Goal: Task Accomplishment & Management: Manage account settings

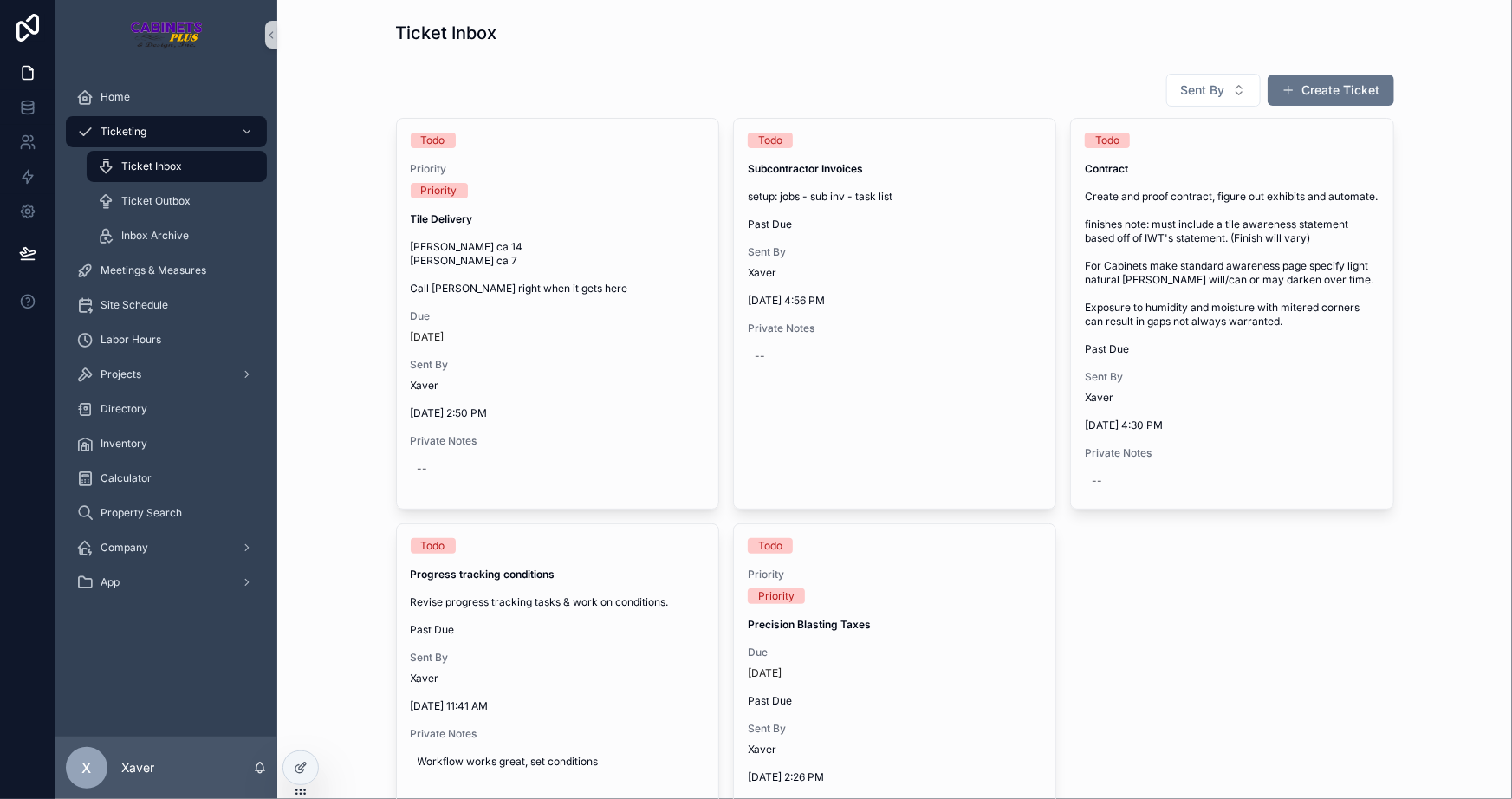
click at [344, 198] on div "Sent By Create Ticket Todo Priority Priority Tile Delivery [PERSON_NAME] ca 14 …" at bounding box center [894, 716] width 1207 height 1301
click at [138, 103] on div "Home" at bounding box center [166, 97] width 180 height 28
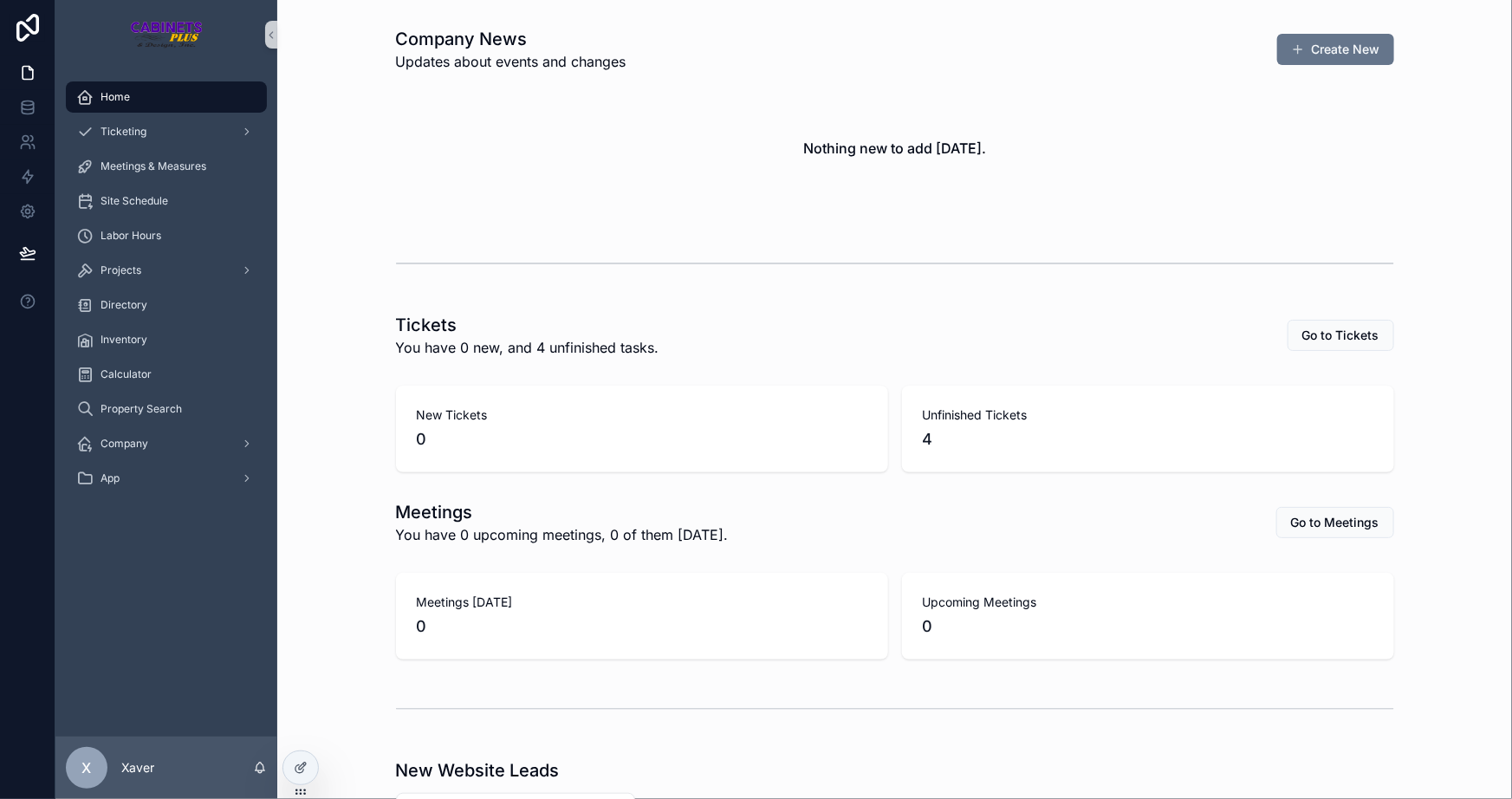
scroll to position [315, 0]
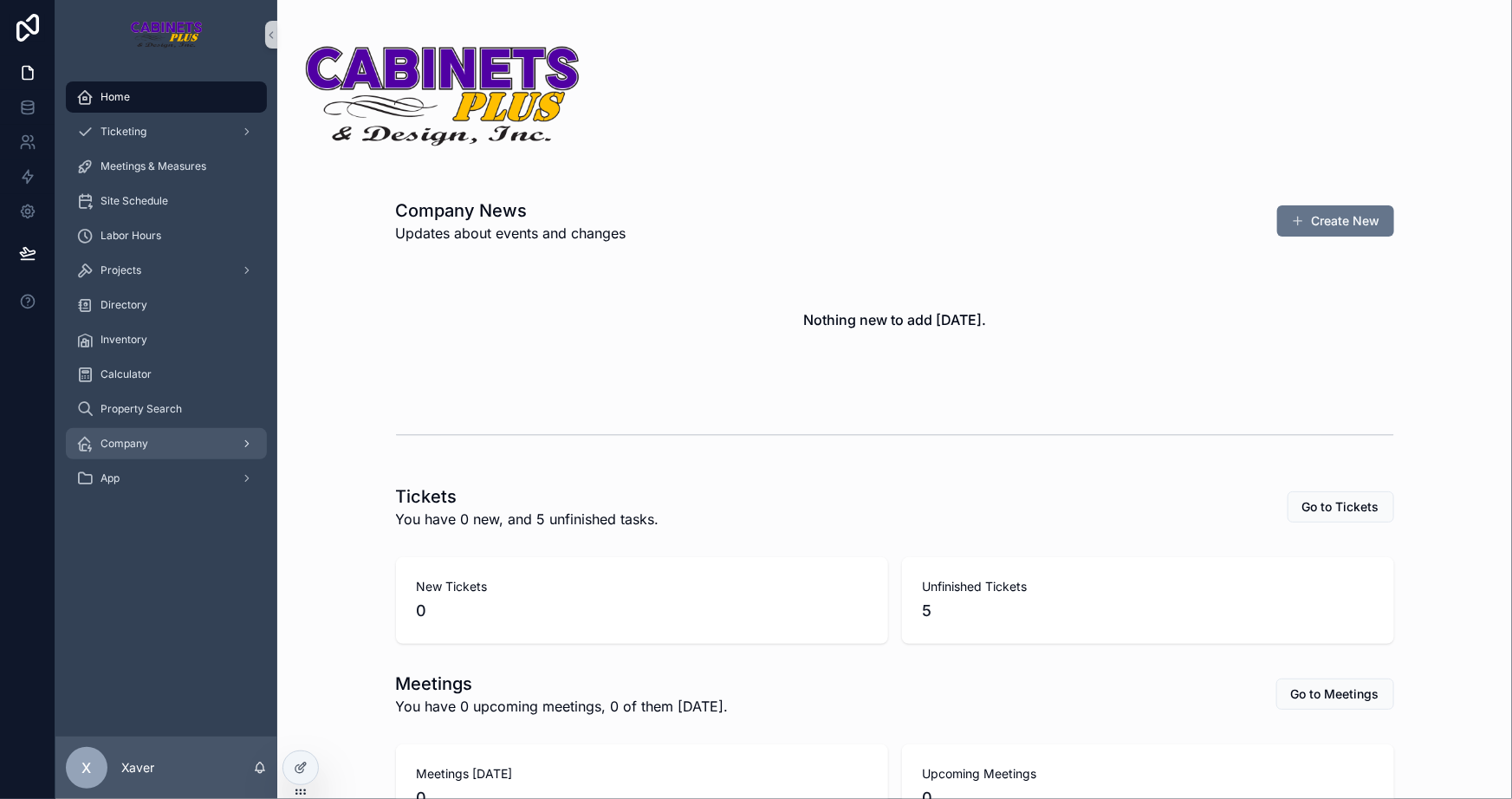
click at [193, 432] on div "Company" at bounding box center [166, 444] width 180 height 28
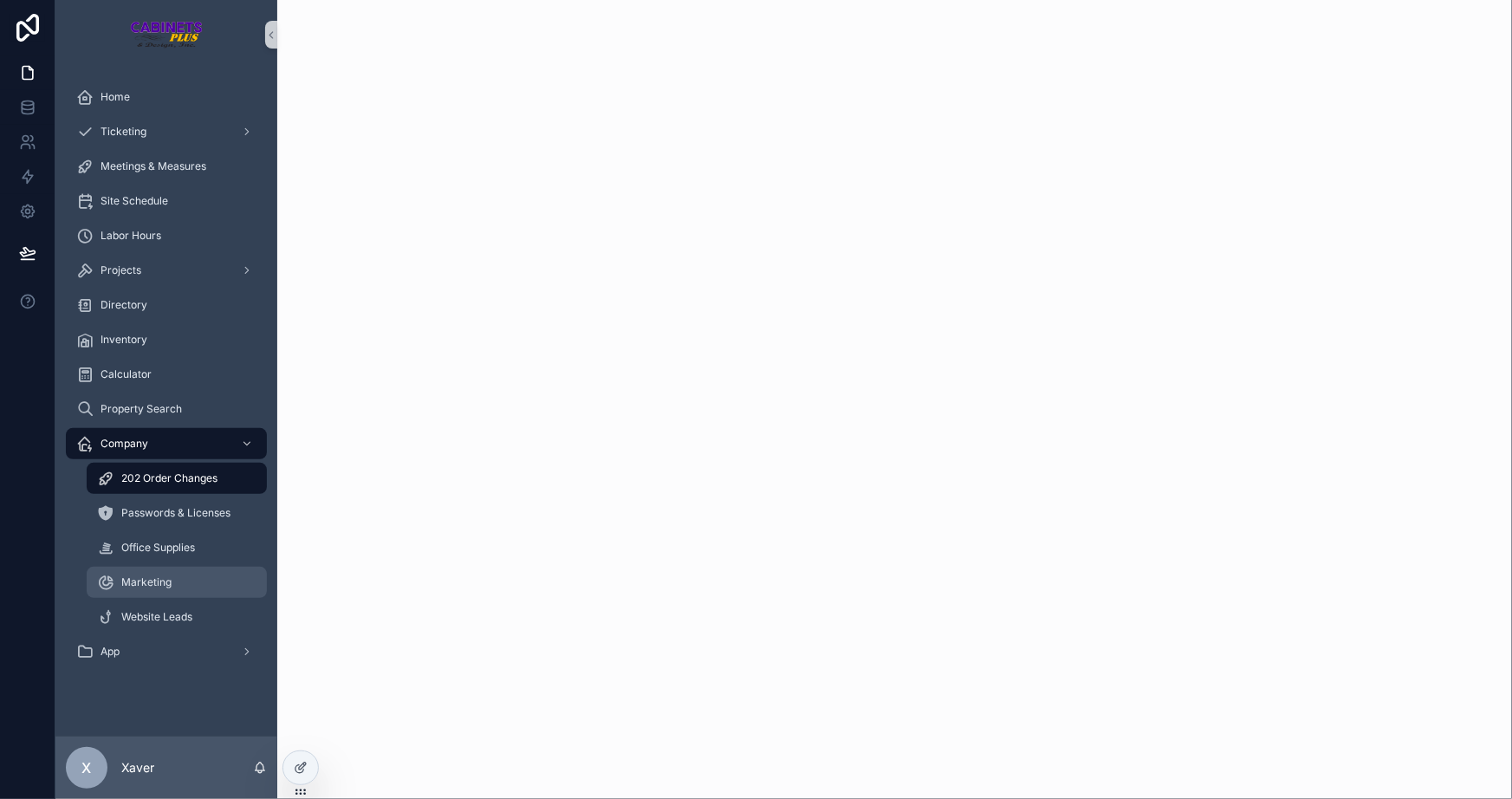
click at [153, 575] on span "Marketing" at bounding box center [146, 582] width 50 height 13
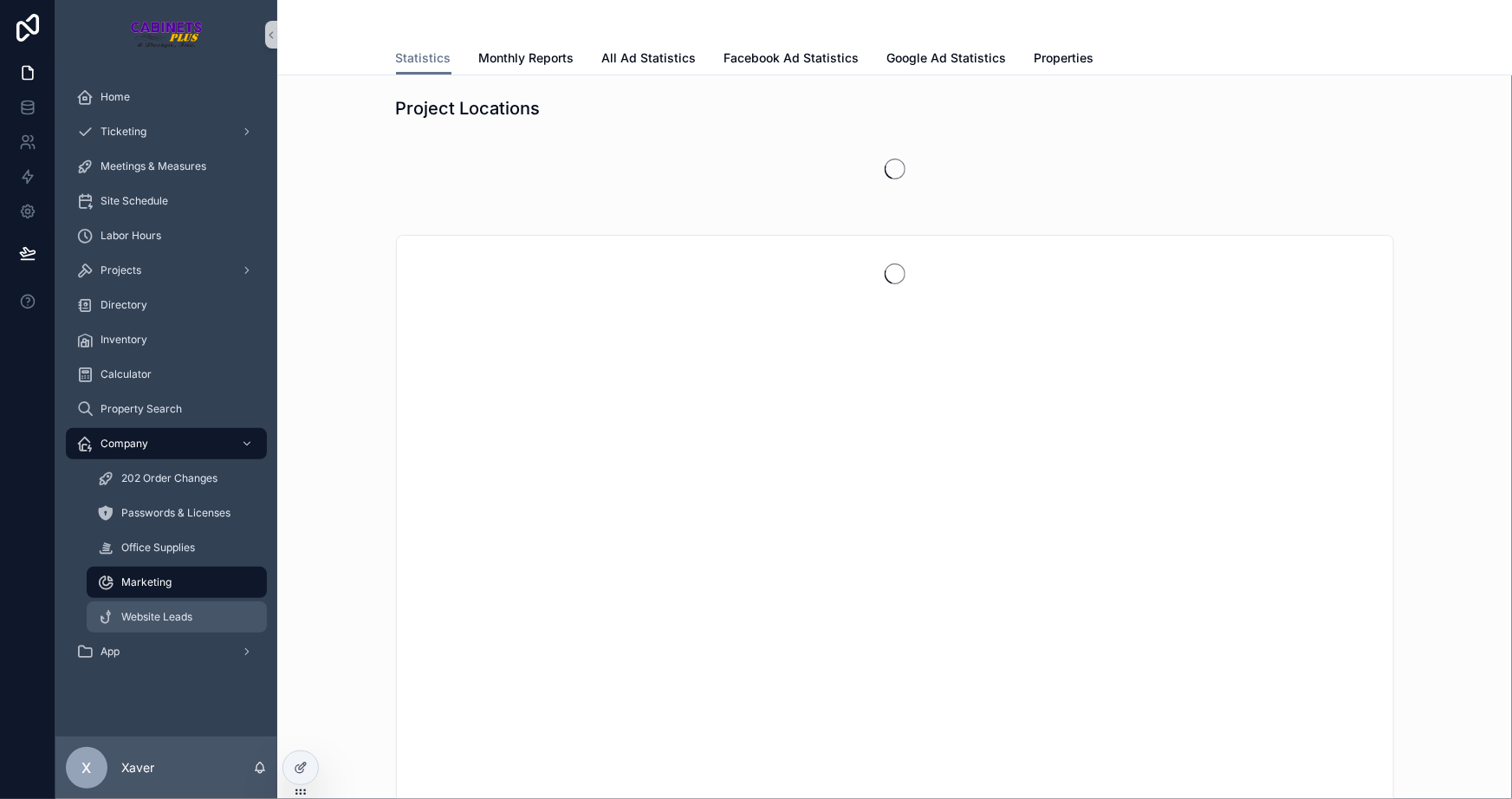
click at [156, 607] on div "Website Leads" at bounding box center [177, 617] width 159 height 28
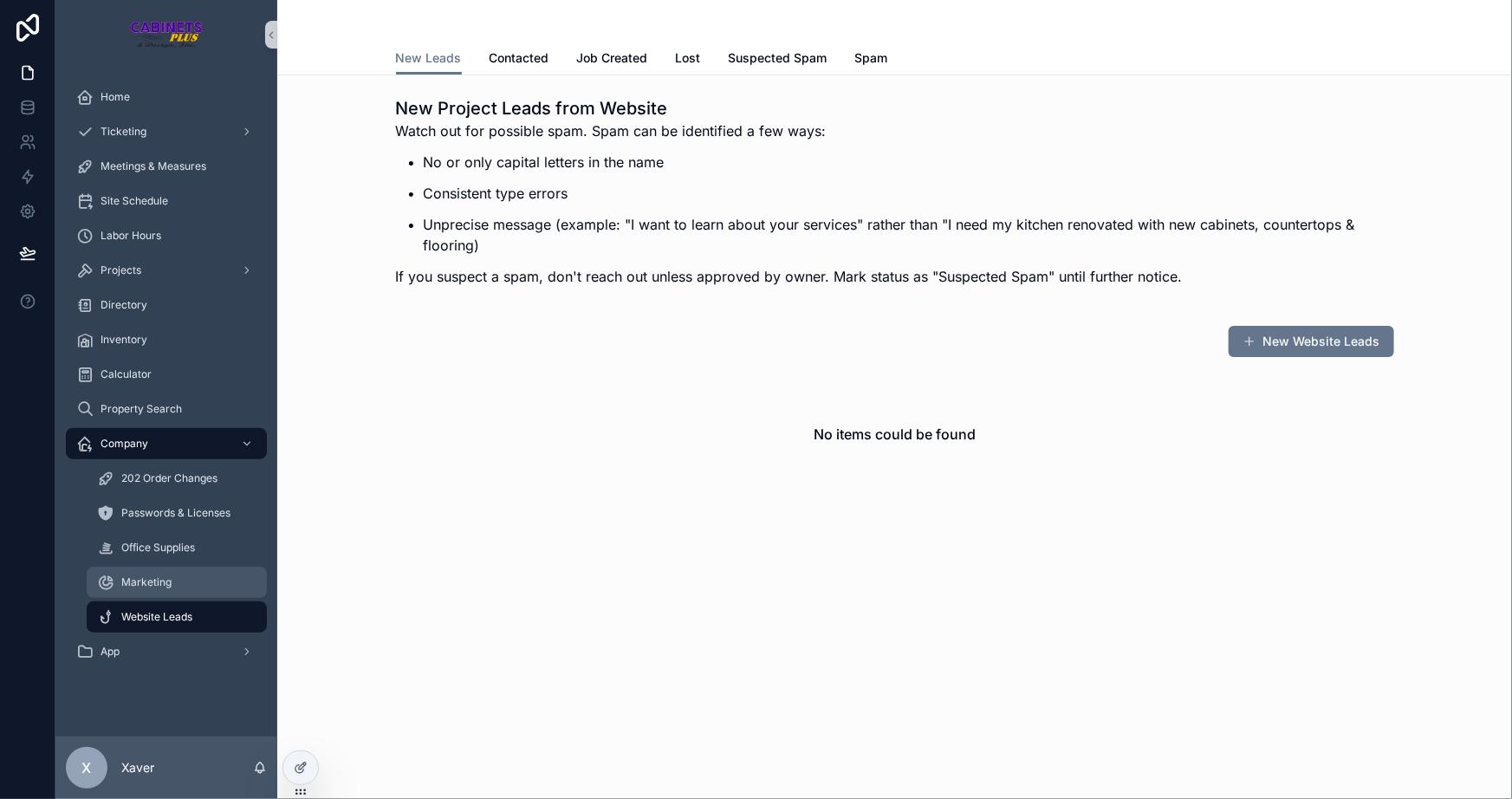
click at [154, 578] on span "Marketing" at bounding box center [146, 582] width 50 height 13
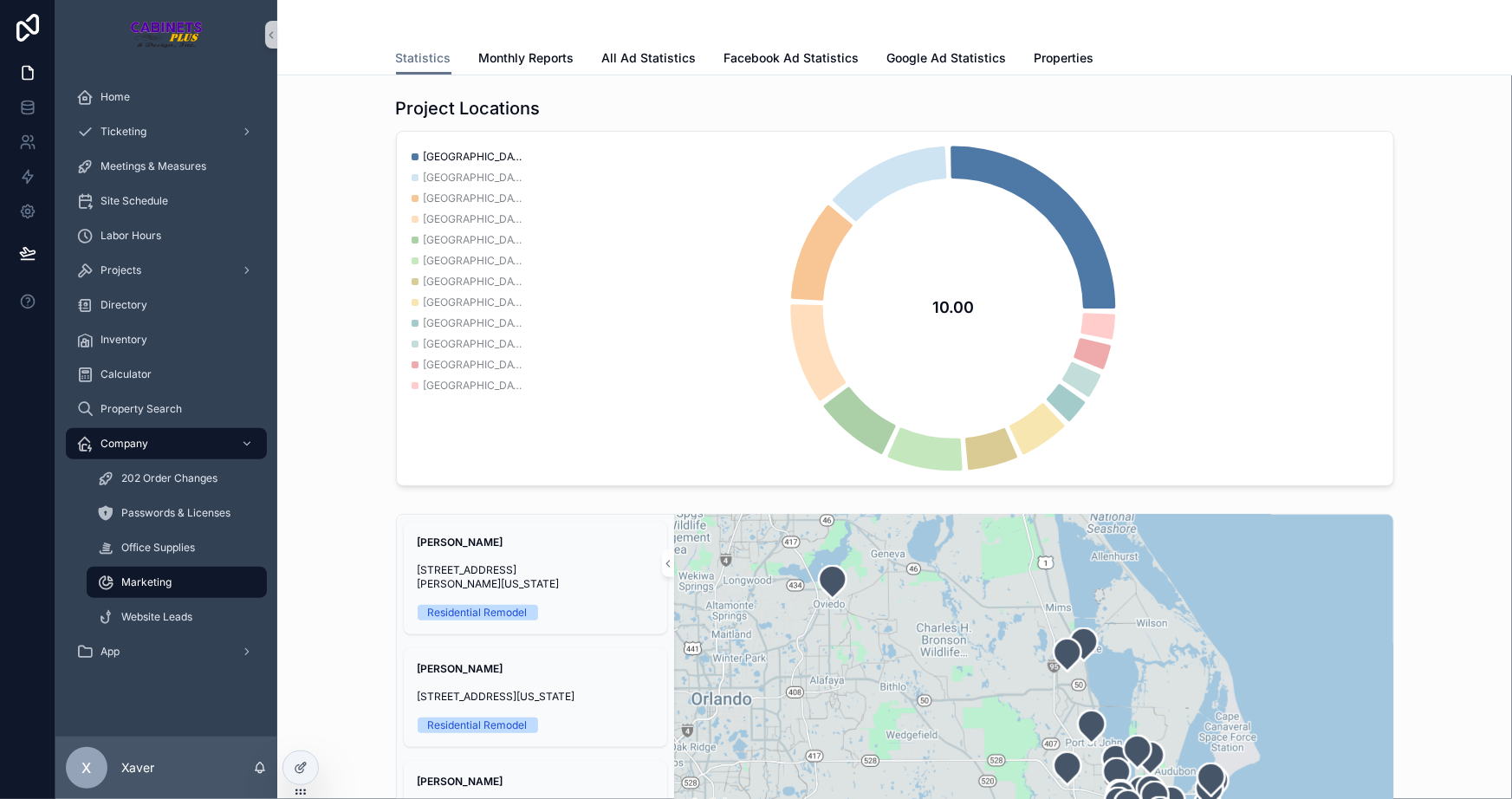
click at [512, 156] on span "Merritt Island, Florida 32952" at bounding box center [475, 157] width 104 height 13
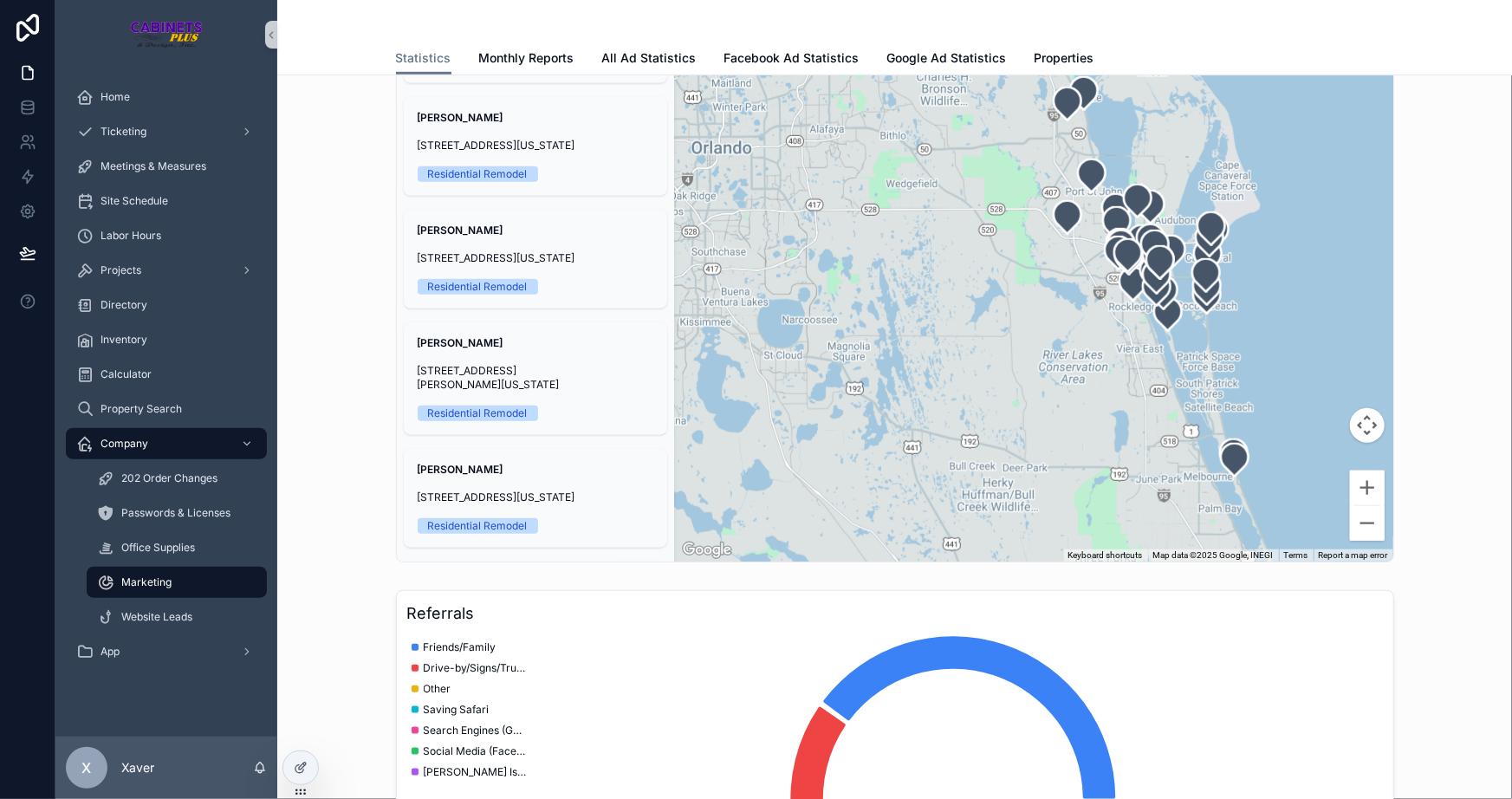
scroll to position [315, 0]
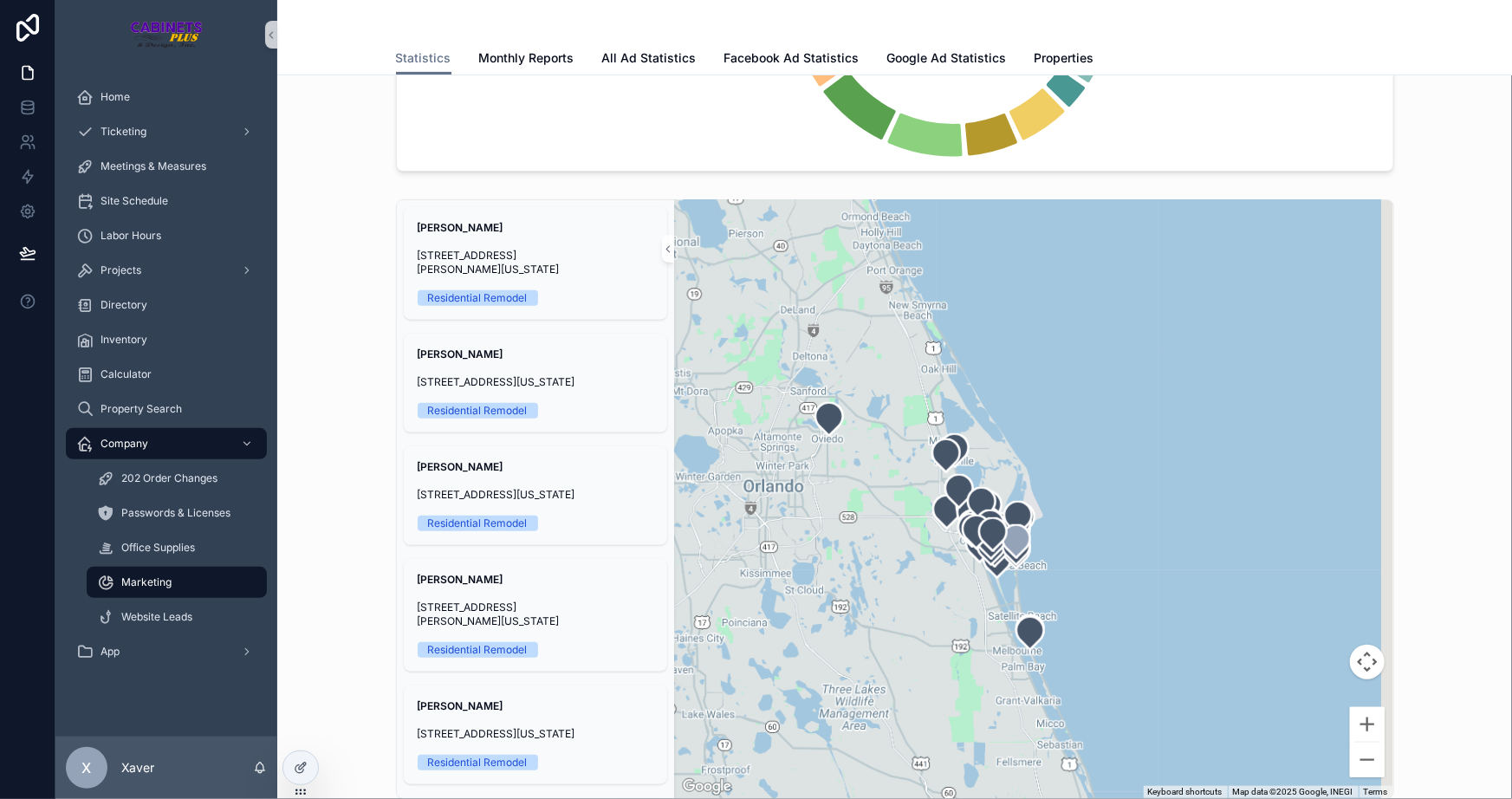
drag, startPoint x: 1257, startPoint y: 448, endPoint x: 996, endPoint y: 536, distance: 275.4
click at [1041, 521] on div "scrollable content" at bounding box center [1033, 499] width 719 height 598
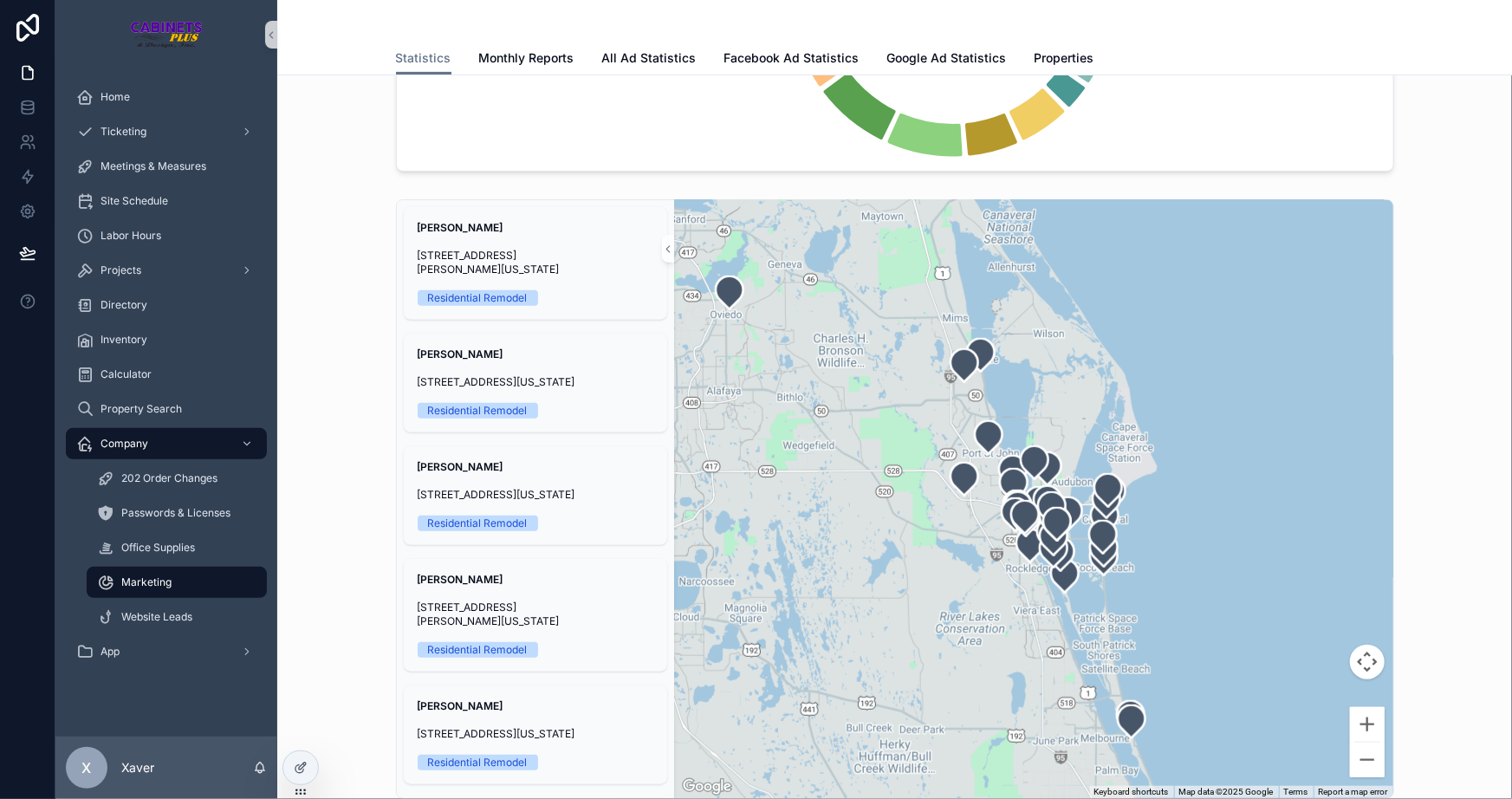
drag, startPoint x: 1116, startPoint y: 515, endPoint x: 1166, endPoint y: 459, distance: 75.1
click at [1166, 459] on div "scrollable content" at bounding box center [1033, 499] width 719 height 598
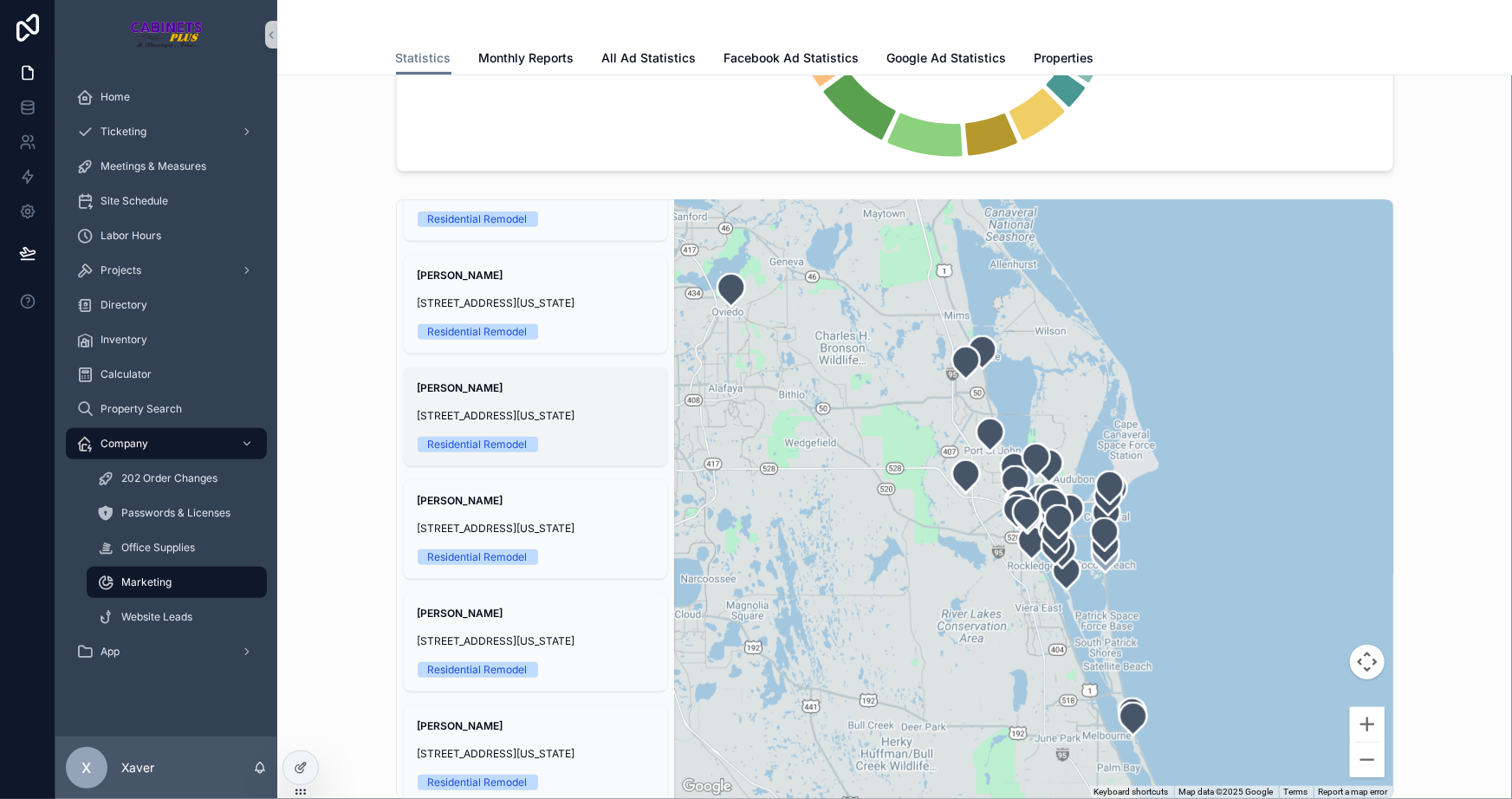
scroll to position [0, 0]
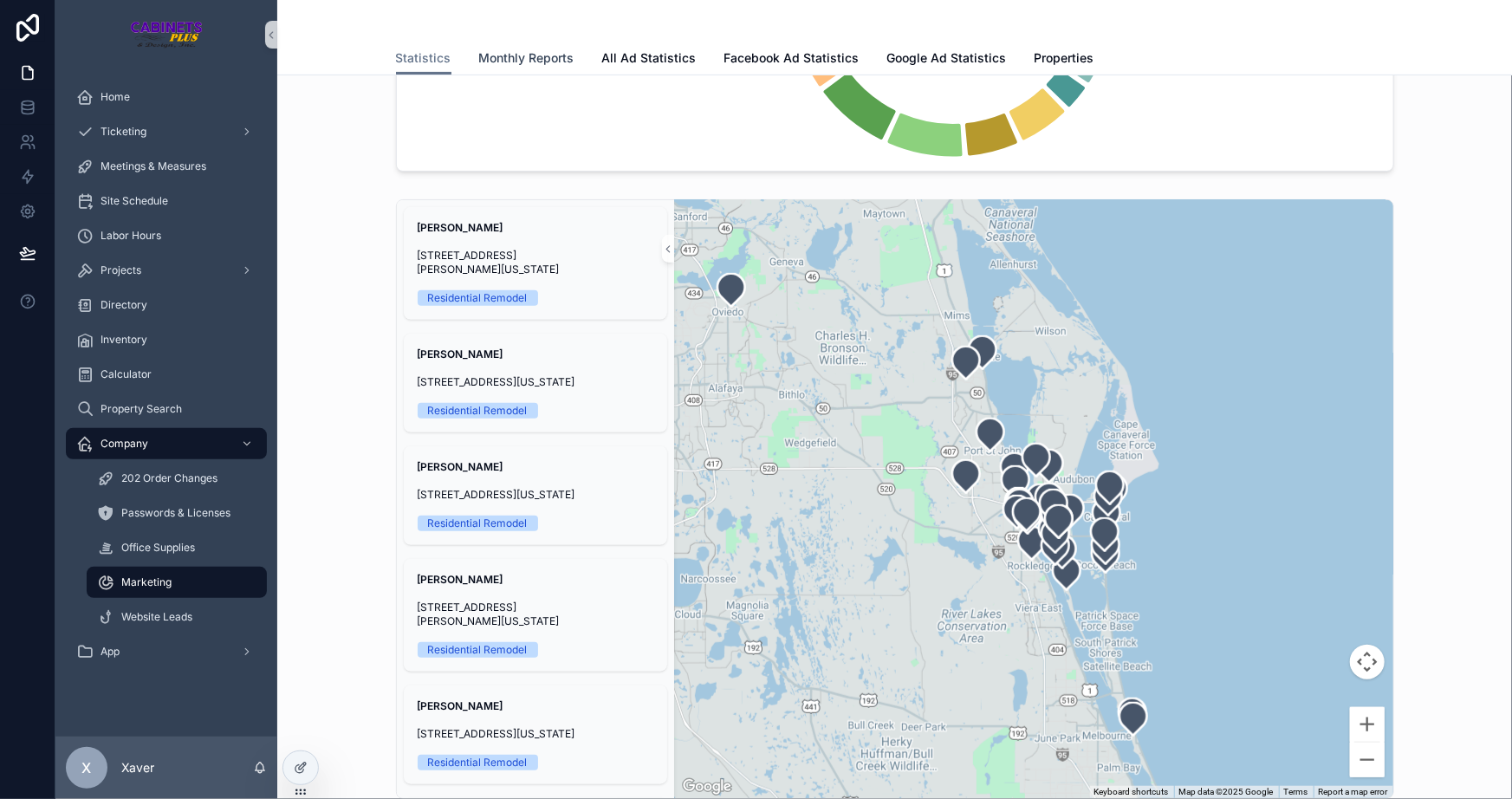
click at [552, 58] on span "Monthly Reports" at bounding box center [526, 58] width 95 height 17
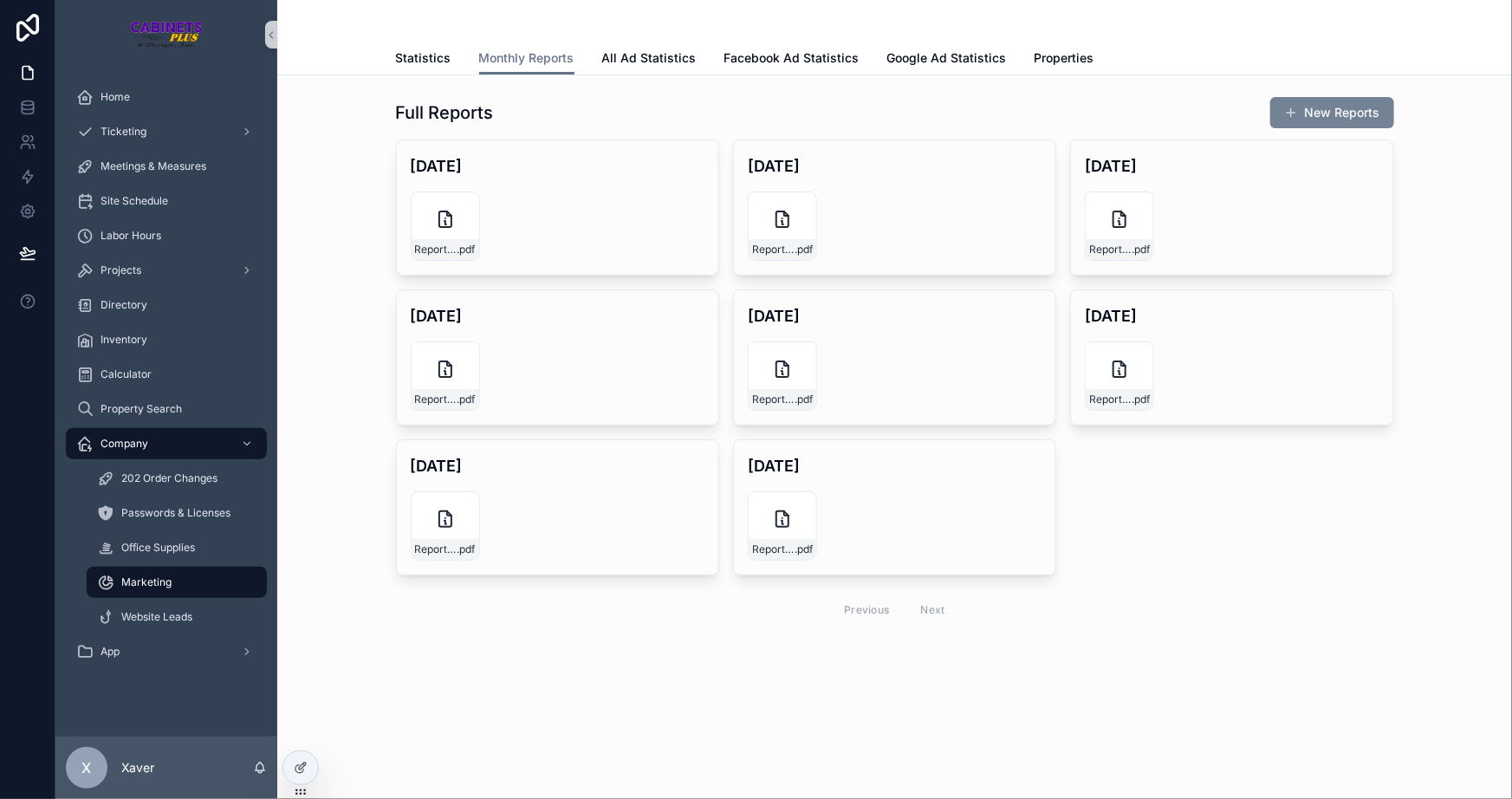
click at [1336, 114] on button "New Reports" at bounding box center [1332, 112] width 124 height 31
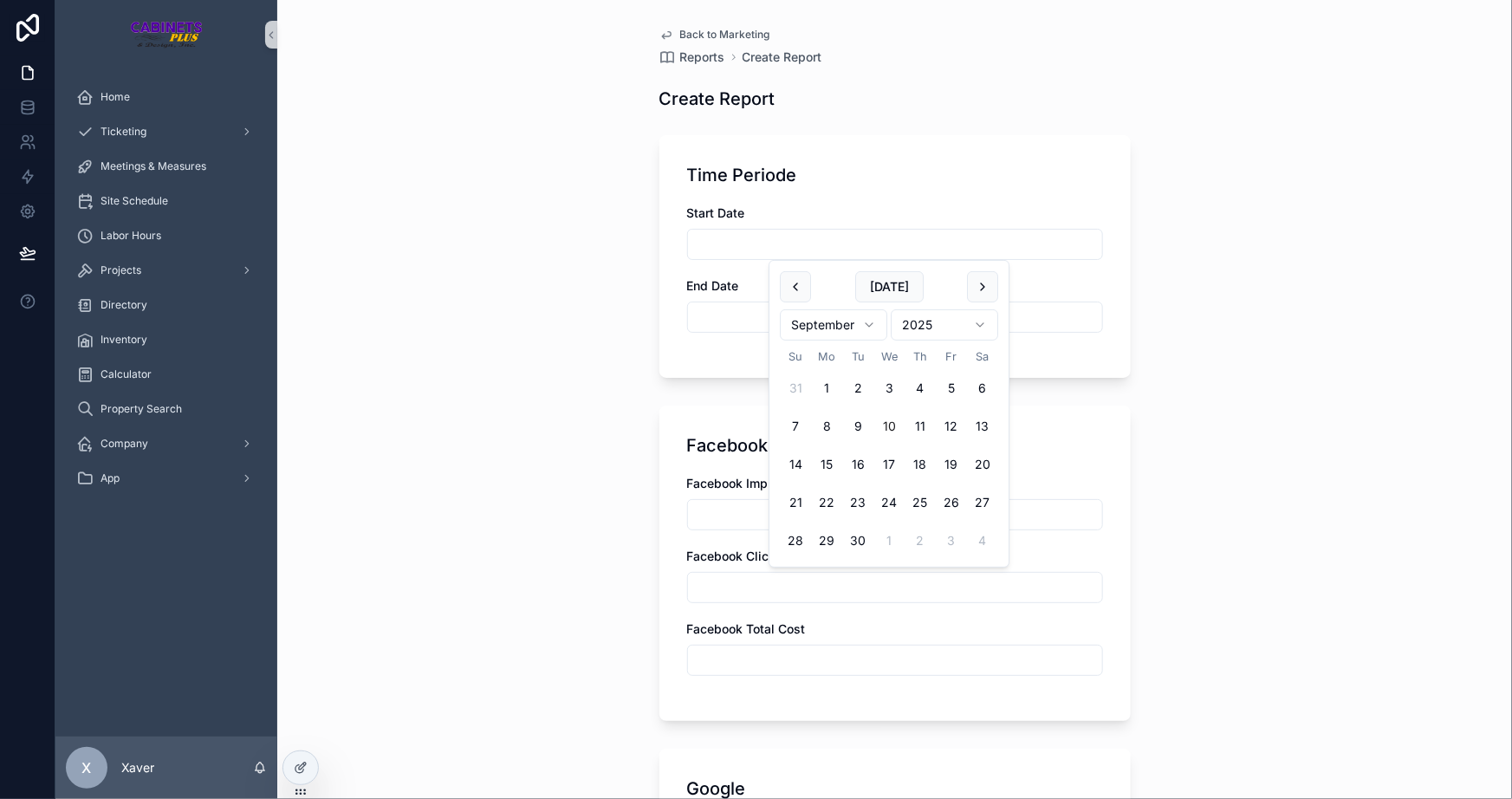
click at [742, 236] on input "scrollable content" at bounding box center [895, 244] width 414 height 24
click at [800, 285] on button "scrollable content" at bounding box center [795, 287] width 31 height 31
click at [953, 387] on button "1" at bounding box center [951, 388] width 31 height 31
type input "********"
click at [1051, 316] on input "scrollable content" at bounding box center [895, 317] width 414 height 24
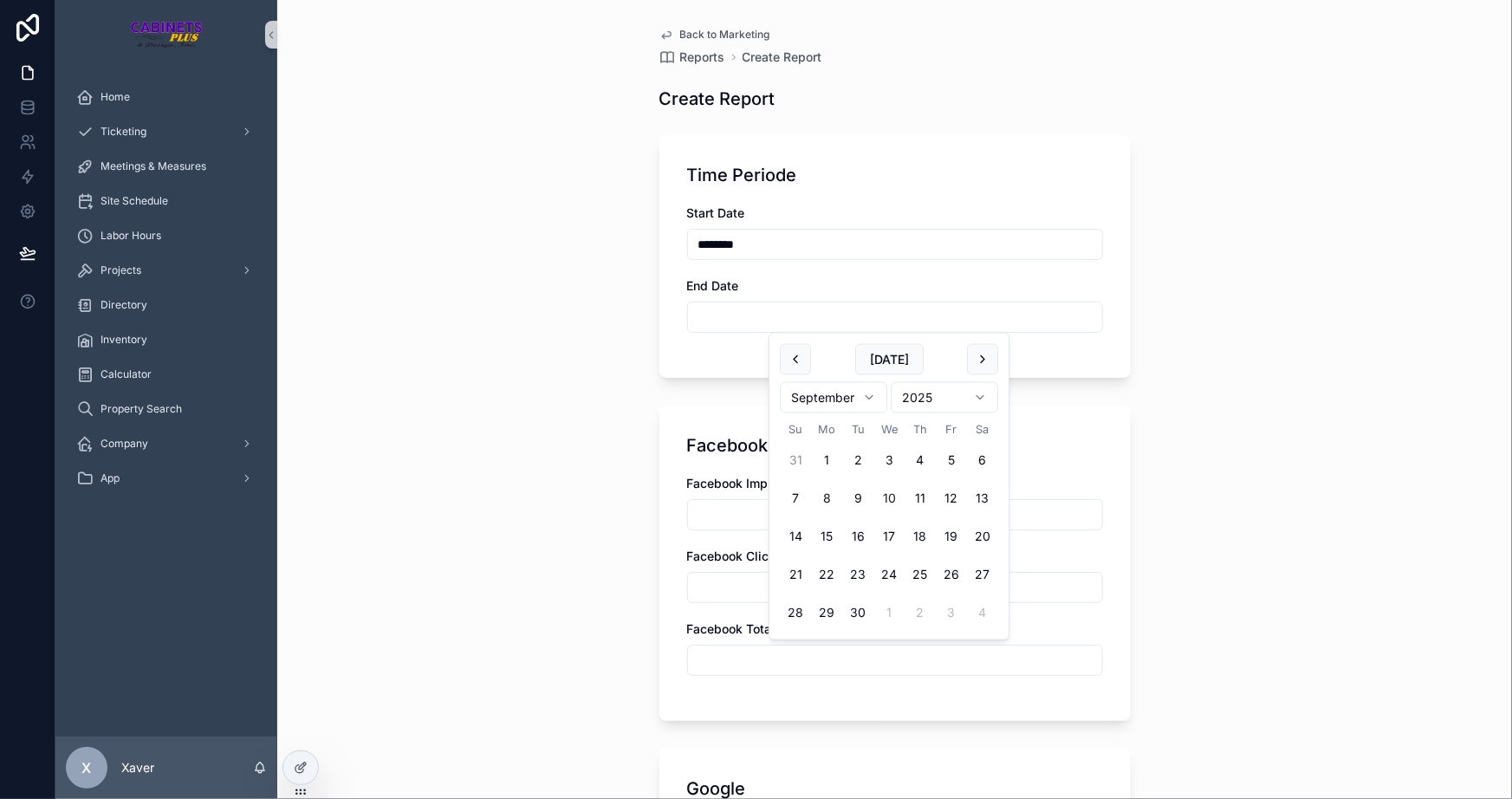
click at [800, 455] on button "31" at bounding box center [795, 461] width 31 height 31
type input "*********"
click at [705, 364] on div "Time Periode Start Date ******** End Date *********" at bounding box center [895, 256] width 471 height 243
click at [737, 516] on input "scrollable content" at bounding box center [895, 515] width 414 height 24
paste input "******"
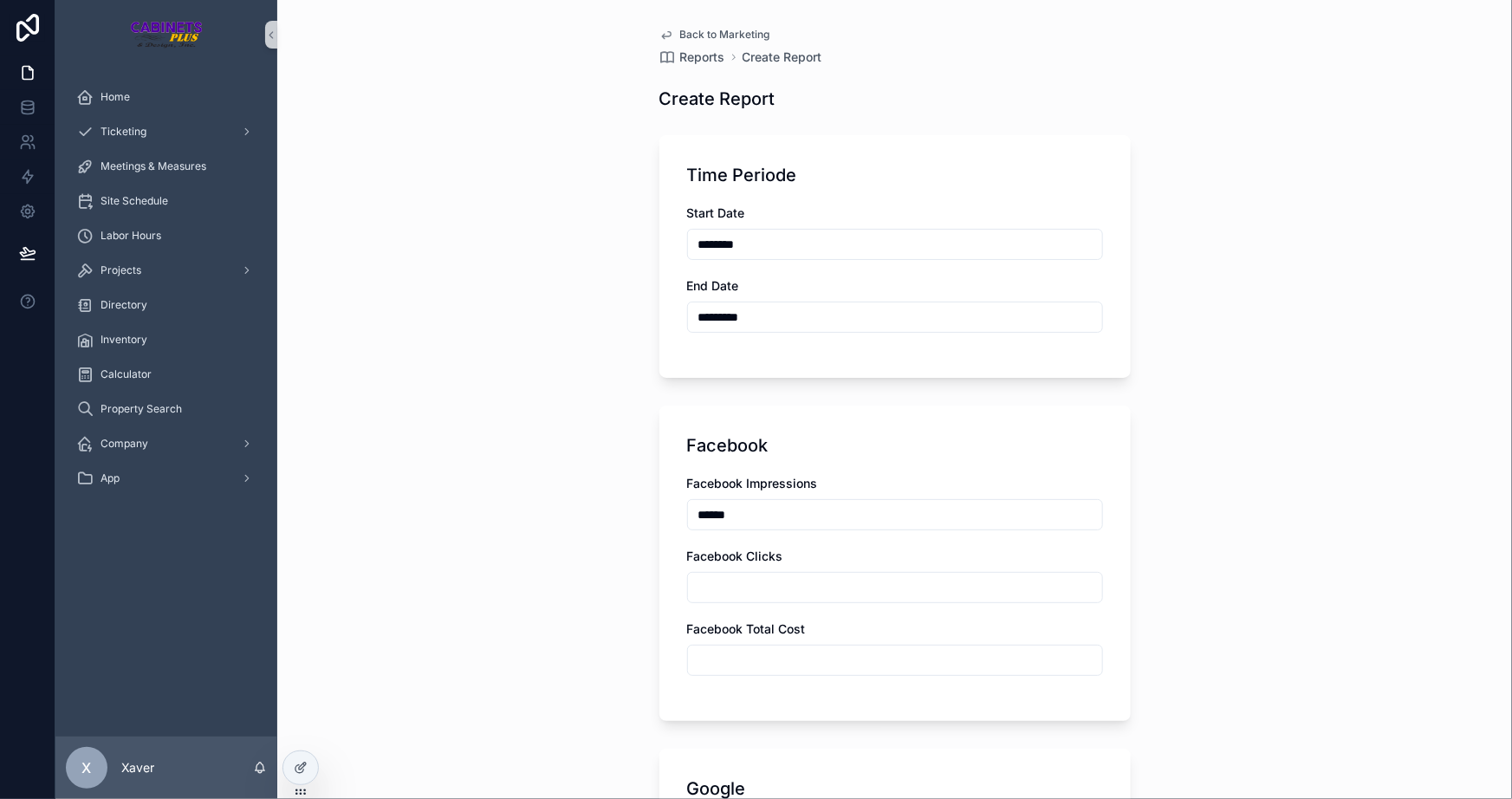
type input "******"
click at [587, 540] on div "Back to Marketing Reports Create Report Create Report Time Periode Start Date *…" at bounding box center [895, 400] width 1235 height 799
click at [800, 589] on input "scrollable content" at bounding box center [895, 587] width 414 height 24
type input "**"
click at [860, 453] on div "Facebook" at bounding box center [895, 445] width 416 height 24
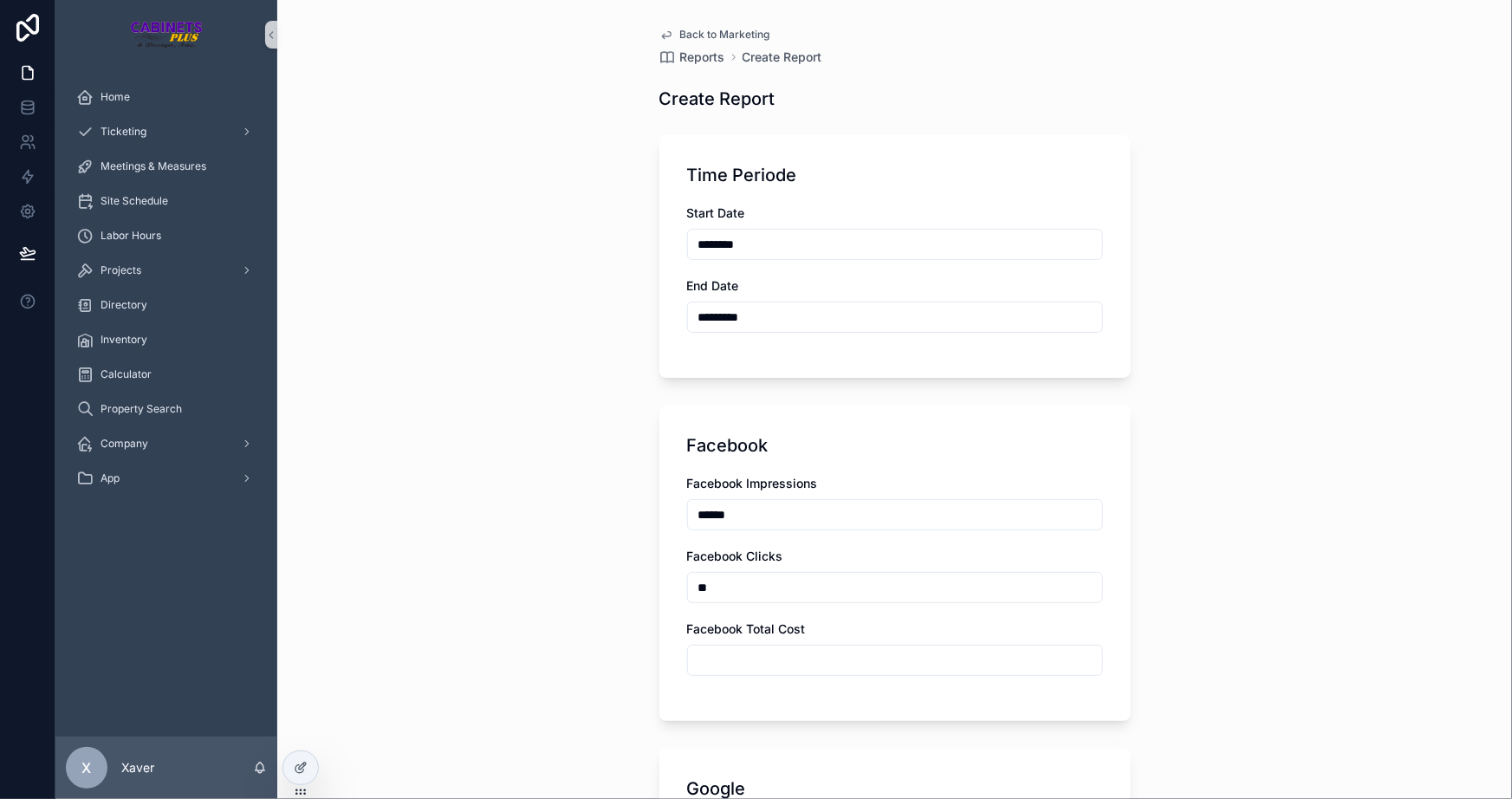
click at [728, 652] on input "scrollable content" at bounding box center [895, 660] width 414 height 24
type input "*******"
click at [667, 620] on div "Facebook Facebook Impressions ****** Facebook Clicks ** Facebook Total Cost ***…" at bounding box center [895, 563] width 471 height 316
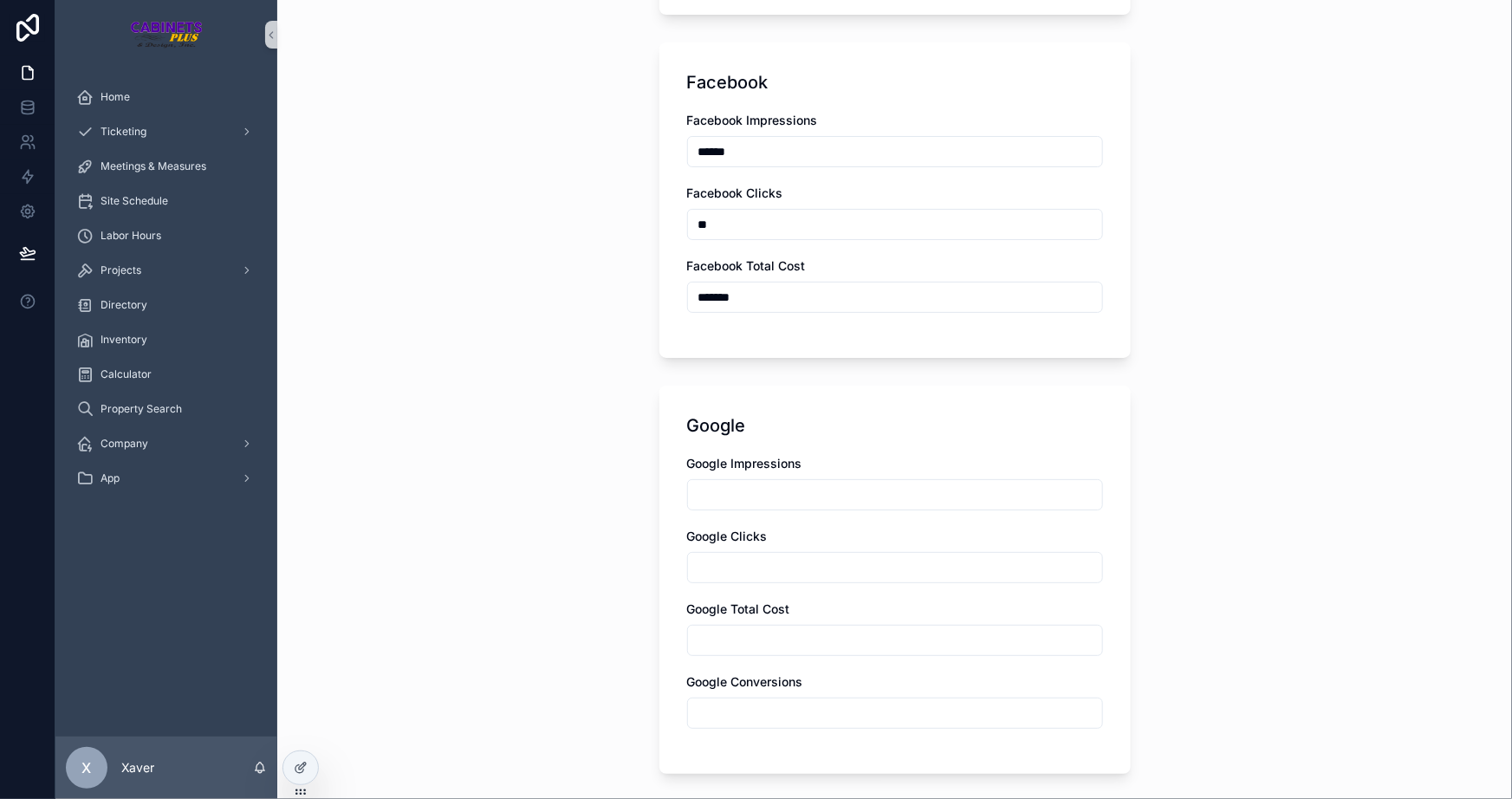
scroll to position [472, 0]
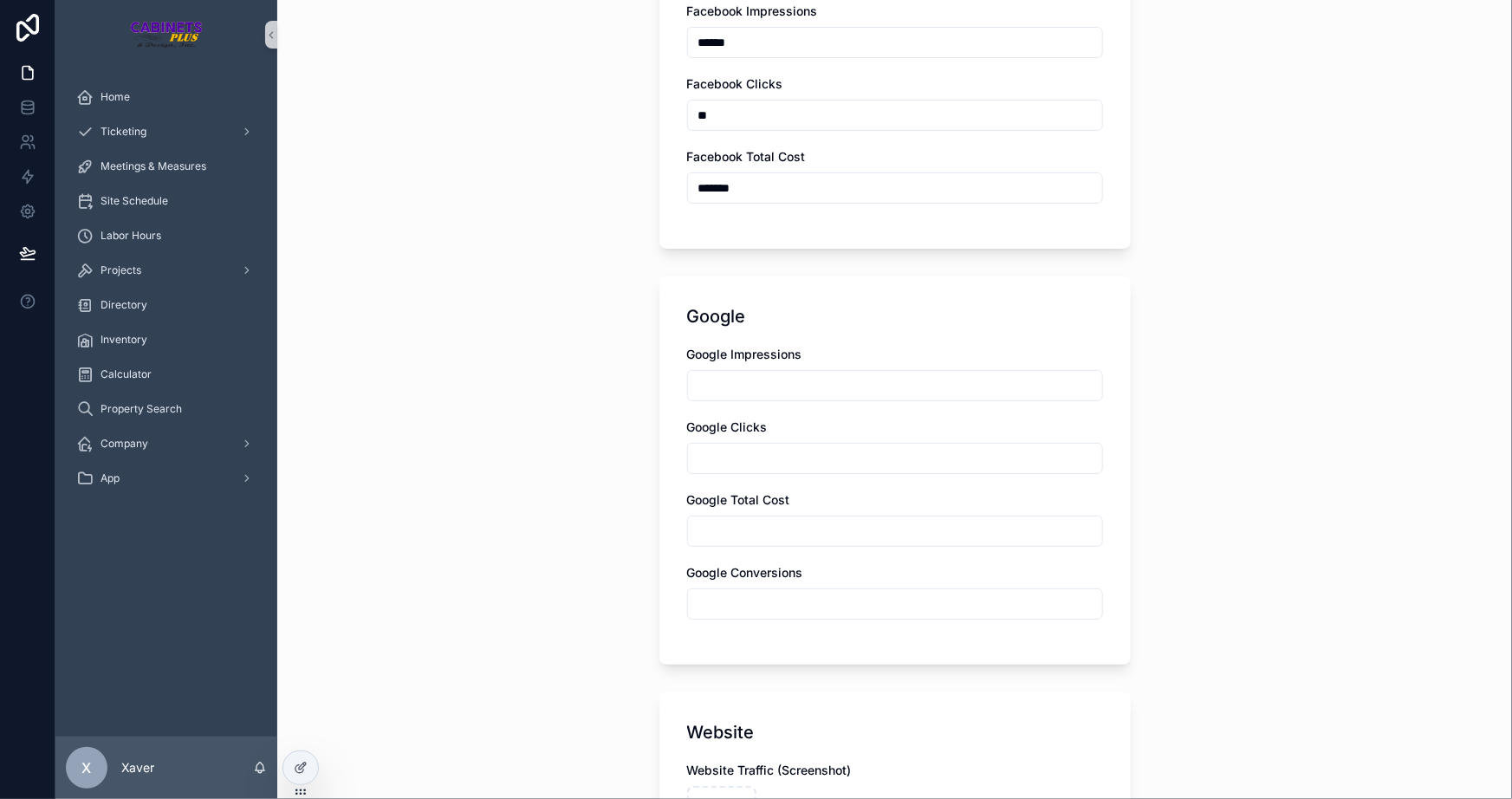
click at [740, 385] on input "scrollable content" at bounding box center [895, 385] width 414 height 24
type input "*****"
click at [592, 383] on div "Back to Marketing Reports Create Report Create Report Time Periode Start Date *…" at bounding box center [895, 400] width 1235 height 799
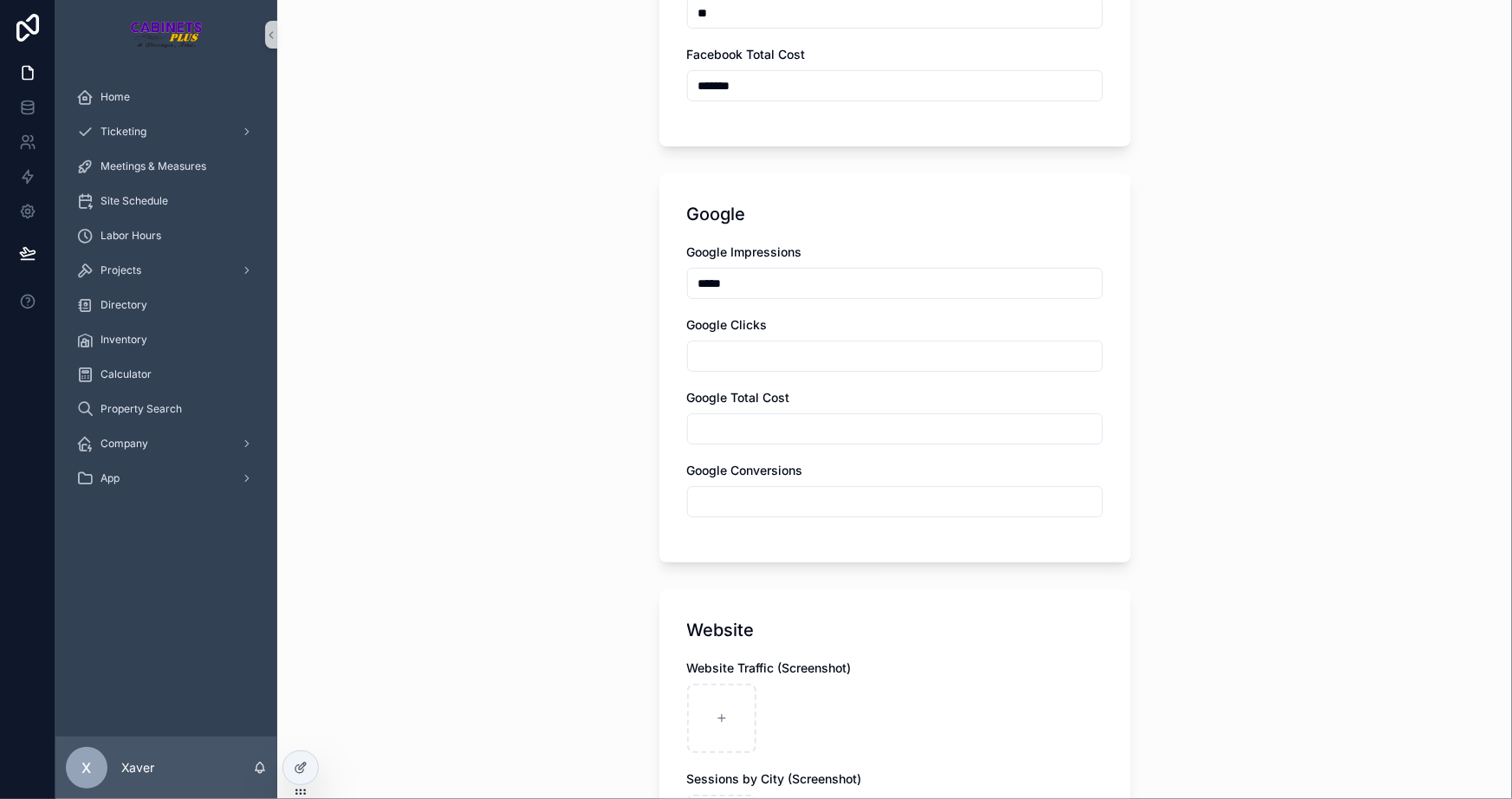
scroll to position [551, 0]
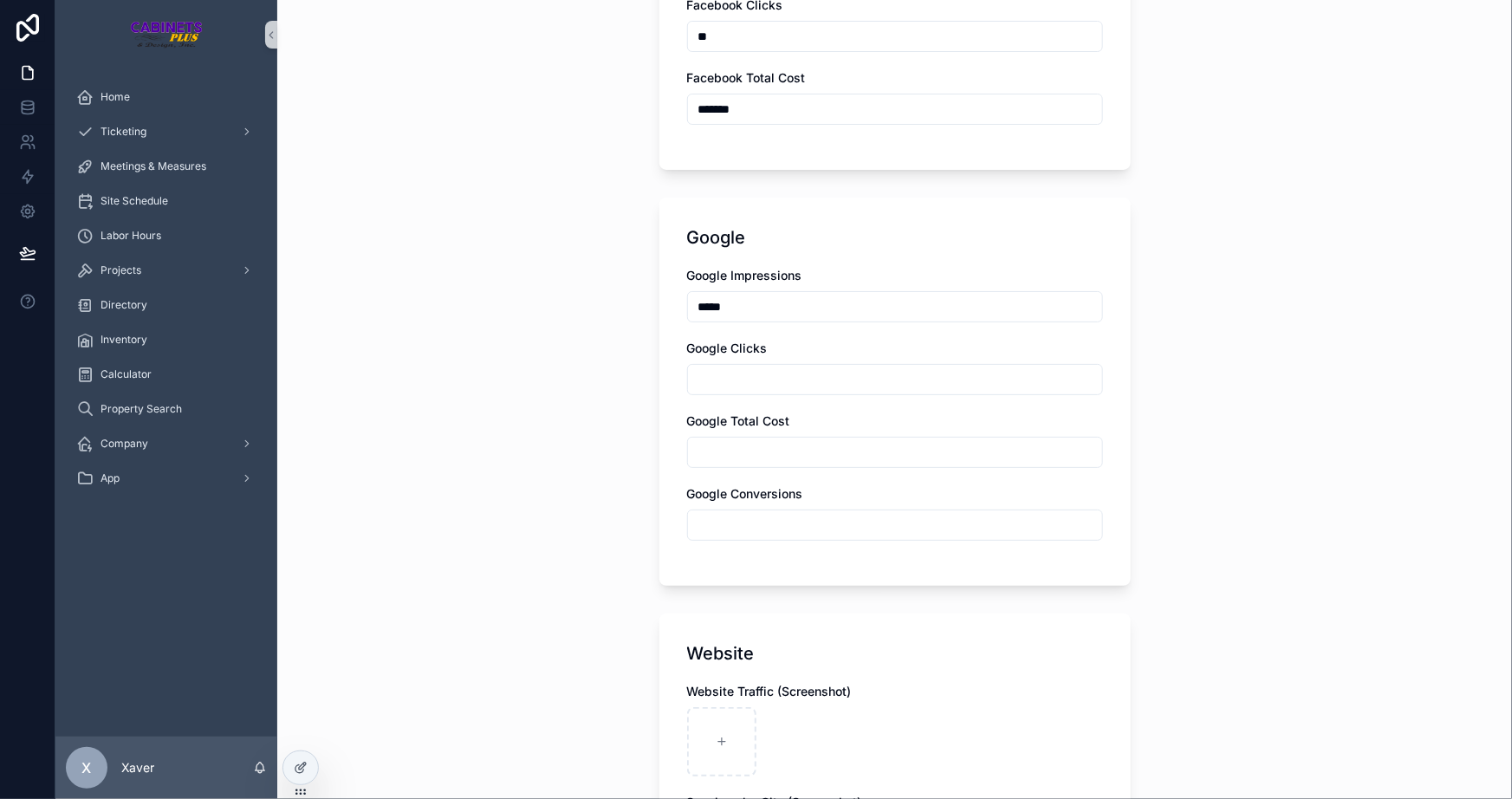
click at [753, 373] on input "scrollable content" at bounding box center [895, 379] width 414 height 24
type input "***"
click at [510, 375] on div "Back to Marketing Reports Create Report Create Report Time Periode Start Date *…" at bounding box center [895, 400] width 1235 height 799
click at [717, 456] on input "scrollable content" at bounding box center [895, 452] width 414 height 24
click at [619, 414] on div "Back to Marketing Reports Create Report Create Report Time Periode Start Date *…" at bounding box center [895, 400] width 1235 height 799
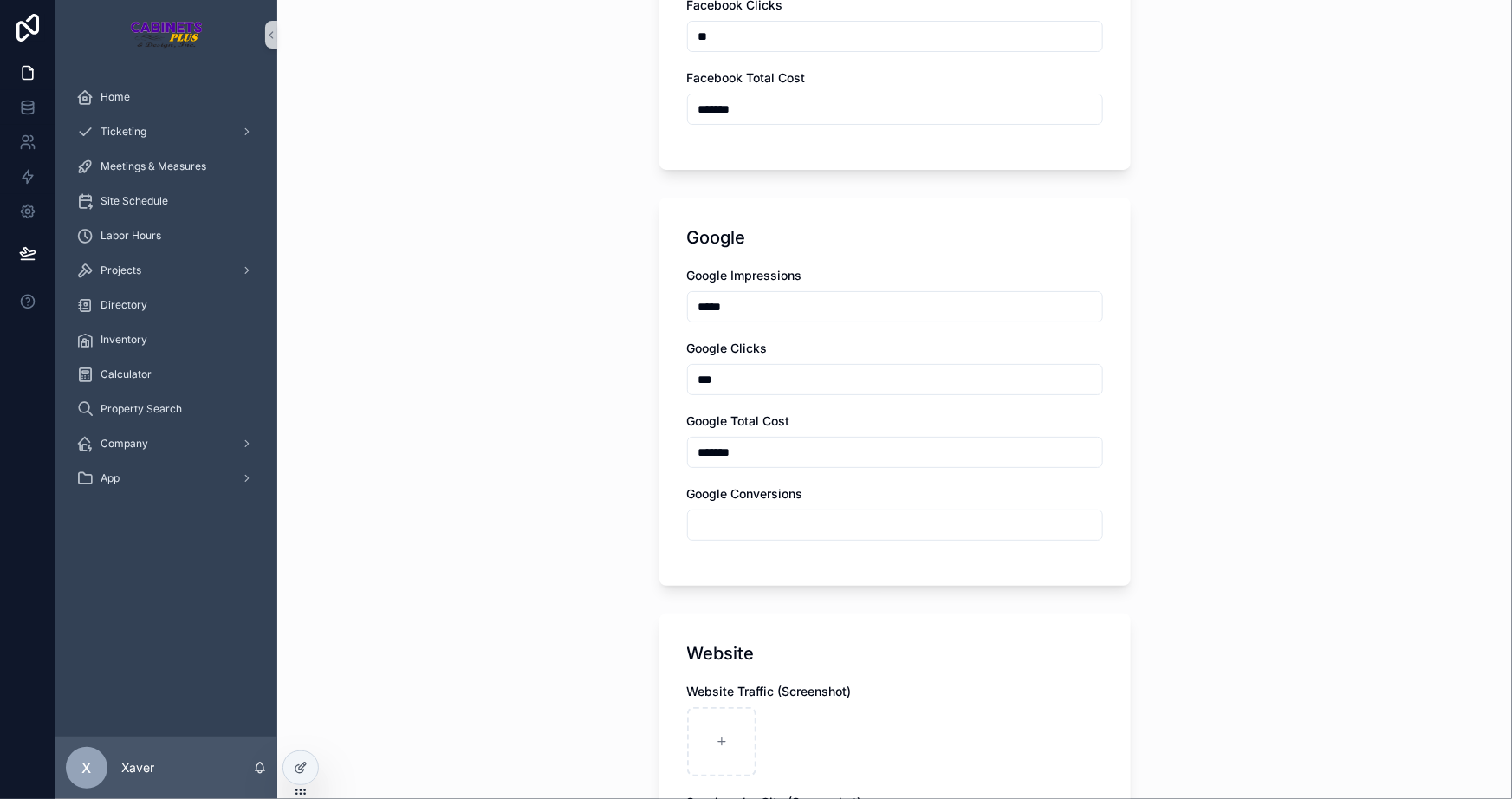
click at [828, 442] on input "*******" at bounding box center [895, 452] width 414 height 24
type input "*******"
click at [597, 480] on div "Back to Marketing Reports Create Report Create Report Time Periode Start Date *…" at bounding box center [895, 400] width 1235 height 799
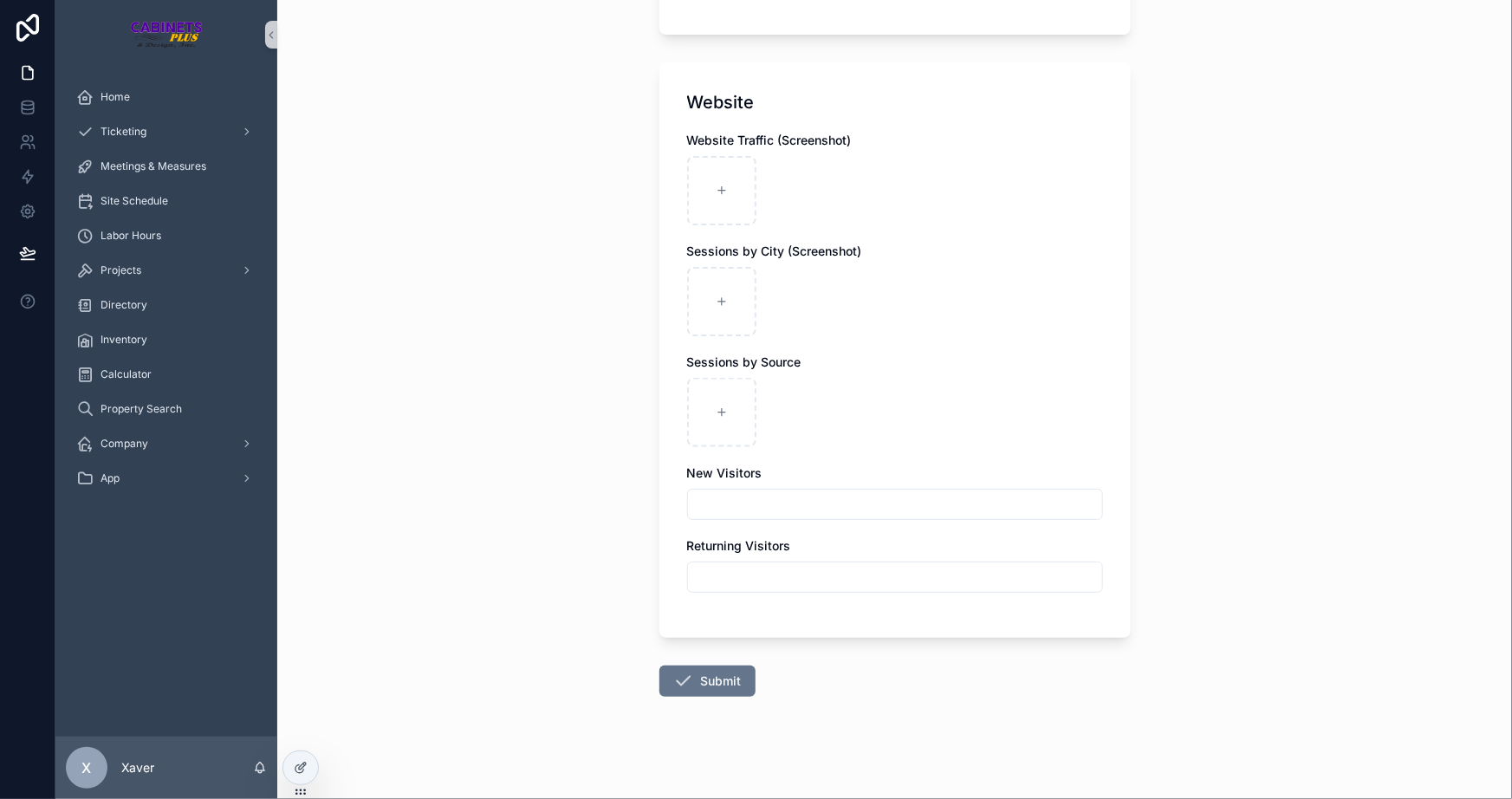
scroll to position [945, 0]
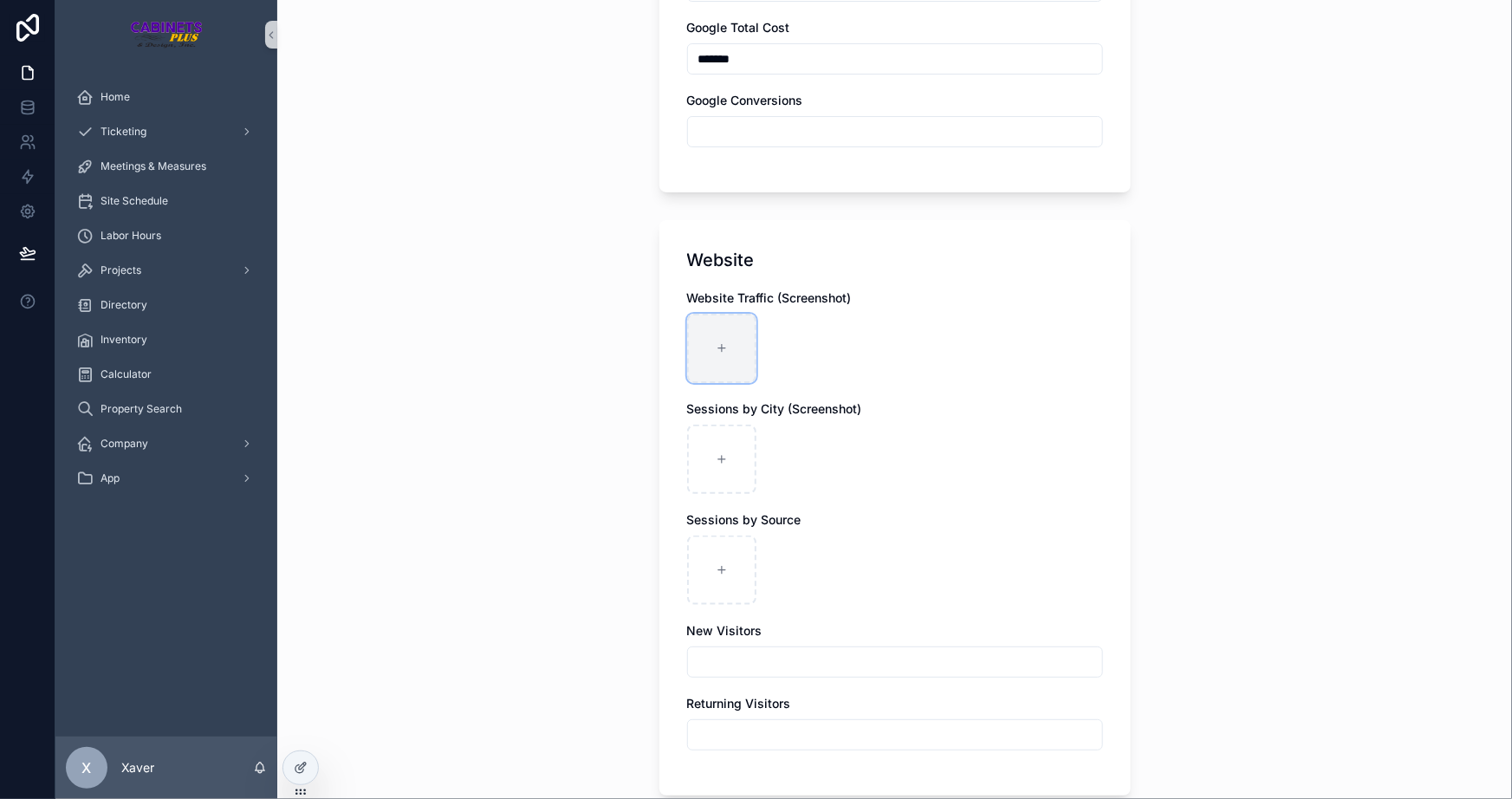
click at [708, 348] on div "scrollable content" at bounding box center [722, 349] width 69 height 69
type input "**********"
click at [716, 453] on icon "scrollable content" at bounding box center [722, 459] width 12 height 12
type input "**********"
click at [722, 567] on icon "scrollable content" at bounding box center [722, 569] width 0 height 7
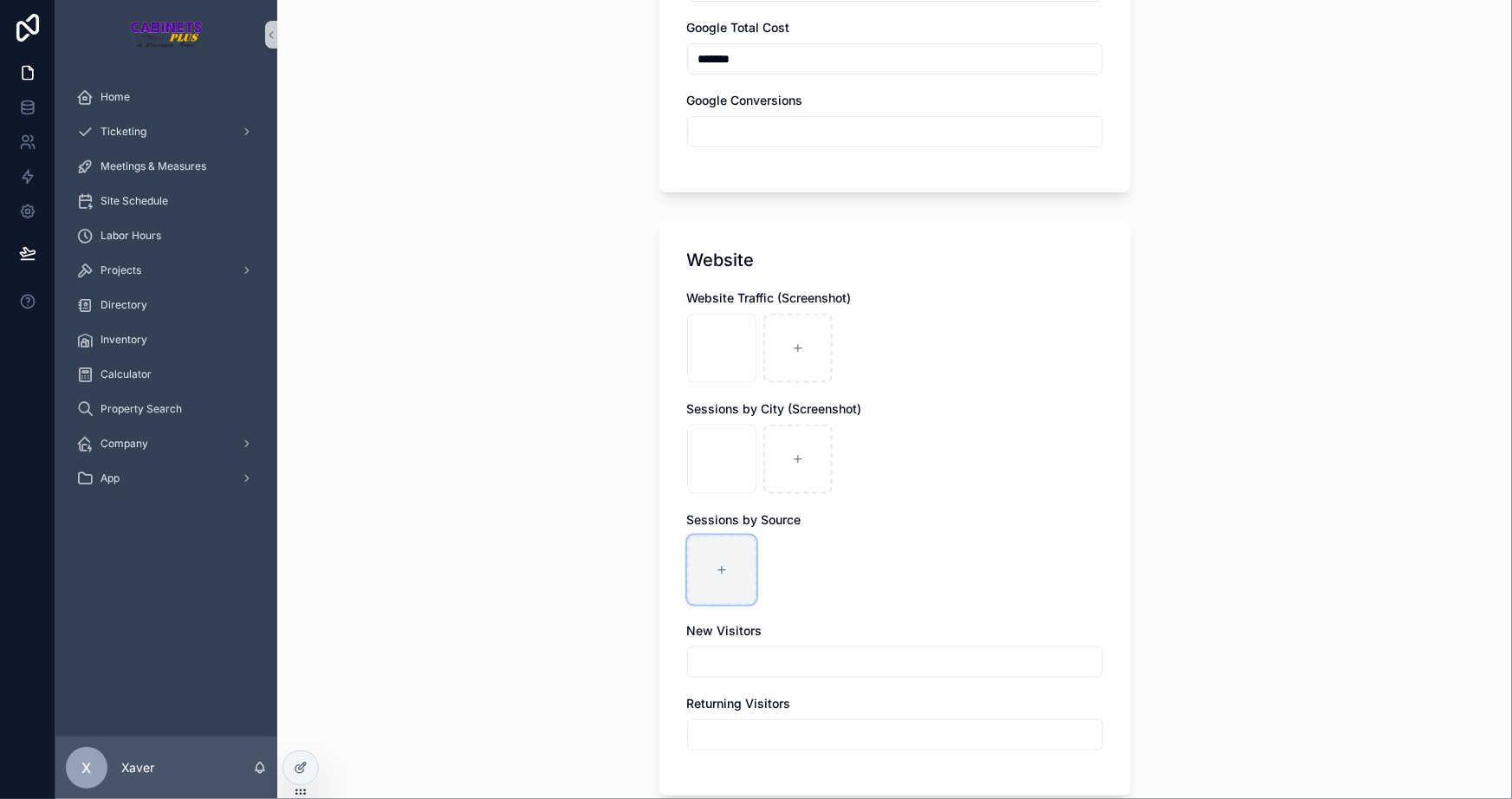
type input "**********"
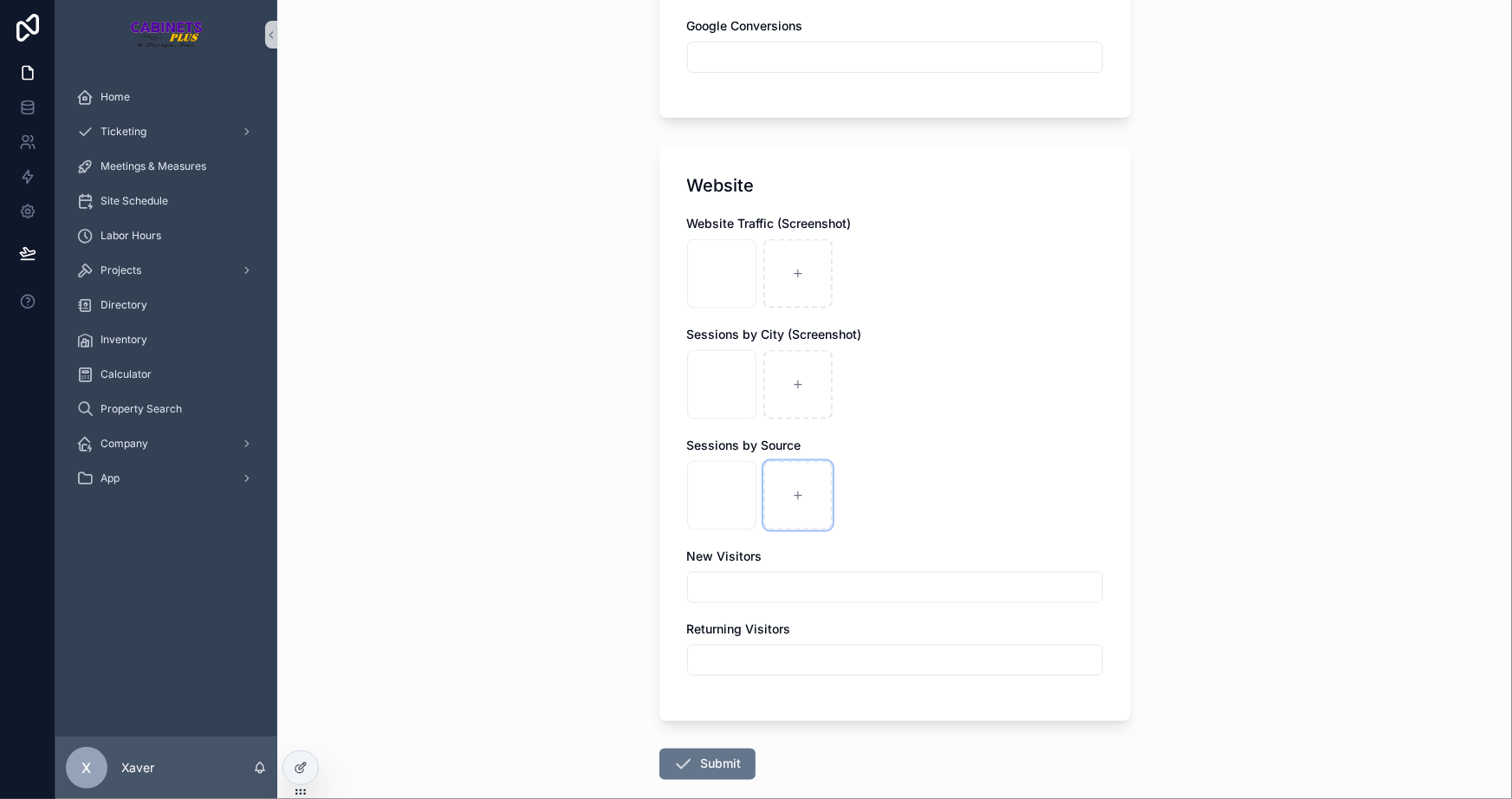
scroll to position [1102, 0]
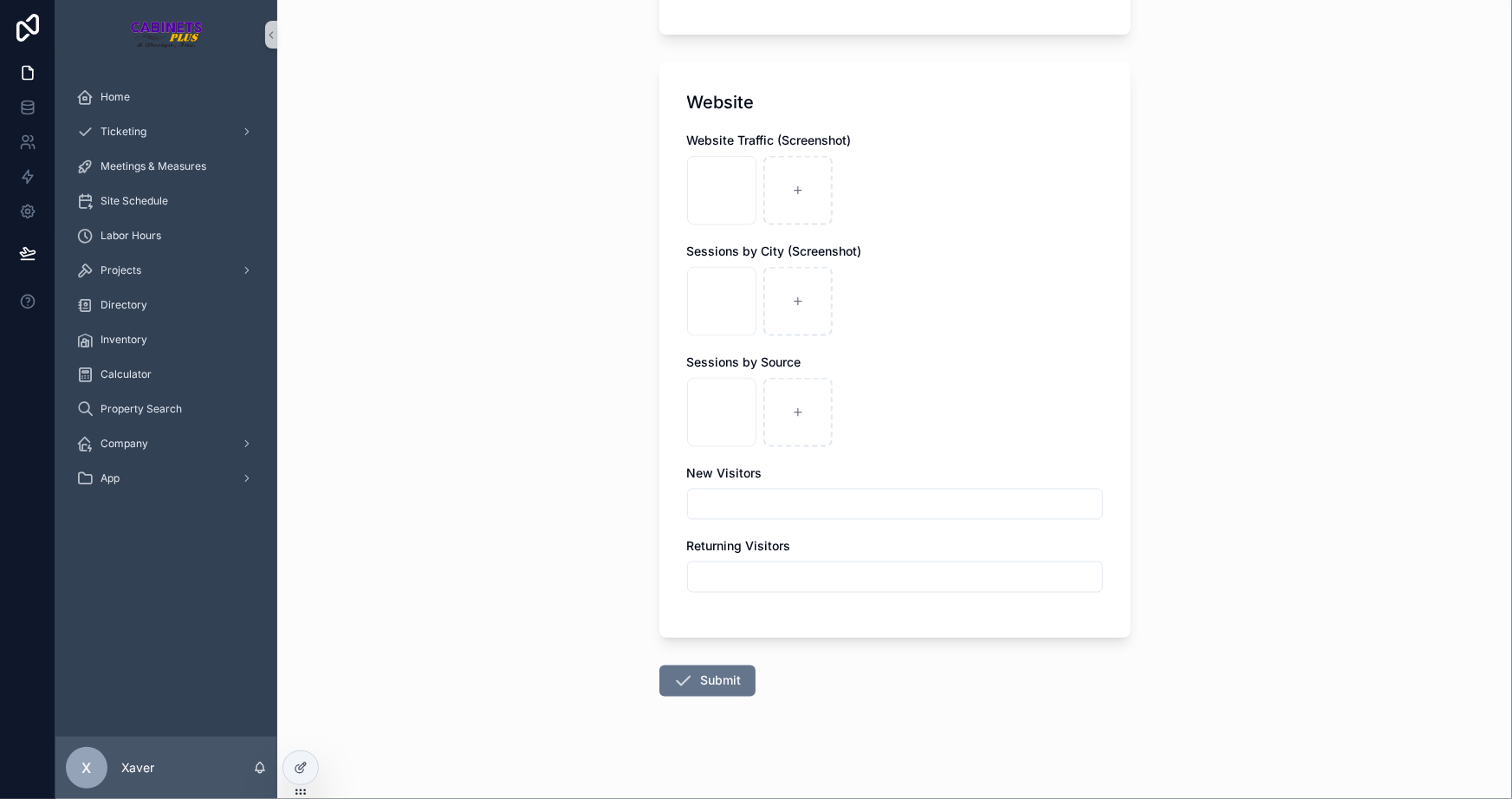
click at [779, 501] on input "scrollable content" at bounding box center [895, 504] width 414 height 24
type input "***"
click at [705, 559] on div "Returning Visitors" at bounding box center [895, 566] width 416 height 56
click at [707, 576] on input "scrollable content" at bounding box center [895, 577] width 414 height 24
type input "**"
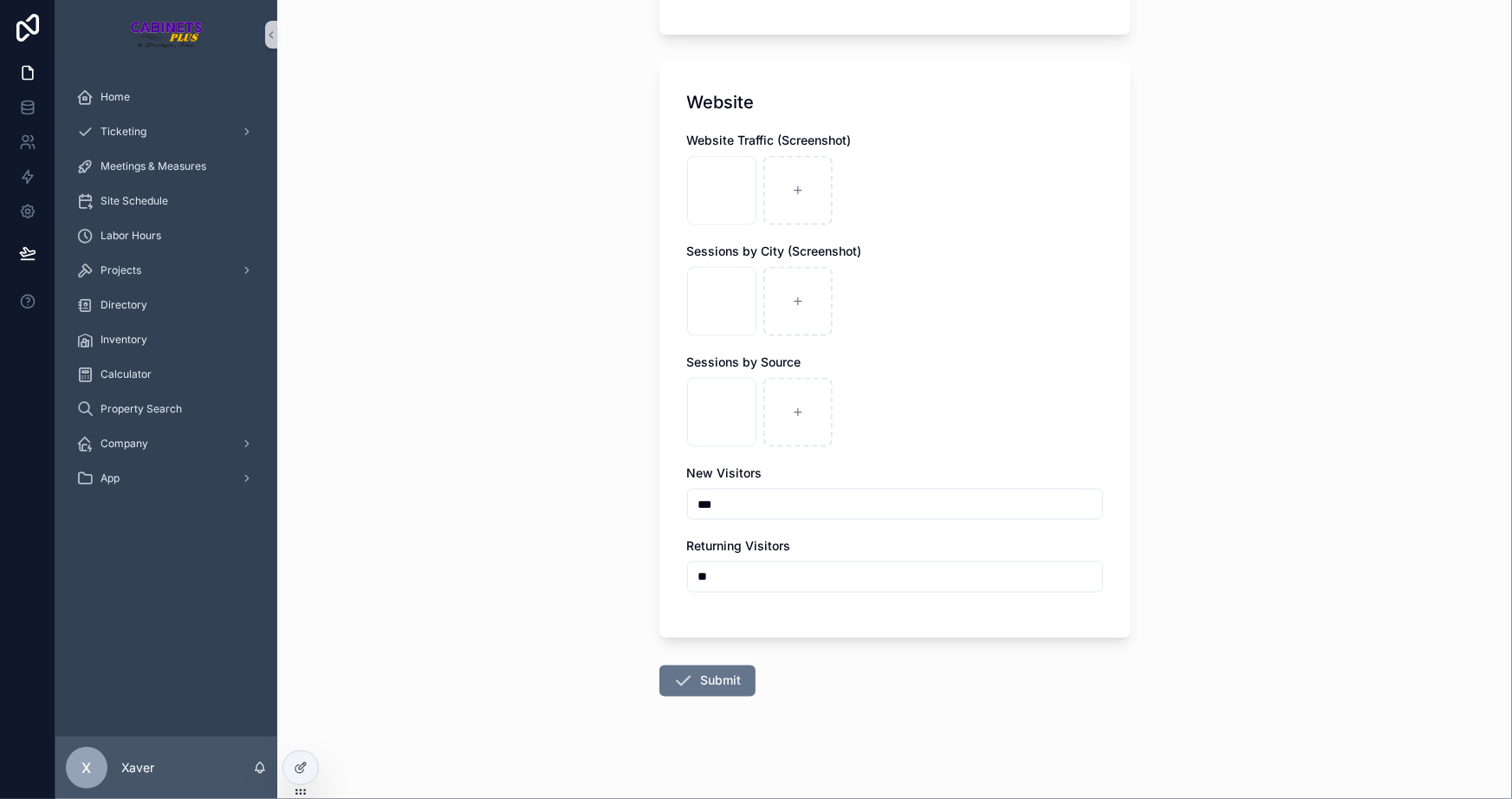
click at [737, 609] on div "Website Traffic (Screenshot) aug traf .png Sessions by City (Screenshot) aug ci…" at bounding box center [895, 371] width 416 height 478
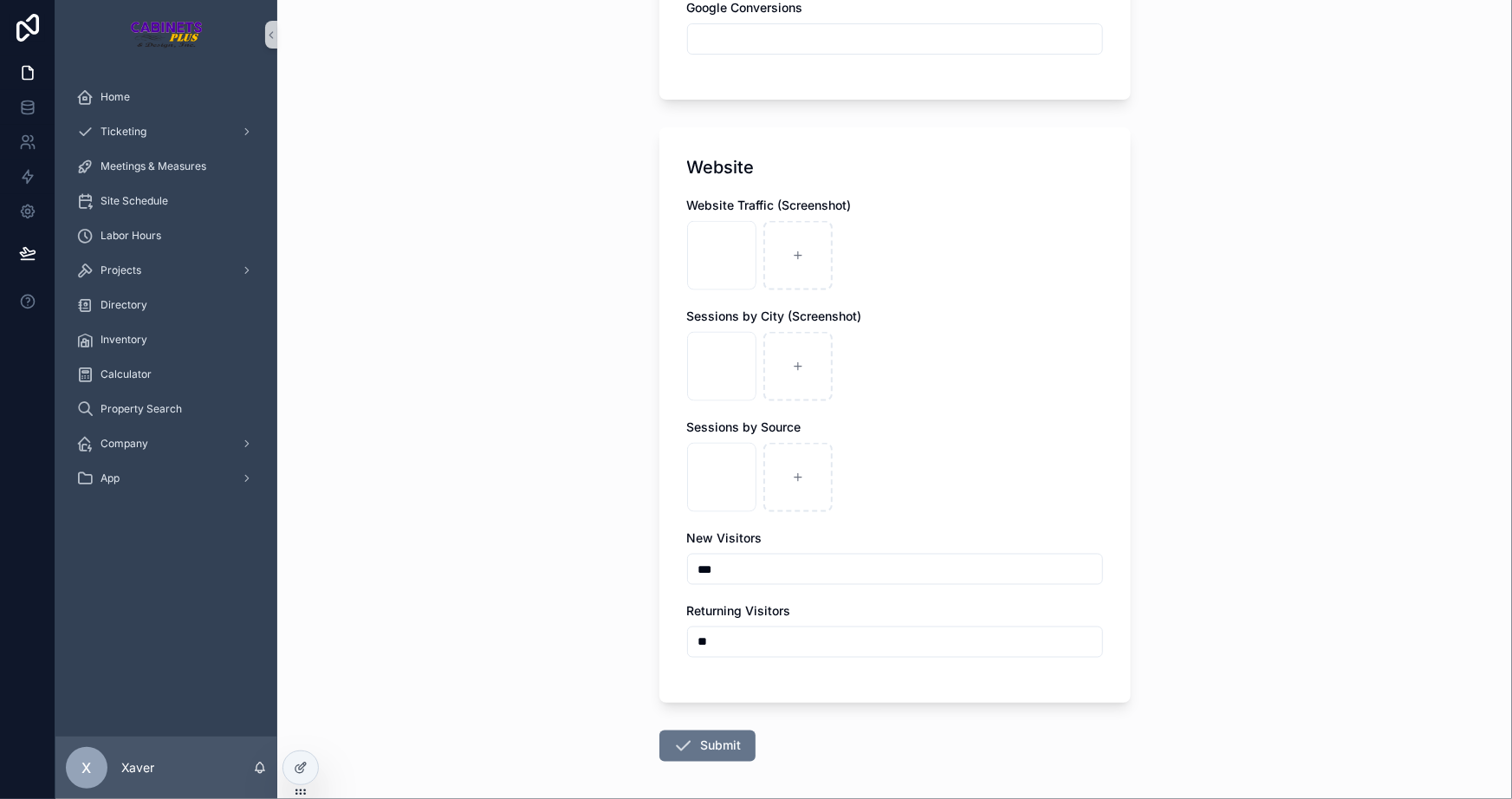
scroll to position [1110, 0]
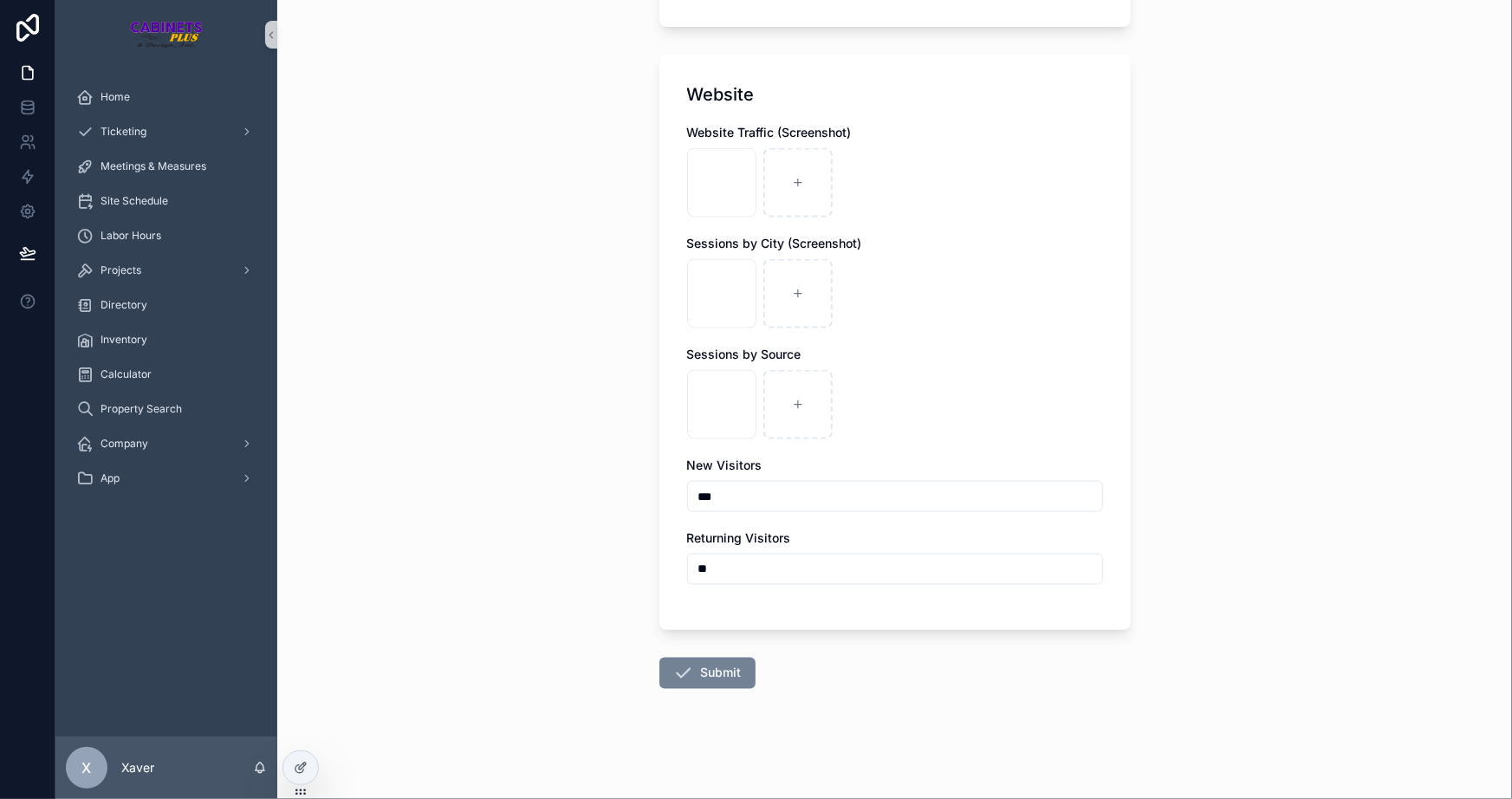
click at [690, 666] on button "Submit" at bounding box center [708, 673] width 96 height 31
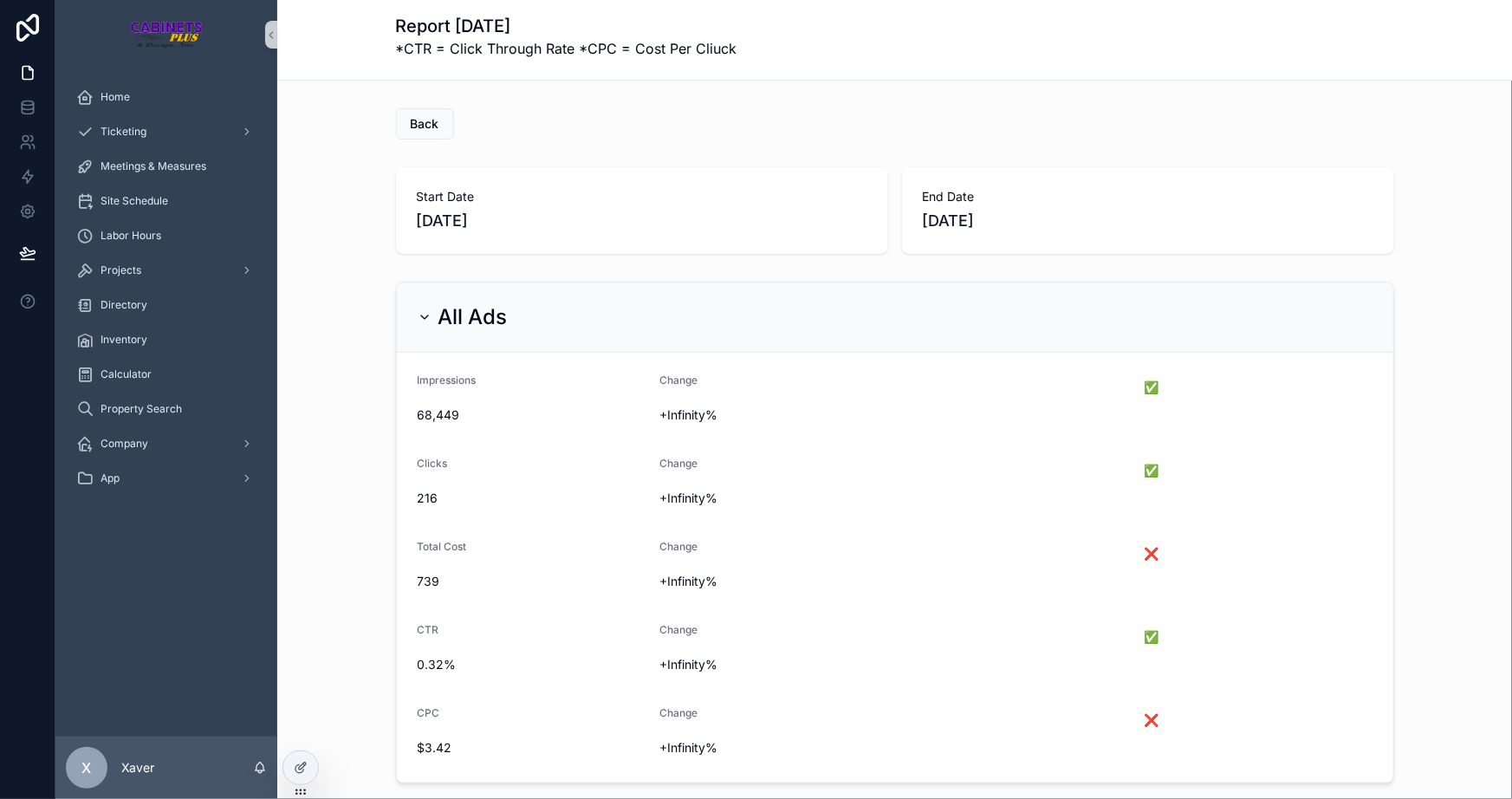
click at [422, 316] on icon "scrollable content" at bounding box center [424, 318] width 7 height 4
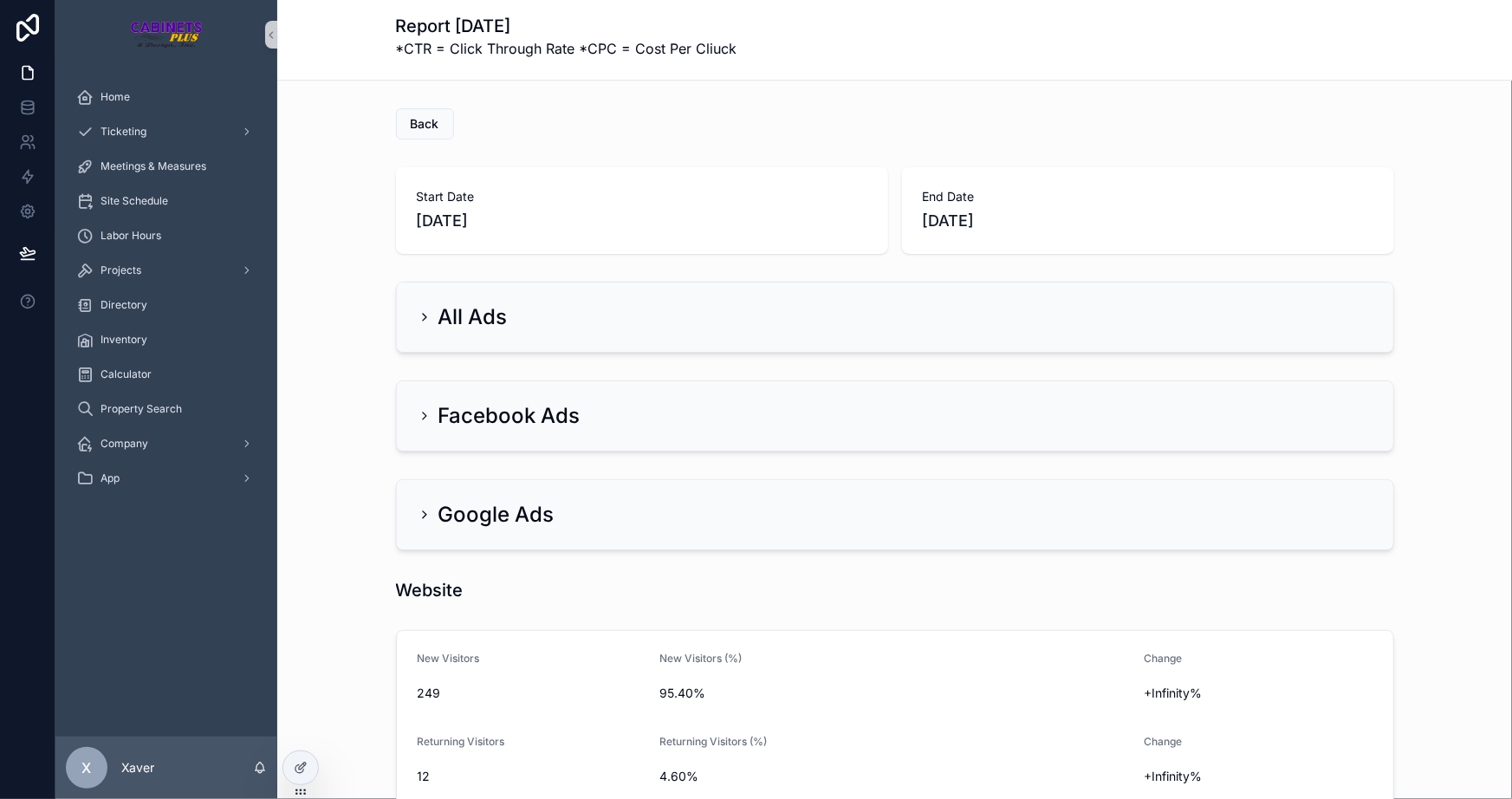
click at [363, 334] on div "All Ads" at bounding box center [895, 317] width 1235 height 85
click at [445, 330] on div "All Ads" at bounding box center [895, 317] width 996 height 69
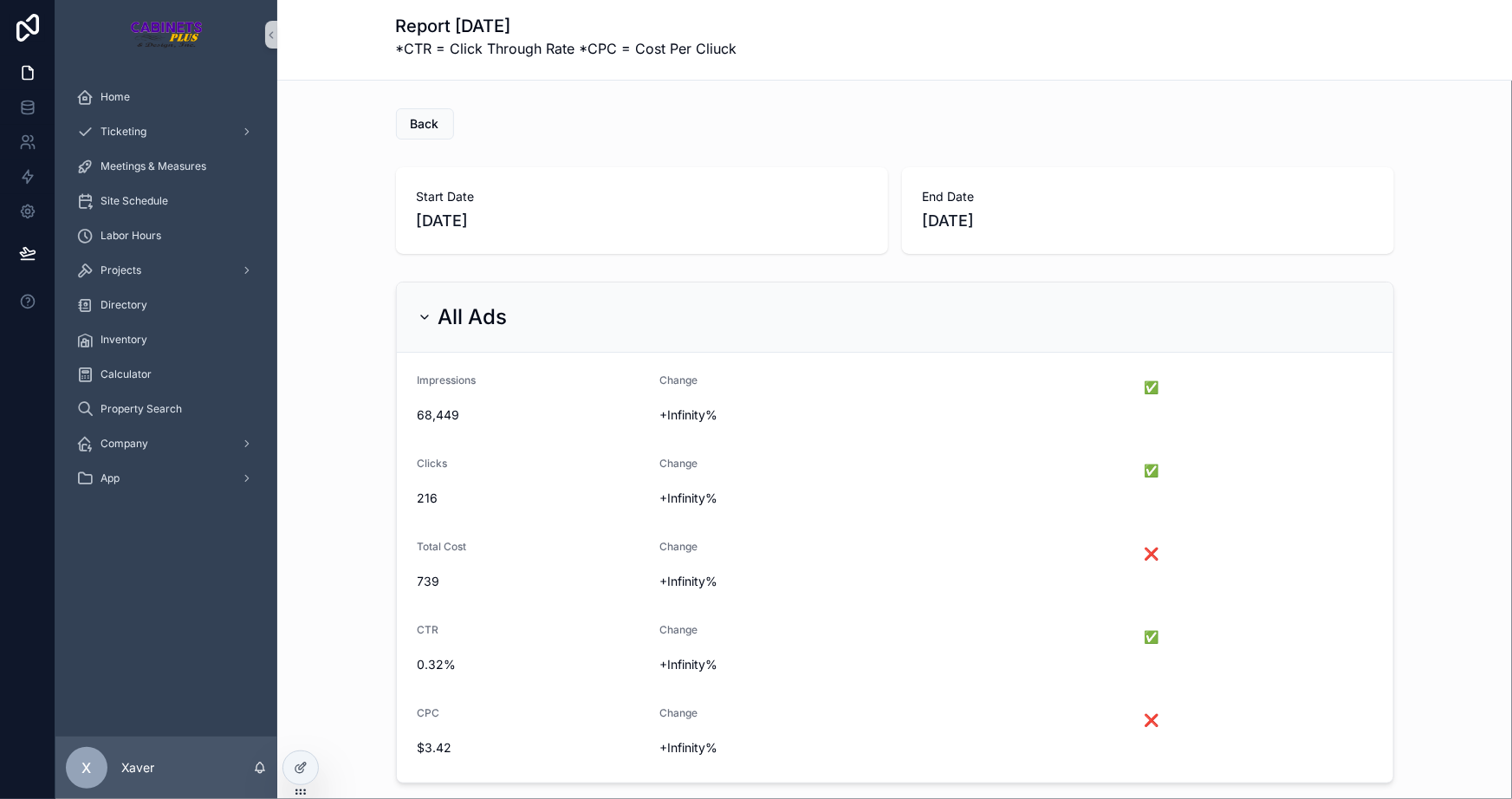
click at [321, 300] on div "All Ads Impressions 68,449 Change +Infinity% ✅ Clicks 216 Change +Infinity% ✅ T…" at bounding box center [895, 532] width 1235 height 516
click at [549, 138] on div "Back" at bounding box center [895, 124] width 1235 height 45
click at [423, 119] on span "Back" at bounding box center [425, 124] width 29 height 17
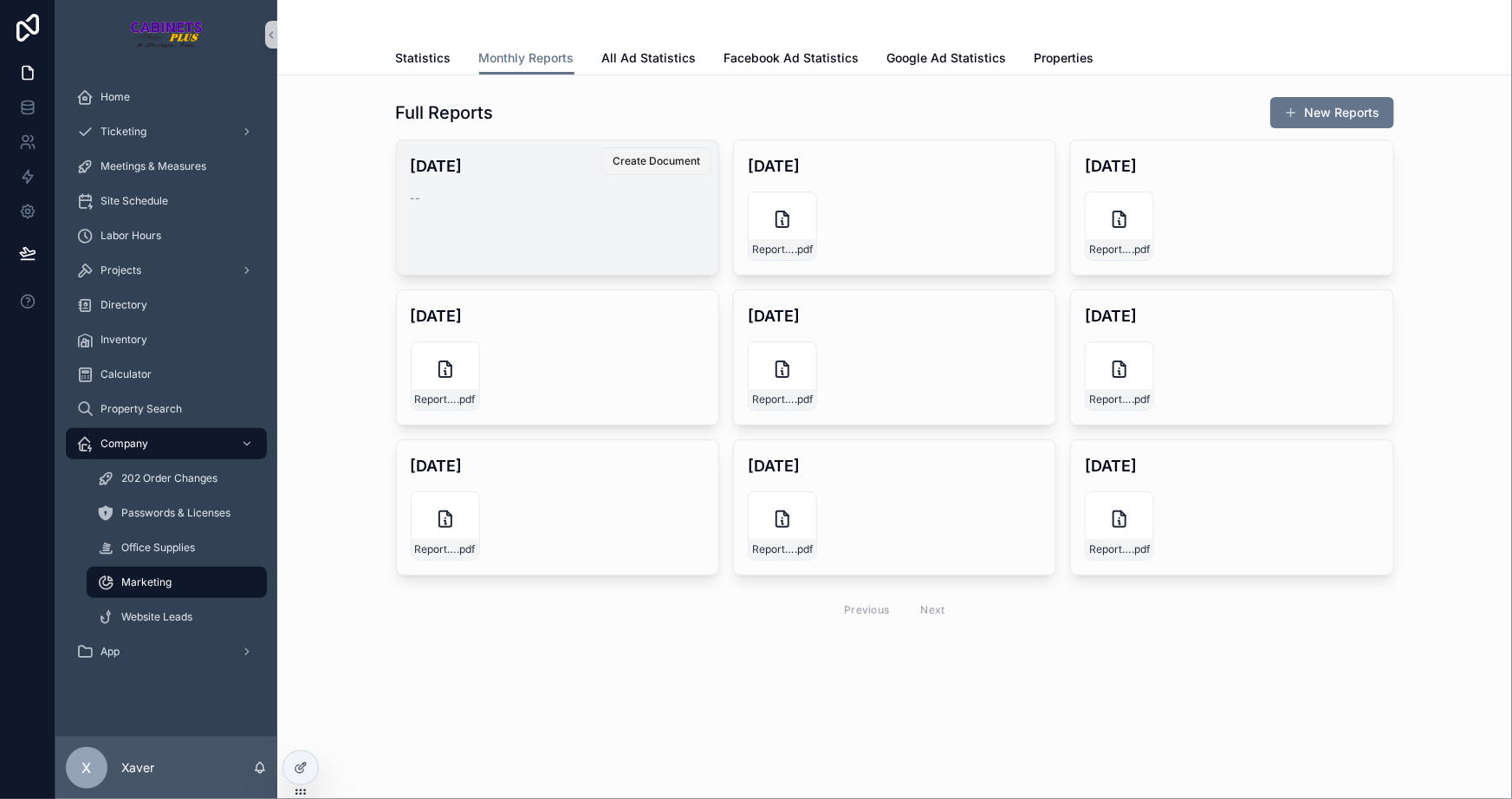
click at [665, 160] on span "Create Document" at bounding box center [656, 161] width 87 height 13
click at [343, 182] on div "Full Reports New Reports August 2025 -- Create Document July 2025 Report-July-2…" at bounding box center [894, 363] width 1207 height 547
click at [348, 176] on div "Full Reports New Reports August 2025 -- Create Document July 2025 Report-July-2…" at bounding box center [894, 363] width 1207 height 547
click at [351, 206] on div "Full Reports New Reports August 2025 -- Create Document July 2025 Report-July-2…" at bounding box center [894, 363] width 1207 height 547
click at [362, 218] on div "Full Reports New Reports August 2025 -- Create Document July 2025 Report-July-2…" at bounding box center [894, 363] width 1207 height 547
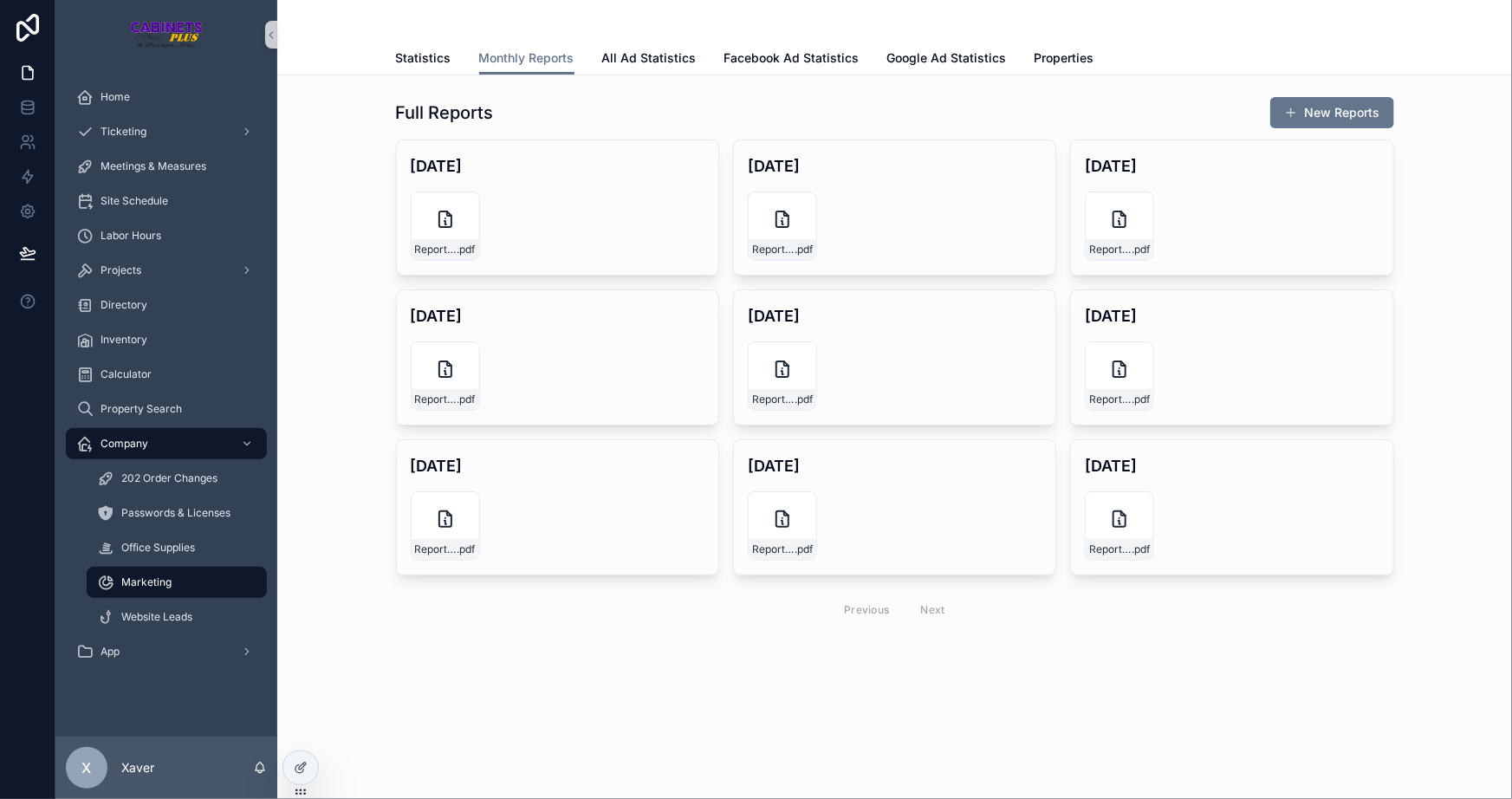
click at [368, 216] on div "Full Reports New Reports August 2025 Report-August-2025 .pdf Create Document Ju…" at bounding box center [894, 363] width 1207 height 547
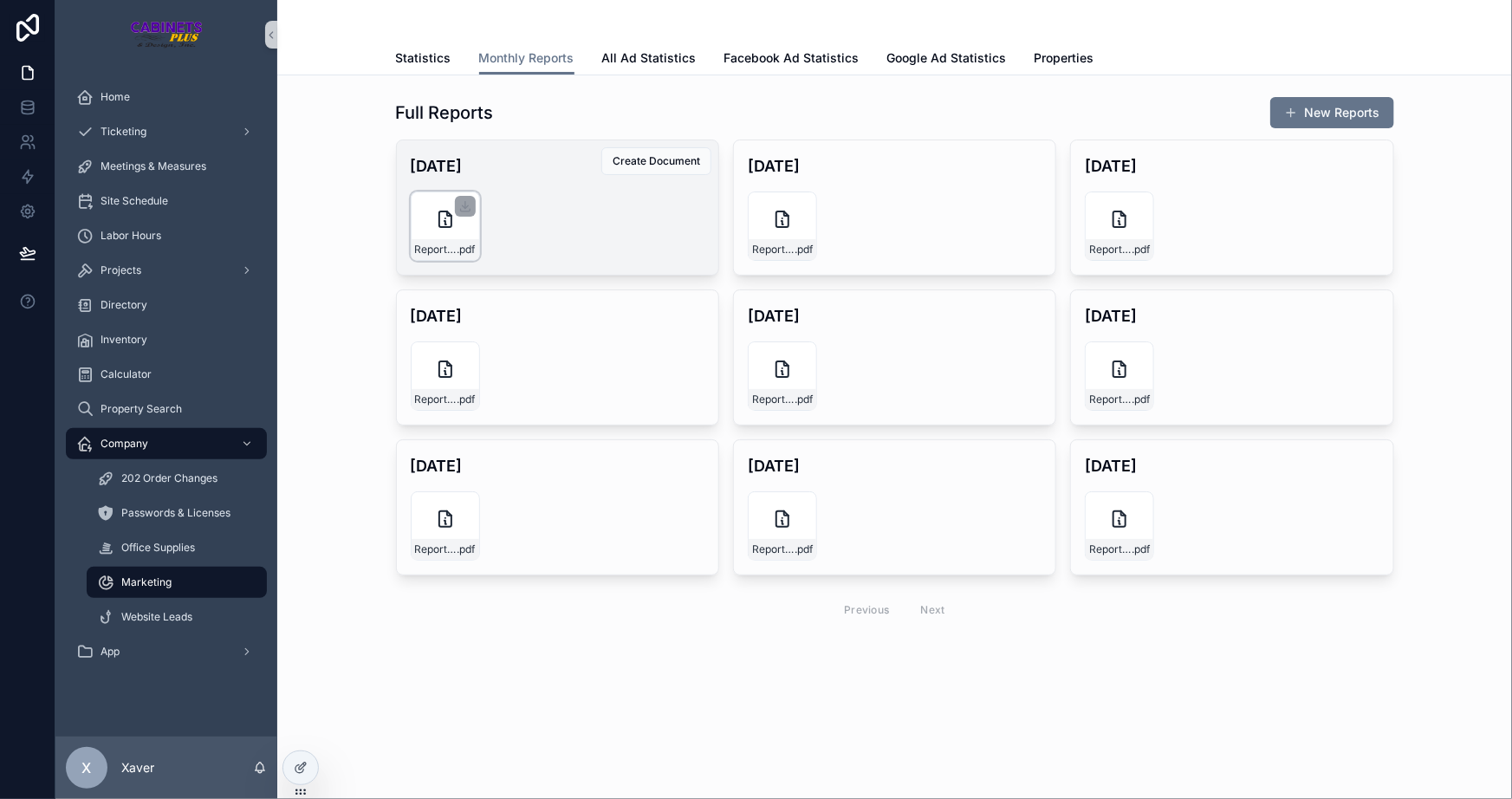
click at [424, 209] on div "Report-August-2025 .pdf" at bounding box center [445, 226] width 69 height 69
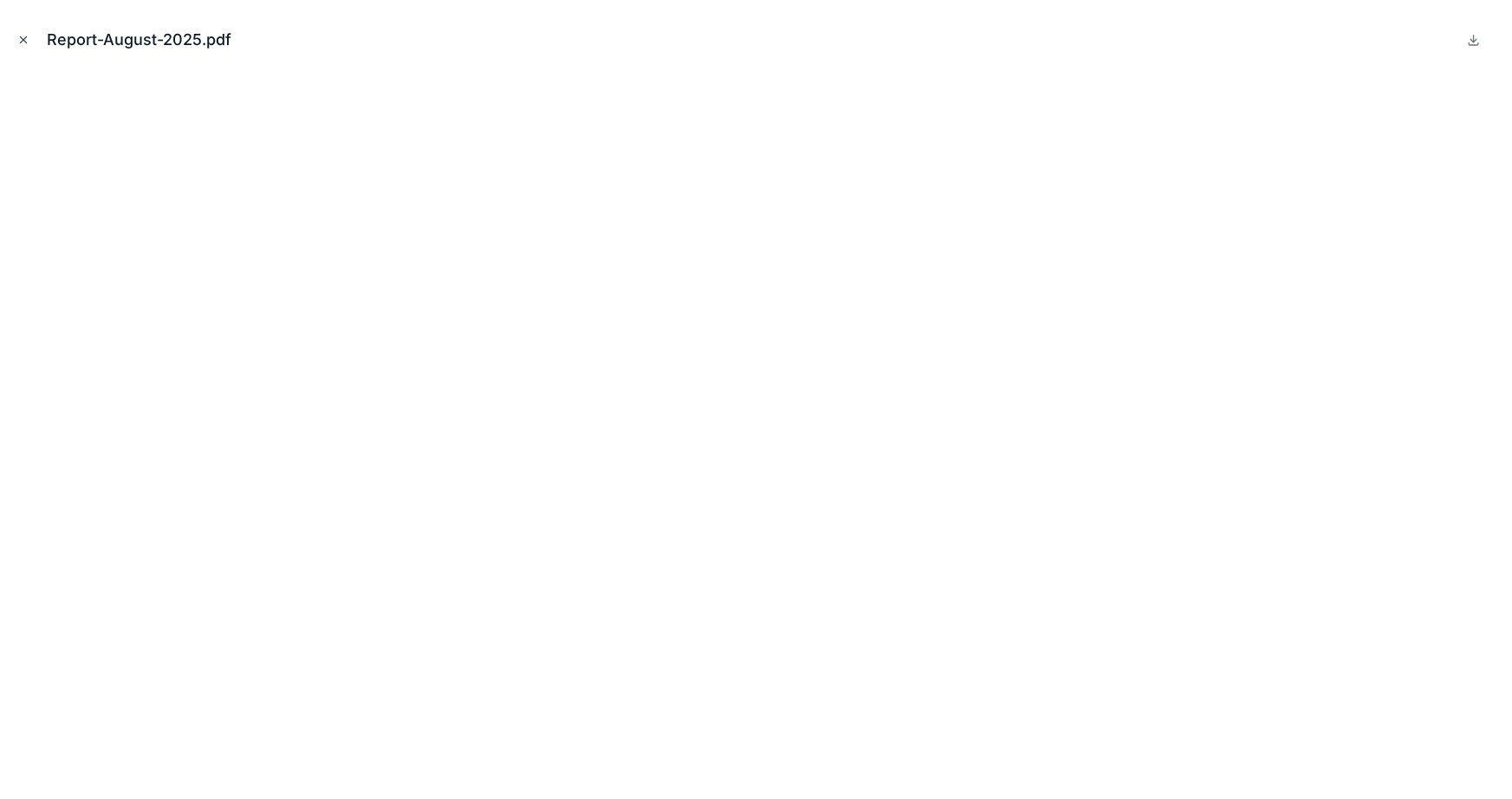
click at [29, 40] on icon "Close modal" at bounding box center [23, 39] width 12 height 12
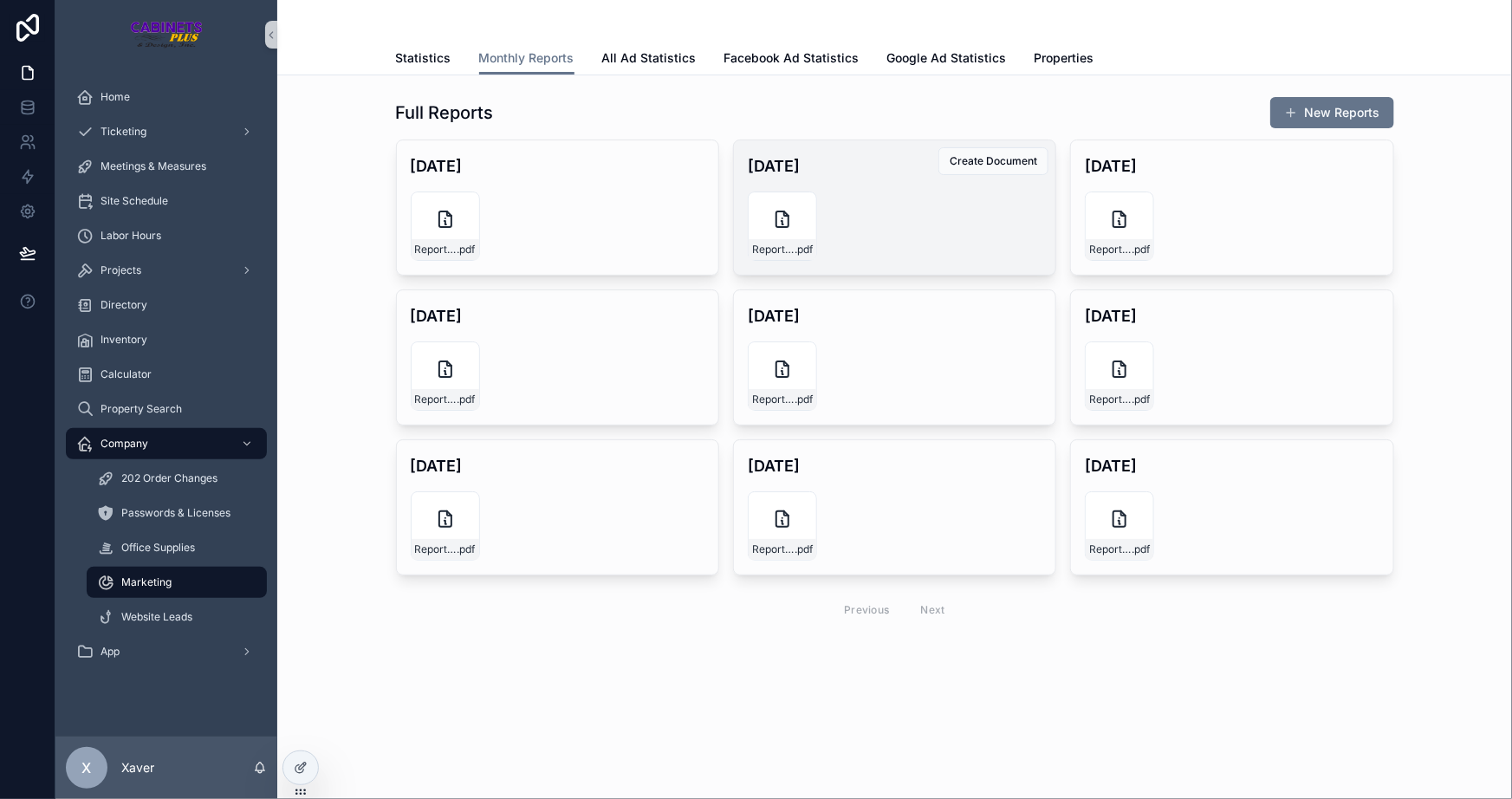
click at [952, 246] on div "Report-July-2025 .pdf" at bounding box center [895, 226] width 294 height 69
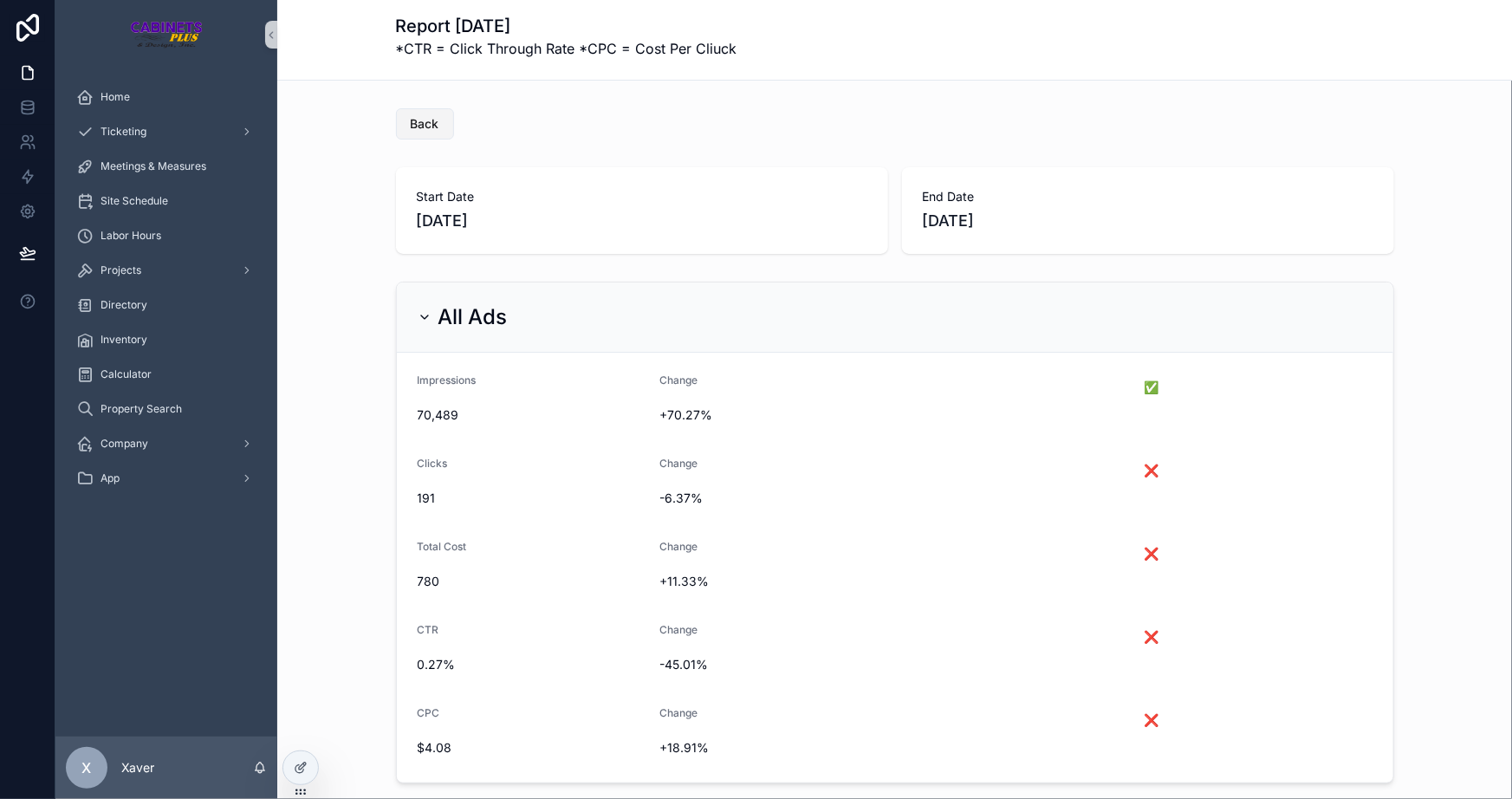
click at [423, 119] on span "Back" at bounding box center [425, 124] width 29 height 17
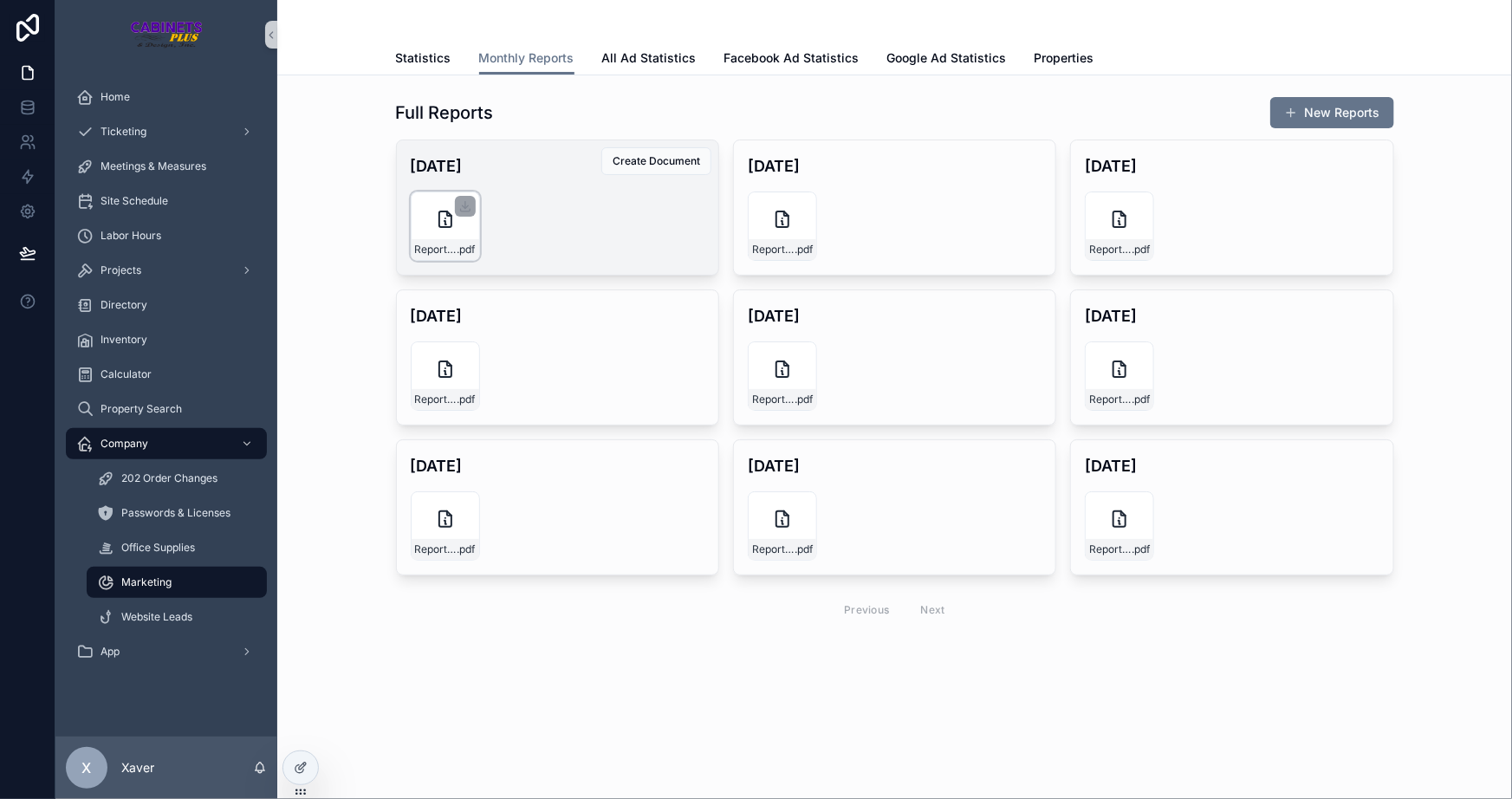
click at [426, 205] on div "Report-August-2025 .pdf" at bounding box center [445, 226] width 69 height 69
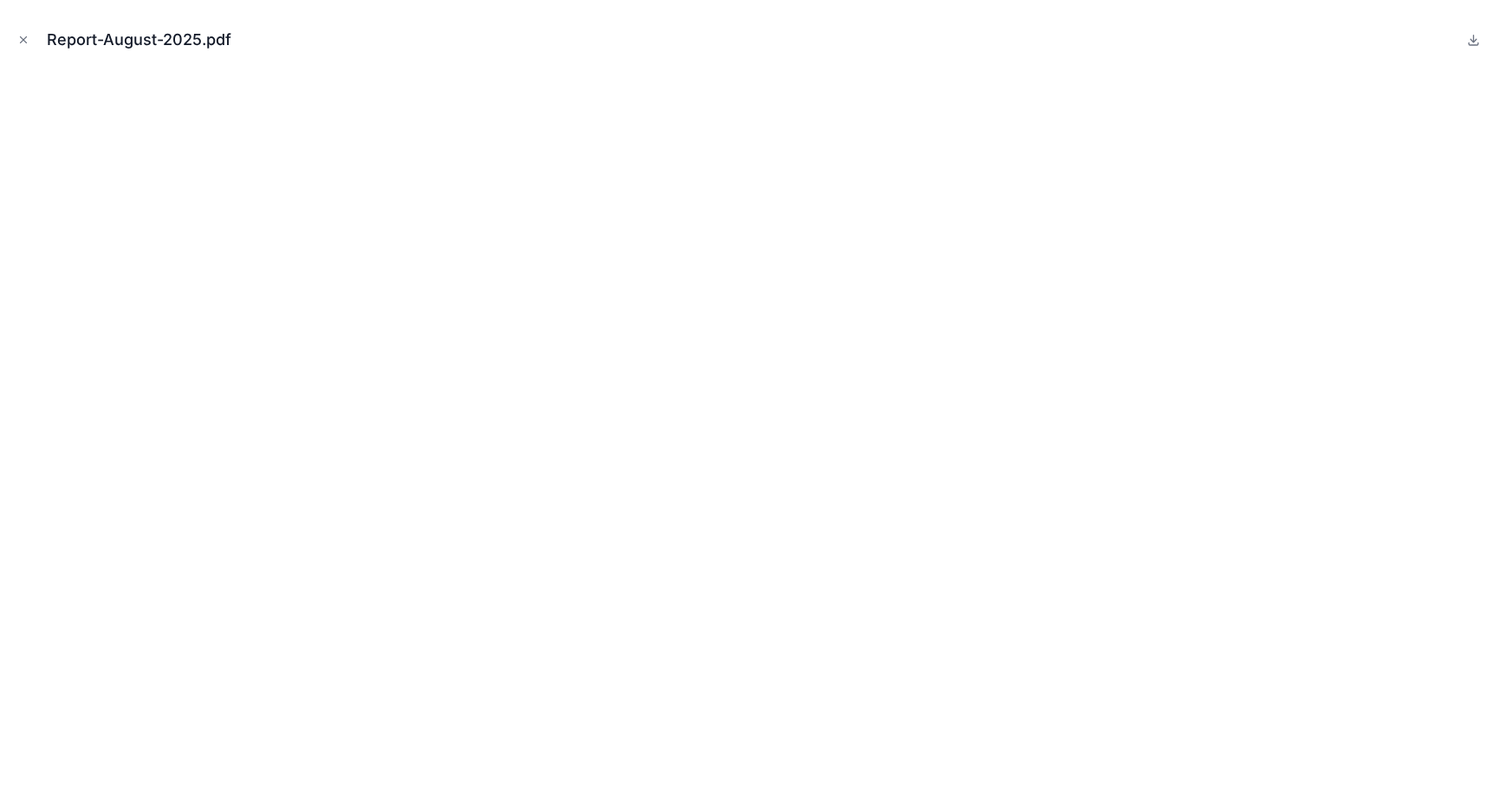
click at [23, 45] on button "Close modal" at bounding box center [23, 40] width 19 height 19
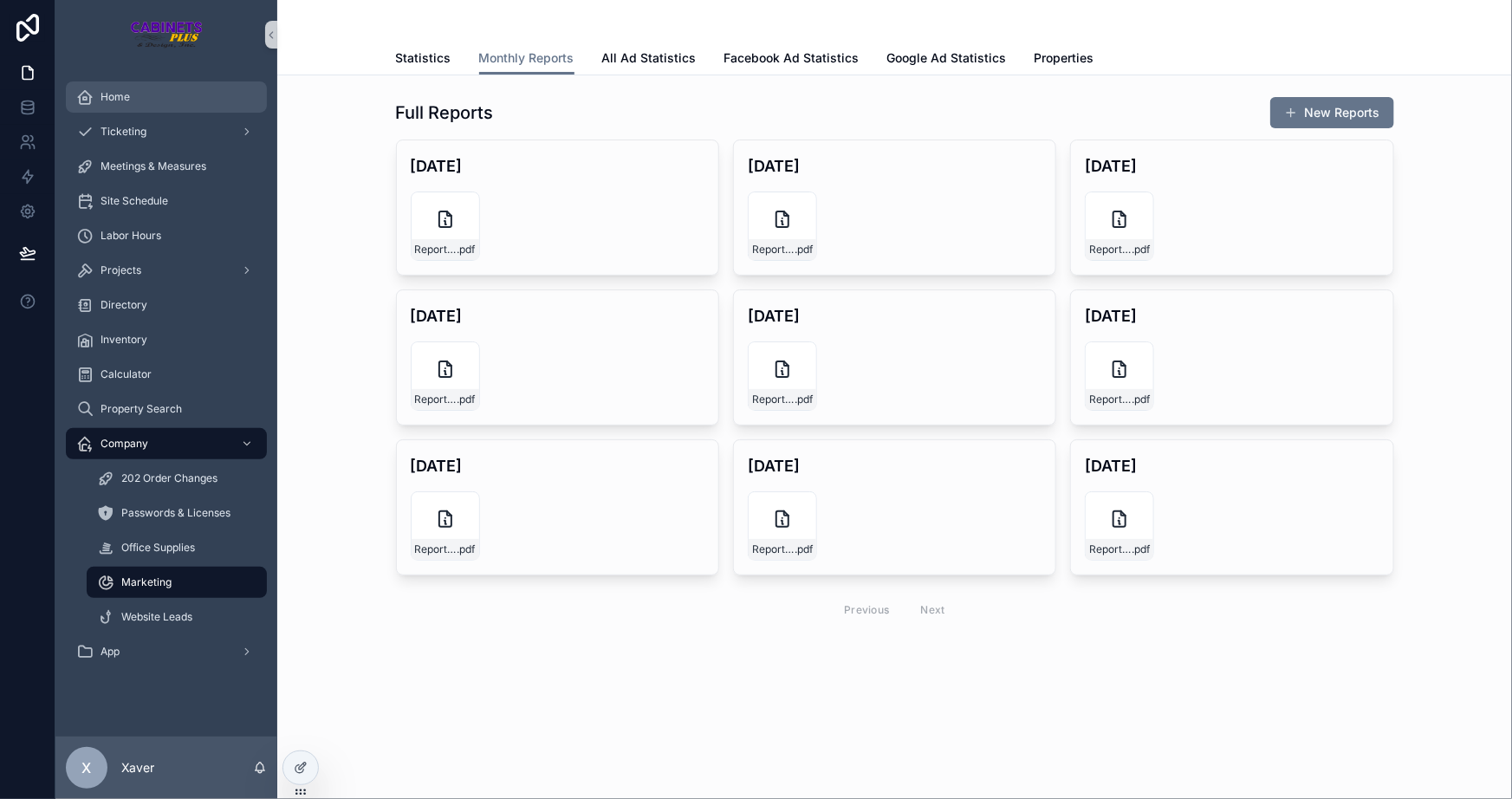
click at [103, 90] on span "Home" at bounding box center [115, 97] width 30 height 13
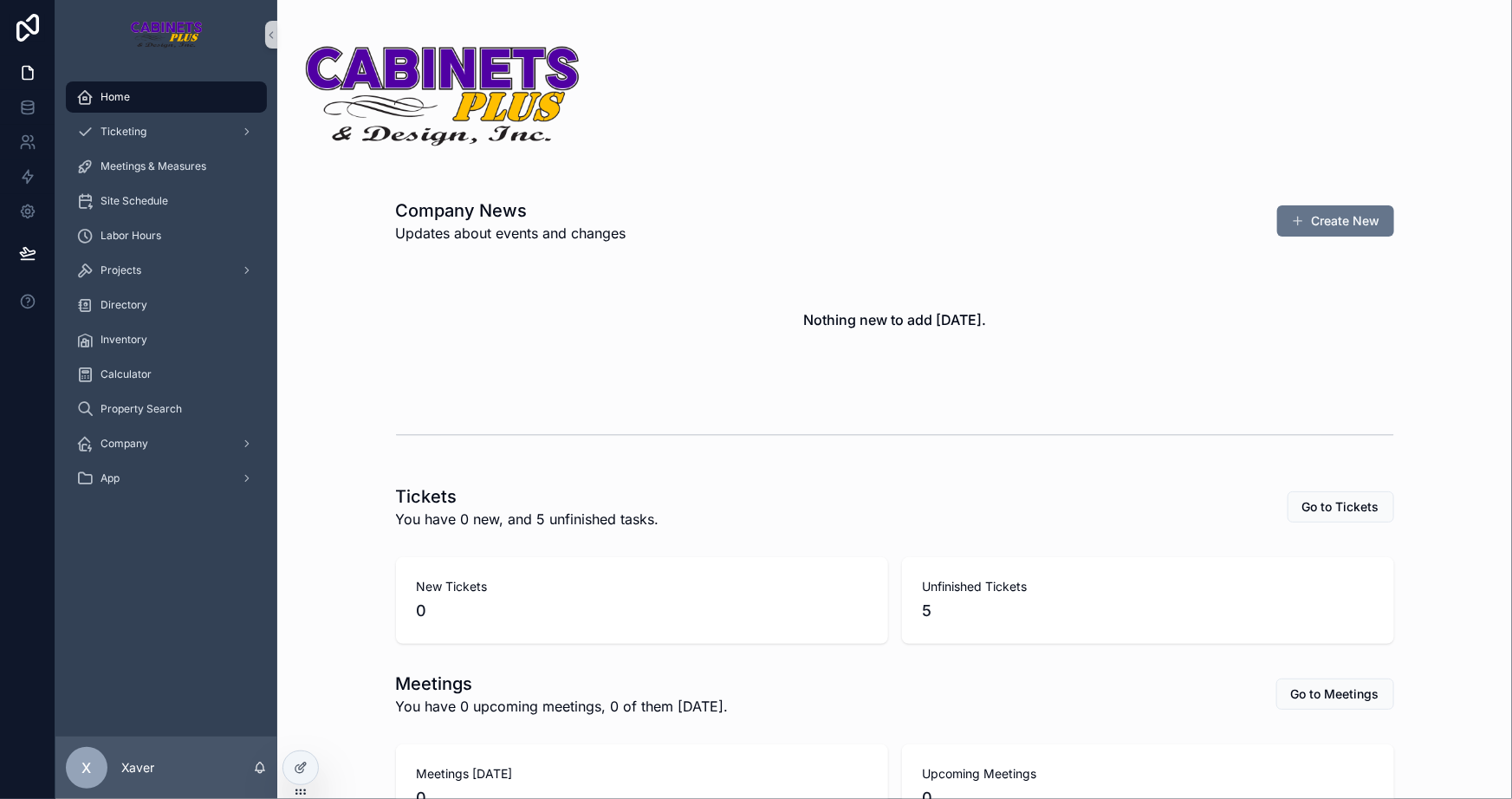
click at [396, 330] on div "Nothing new to add [DATE]." at bounding box center [896, 319] width 998 height 132
click at [378, 466] on div "Company News Updates about events and changes Create New Nothing new to add tod…" at bounding box center [895, 595] width 1235 height 1192
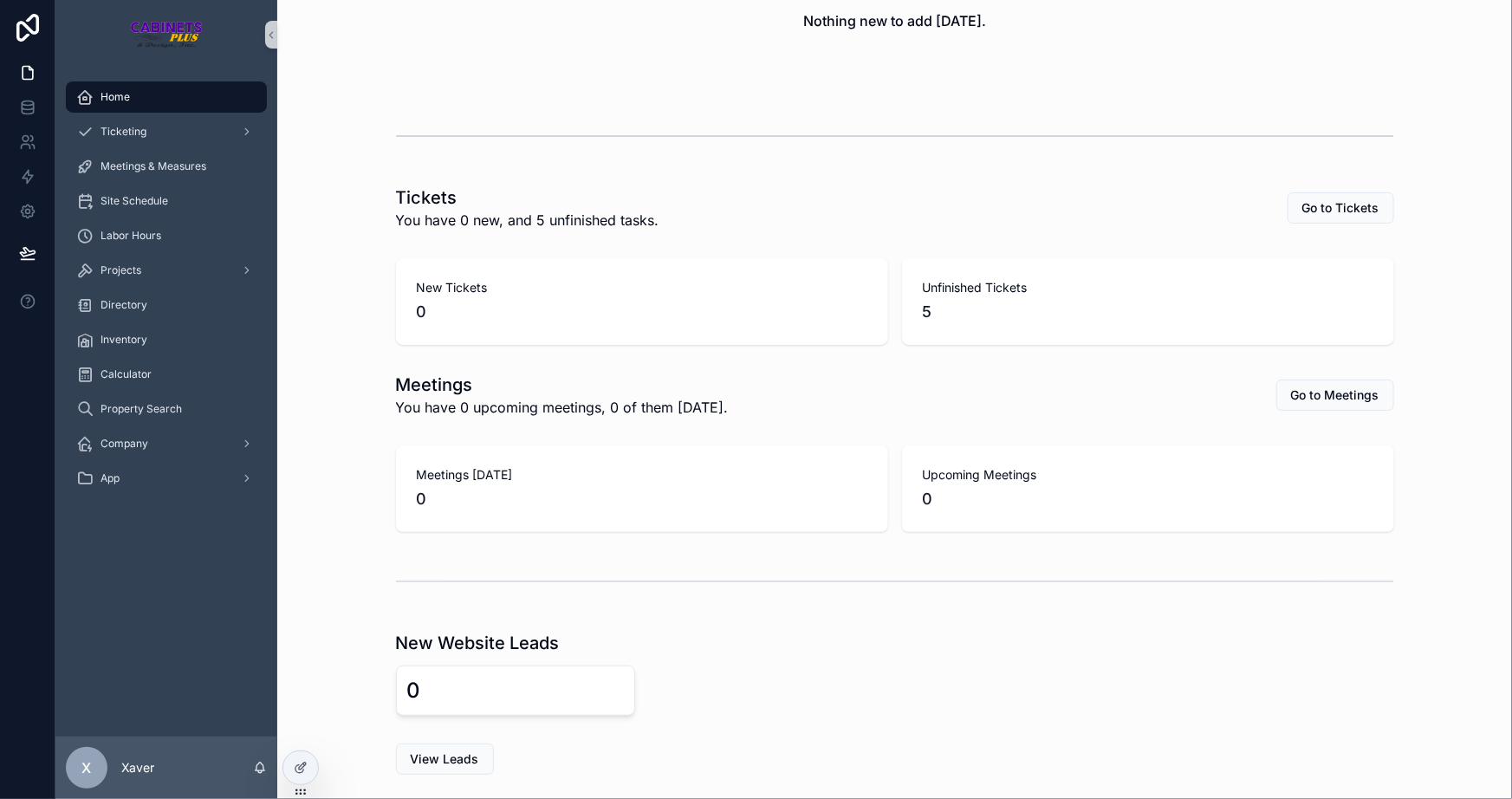
scroll to position [260, 0]
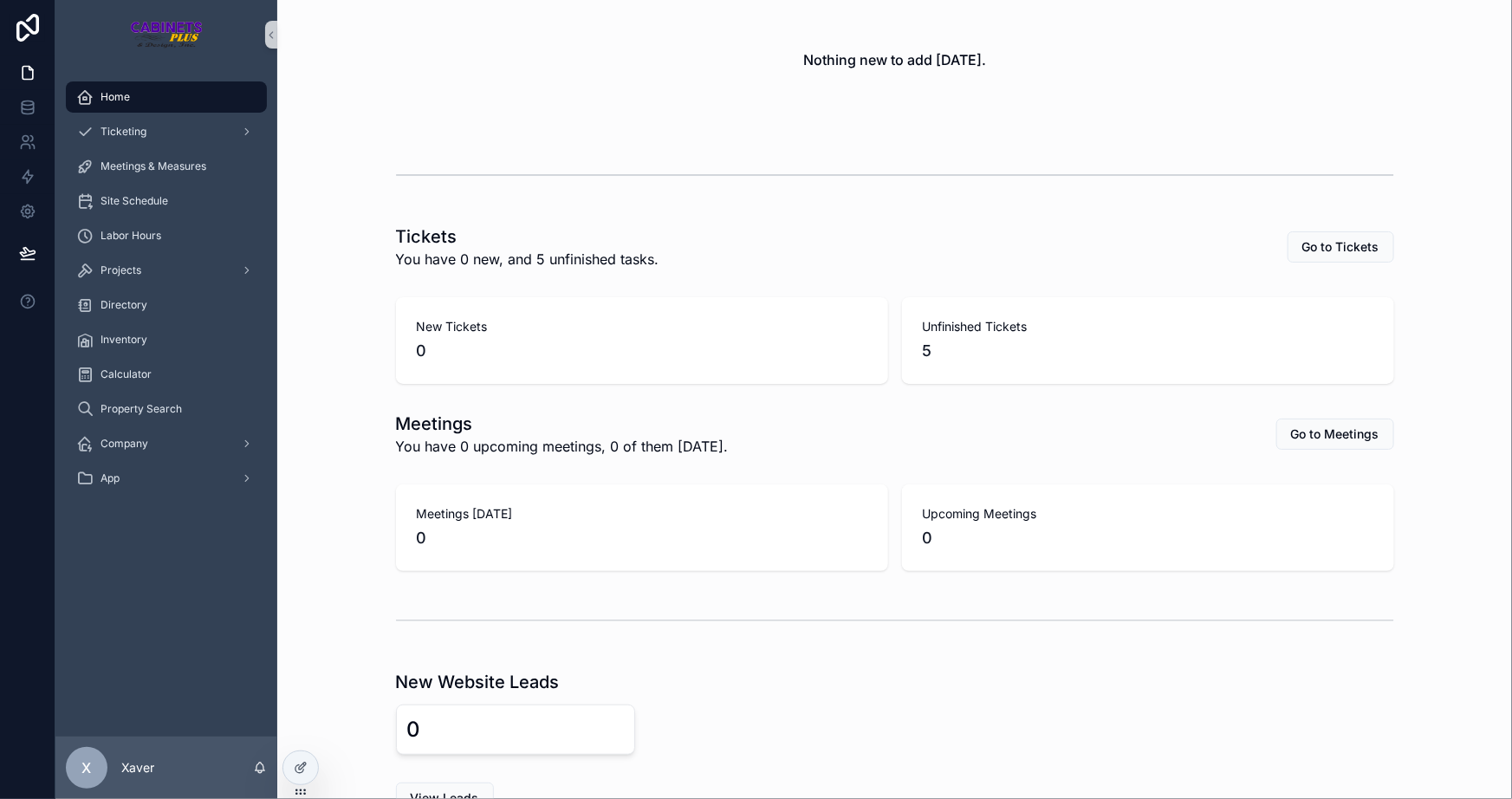
drag, startPoint x: 424, startPoint y: 587, endPoint x: 146, endPoint y: 254, distance: 433.8
click at [146, 254] on div "Projects" at bounding box center [166, 271] width 222 height 35
click at [160, 280] on div "Projects" at bounding box center [166, 270] width 180 height 28
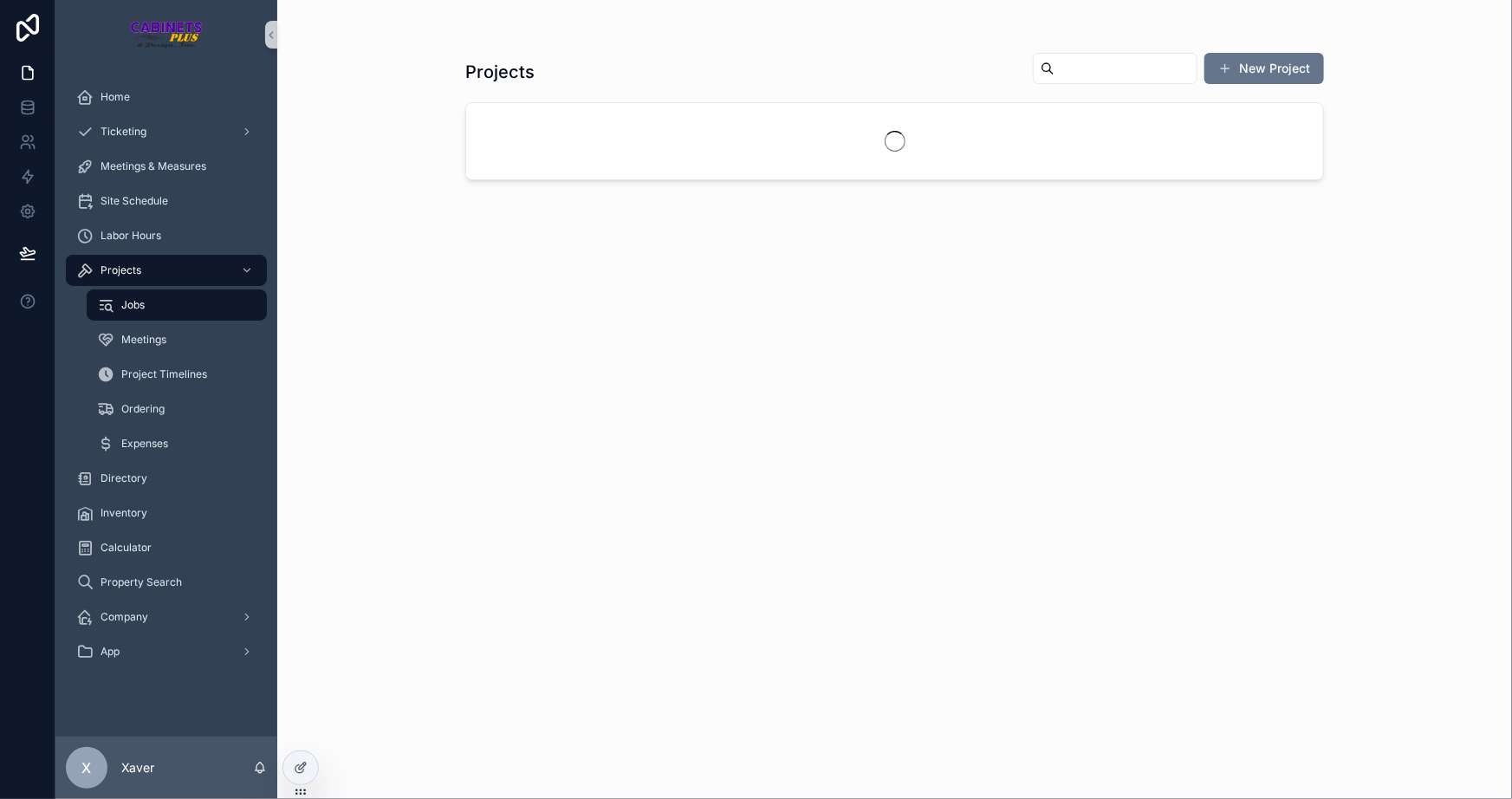
click at [325, 244] on div "Projects New Project" at bounding box center [895, 400] width 1235 height 799
click at [188, 121] on div "Ticketing" at bounding box center [166, 132] width 180 height 28
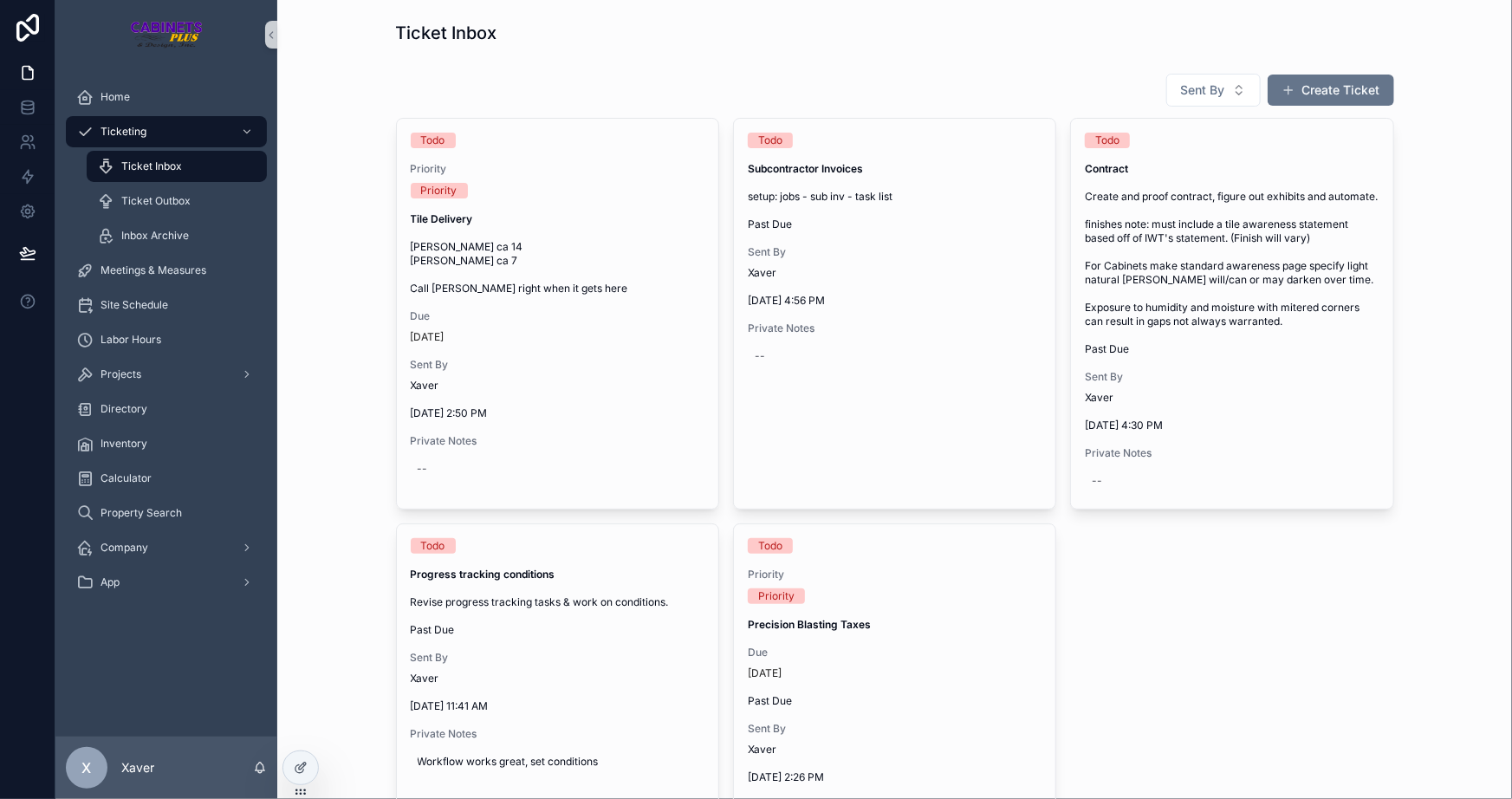
click at [372, 253] on div "Sent By Create Ticket Todo Priority Priority Tile Delivery [PERSON_NAME] ca 14 …" at bounding box center [894, 716] width 1207 height 1301
click at [351, 234] on div "Sent By Create Ticket Todo Priority Priority Tile Delivery [PERSON_NAME] ca 14 …" at bounding box center [894, 716] width 1207 height 1301
click at [369, 174] on div "Sent By Create Ticket Todo Priority Priority Tile Delivery [PERSON_NAME] ca 14 …" at bounding box center [894, 716] width 1207 height 1301
click at [332, 299] on div "Sent By Create Ticket Todo Priority Priority Tile Delivery [PERSON_NAME] ca 14 …" at bounding box center [894, 716] width 1207 height 1301
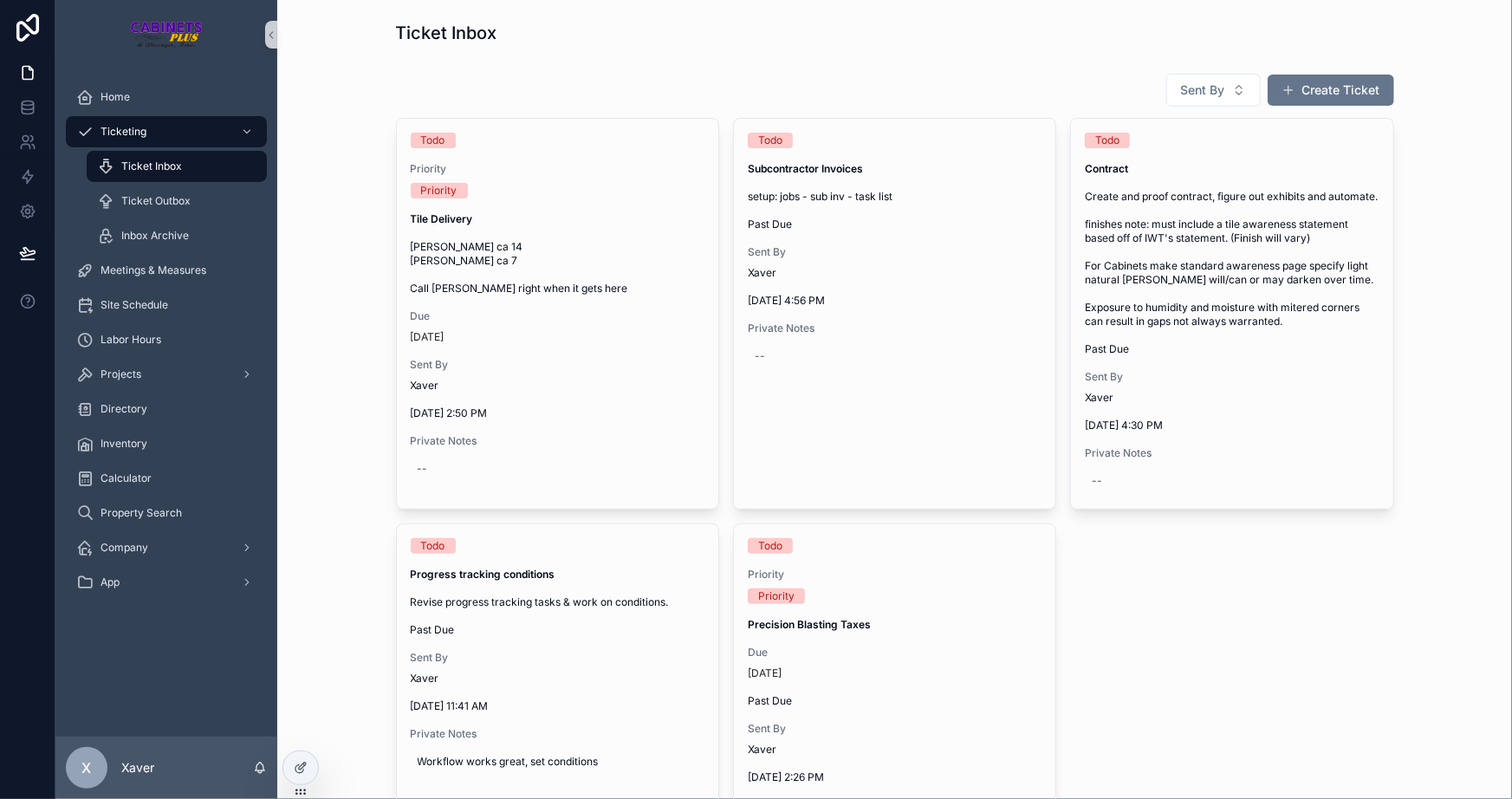
click at [331, 298] on div "Sent By Create Ticket Todo Priority Priority Tile Delivery [PERSON_NAME] ca 14 …" at bounding box center [894, 716] width 1207 height 1301
click at [331, 297] on div "Sent By Create Ticket Todo Priority Priority Tile Delivery [PERSON_NAME] ca 14 …" at bounding box center [894, 716] width 1207 height 1301
click at [150, 369] on div "Projects" at bounding box center [166, 375] width 180 height 28
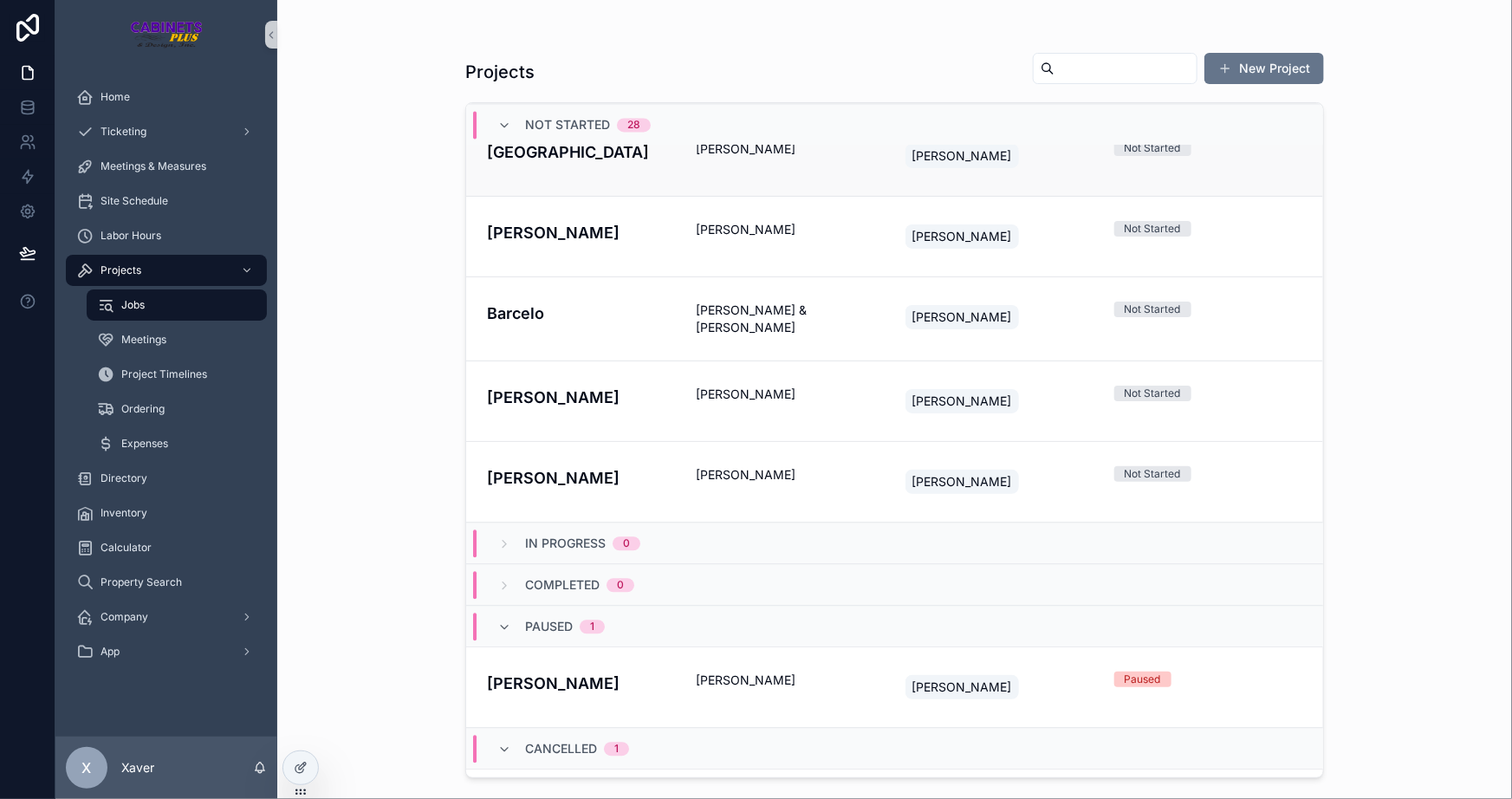
scroll to position [1998, 0]
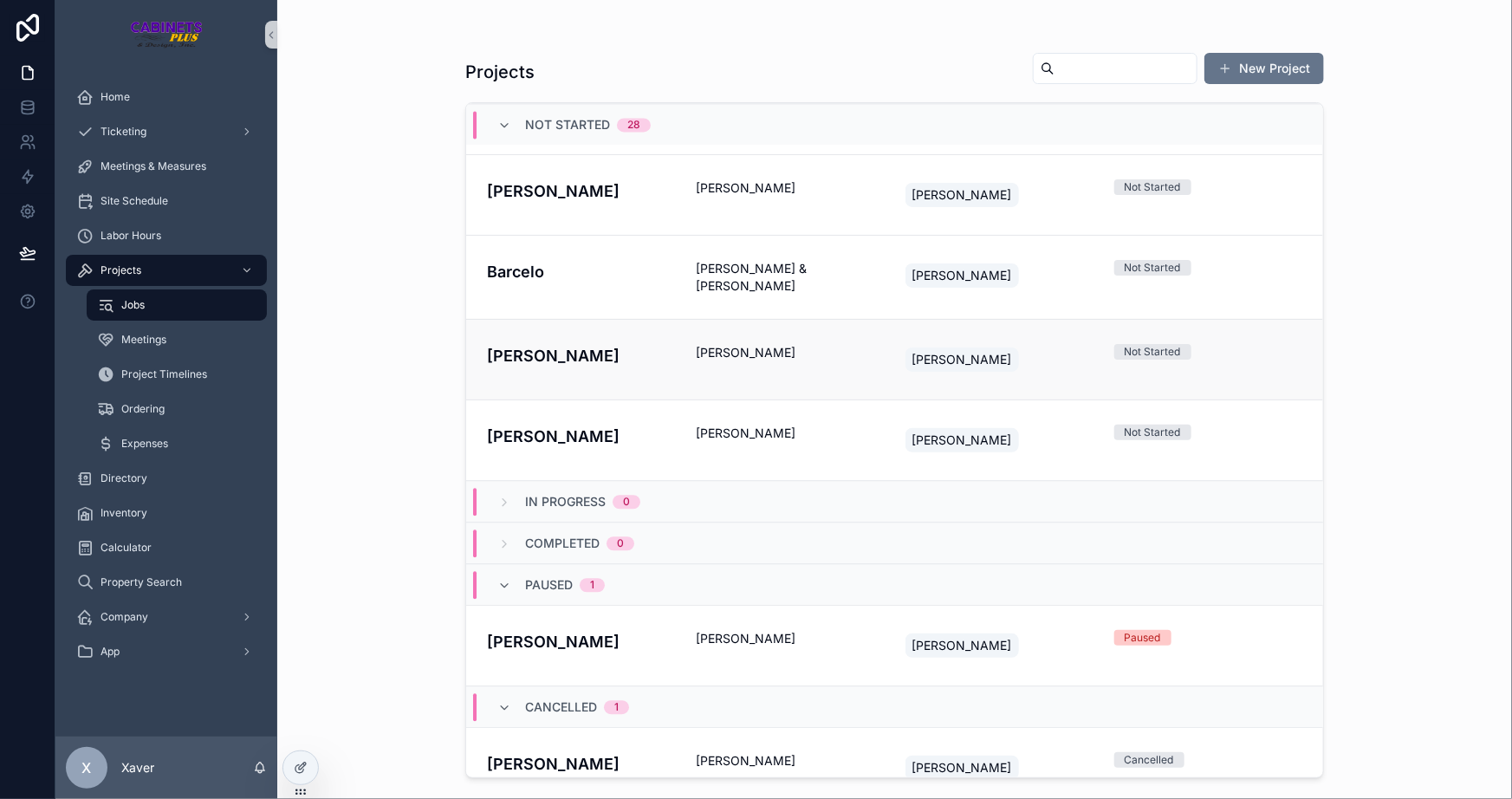
click at [638, 344] on h4 "Mustermann" at bounding box center [581, 355] width 188 height 23
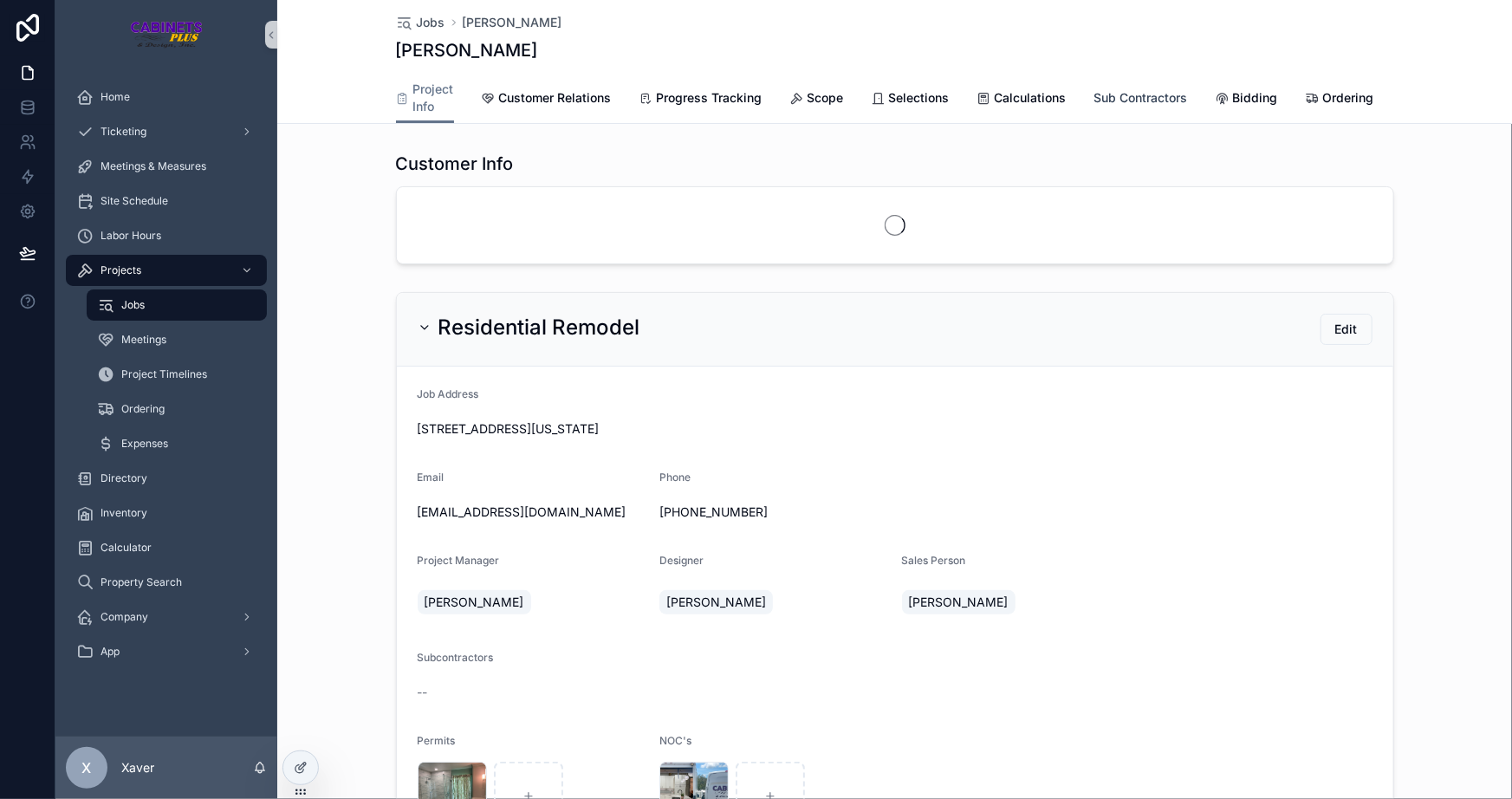
click at [1123, 102] on span "Sub Contractors" at bounding box center [1140, 98] width 93 height 17
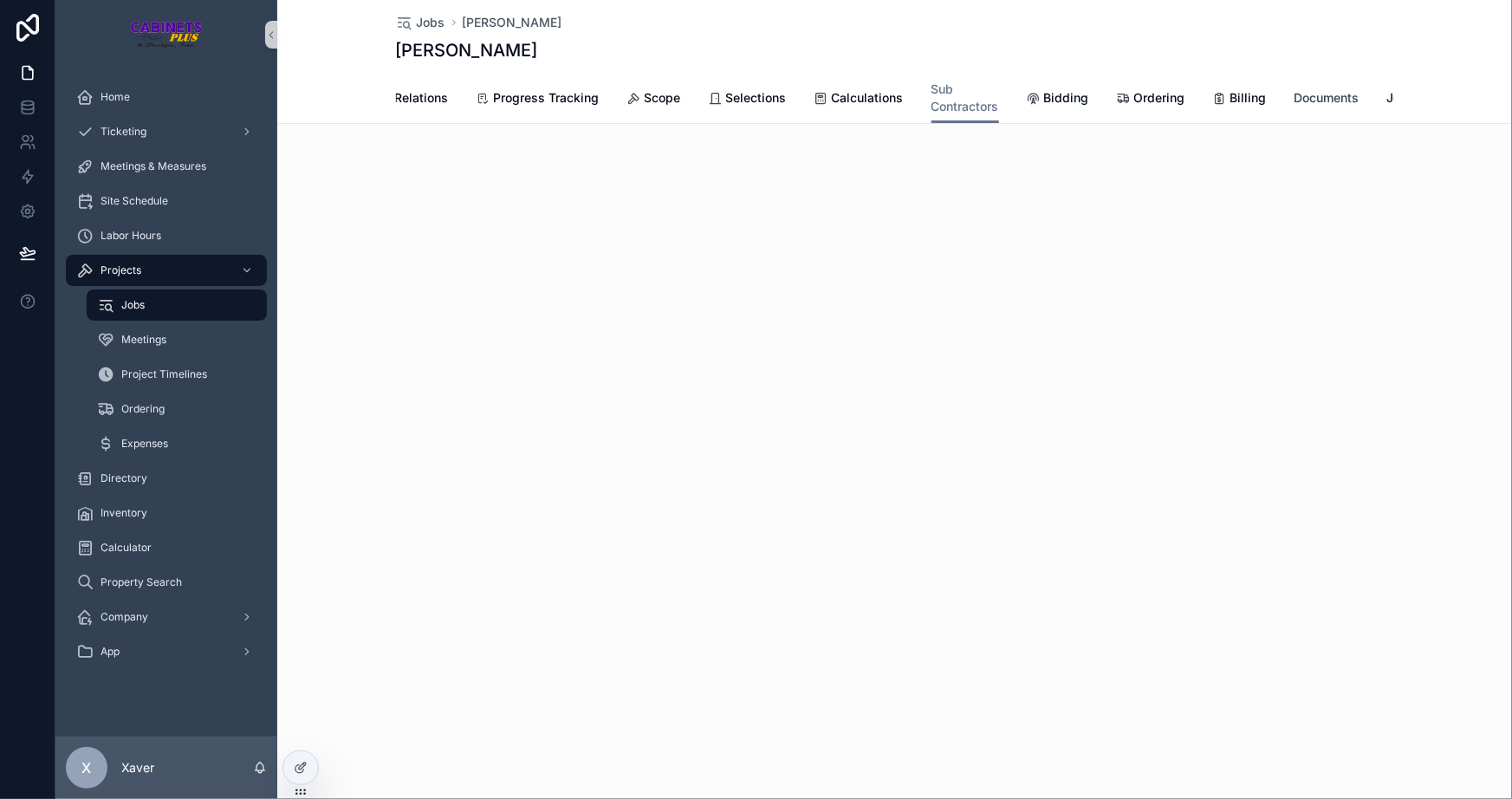
scroll to position [0, 189]
click at [1337, 91] on span "Documents" at bounding box center [1327, 98] width 65 height 17
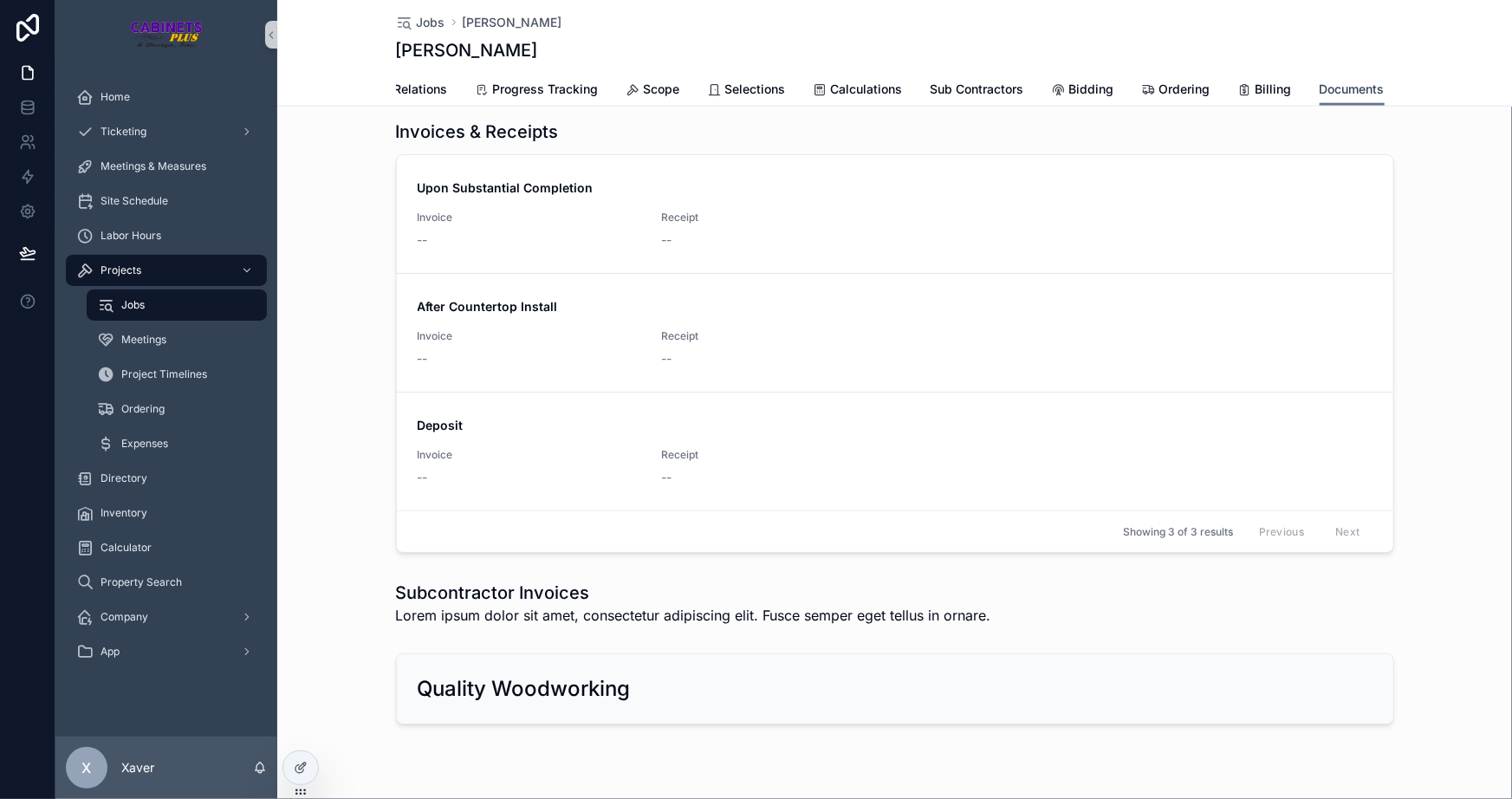
scroll to position [1000, 0]
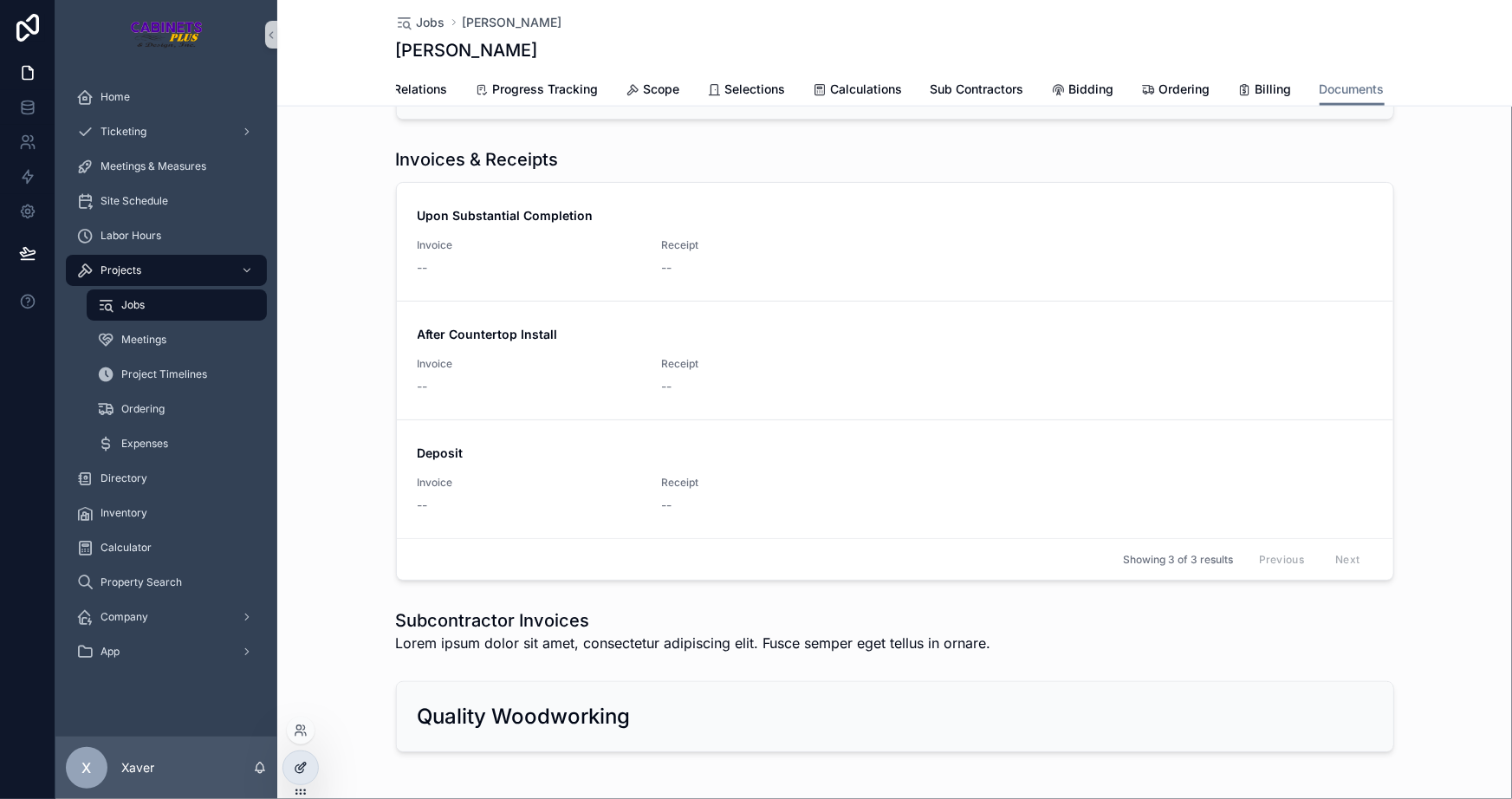
click at [310, 776] on div at bounding box center [300, 768] width 35 height 33
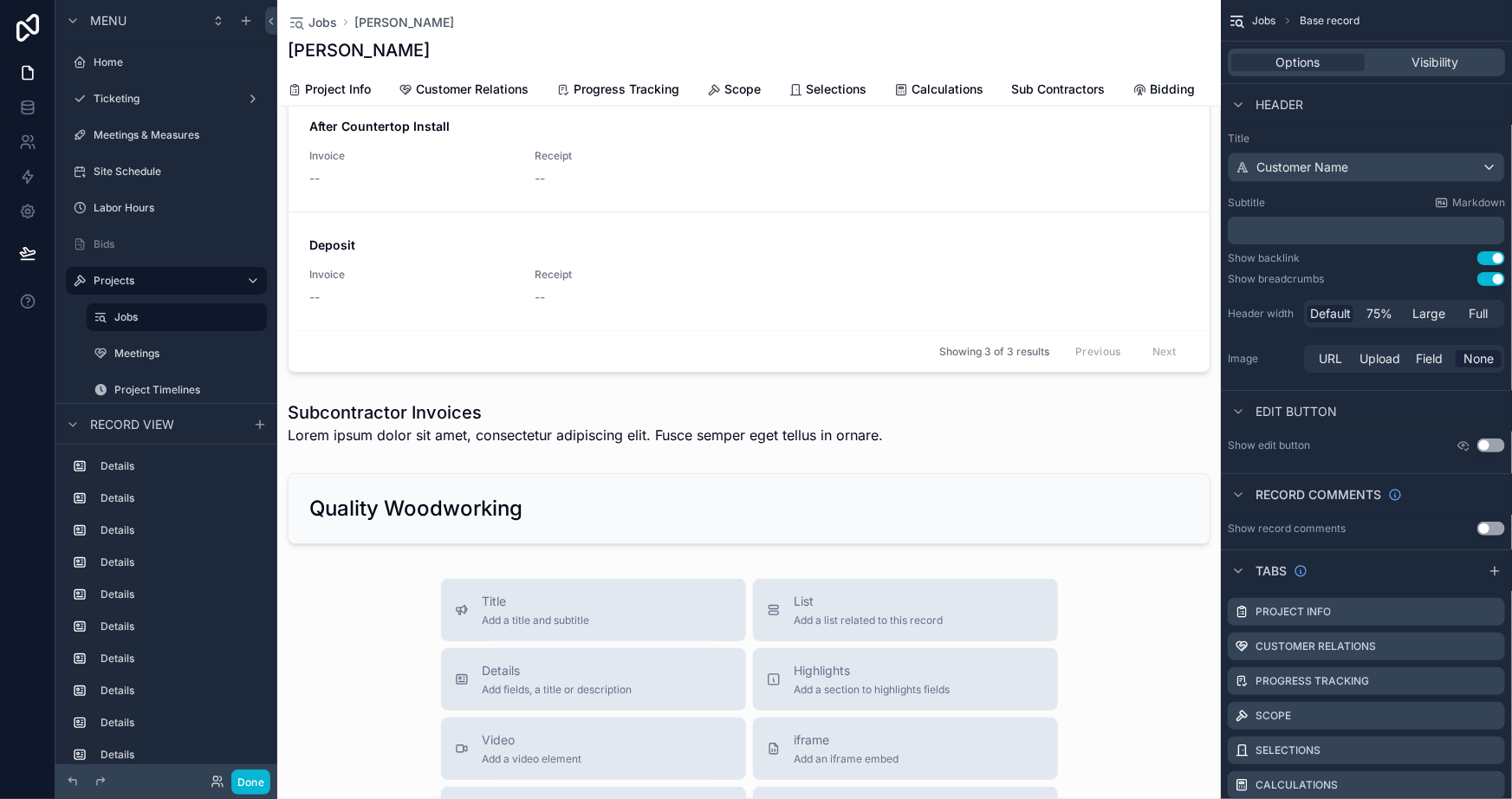
scroll to position [1315, 0]
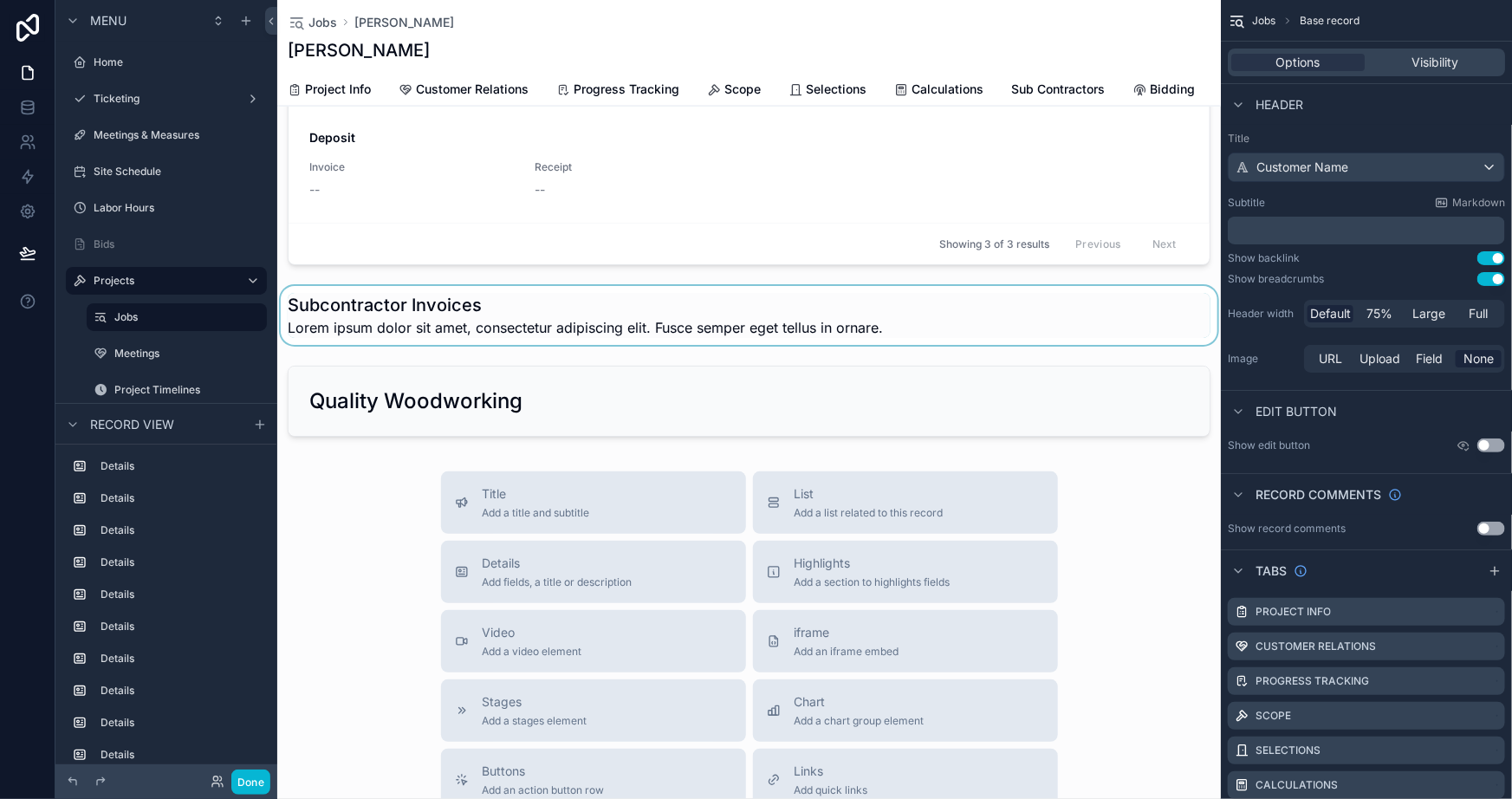
click at [378, 305] on div "scrollable content" at bounding box center [749, 315] width 944 height 59
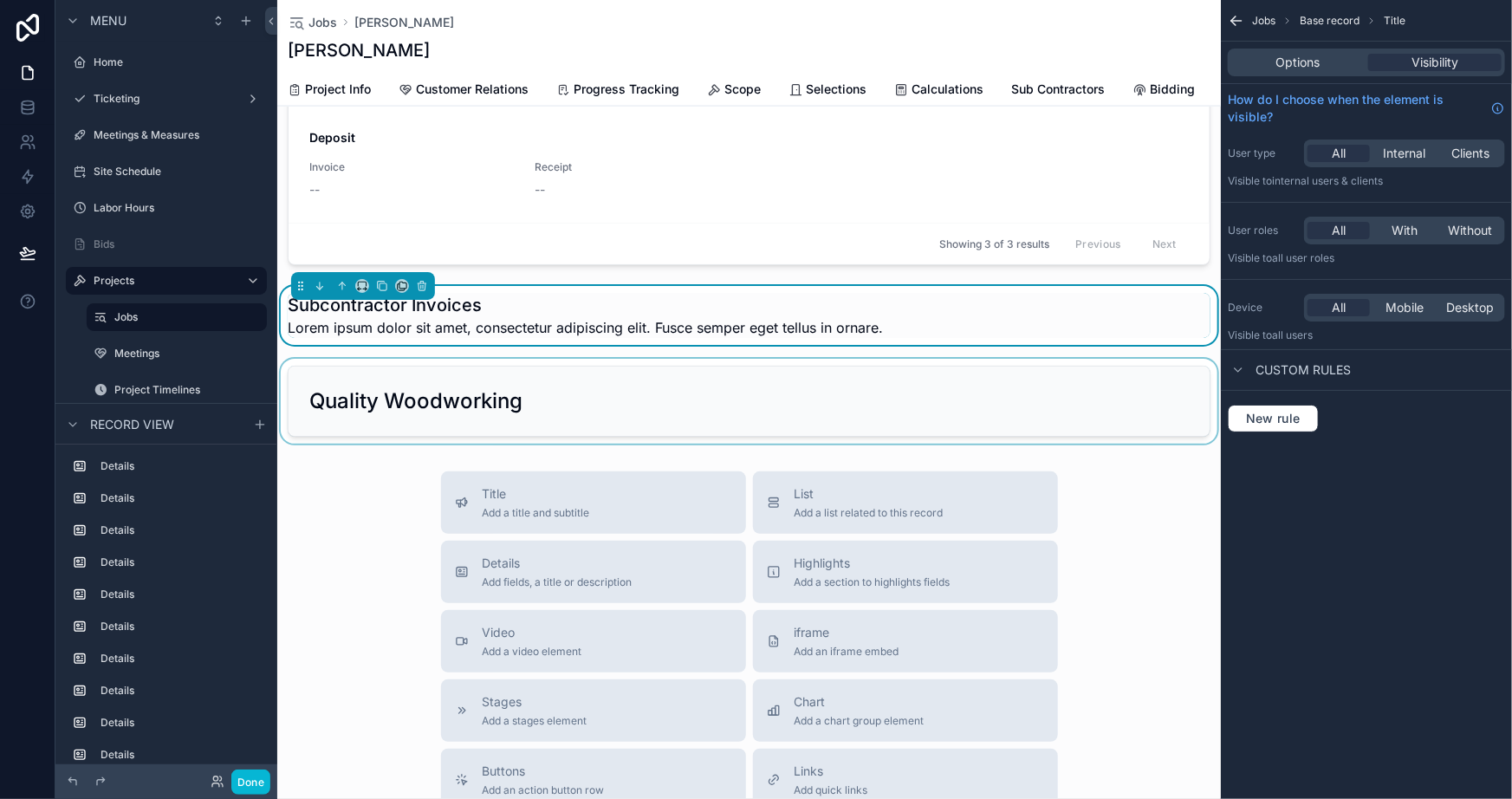
click at [420, 400] on div "scrollable content" at bounding box center [749, 401] width 944 height 85
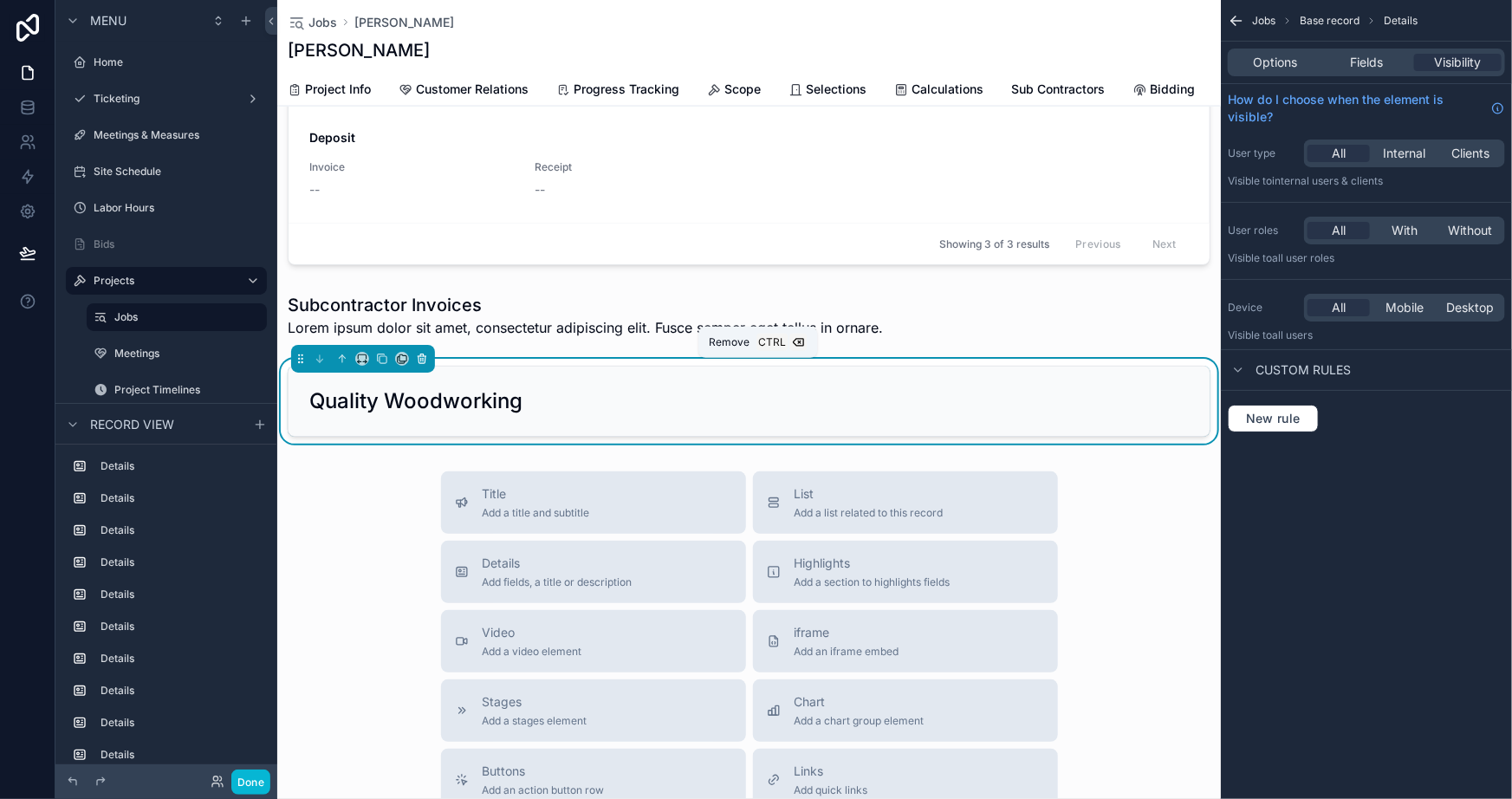
click at [419, 363] on icon "scrollable content" at bounding box center [421, 359] width 7 height 7
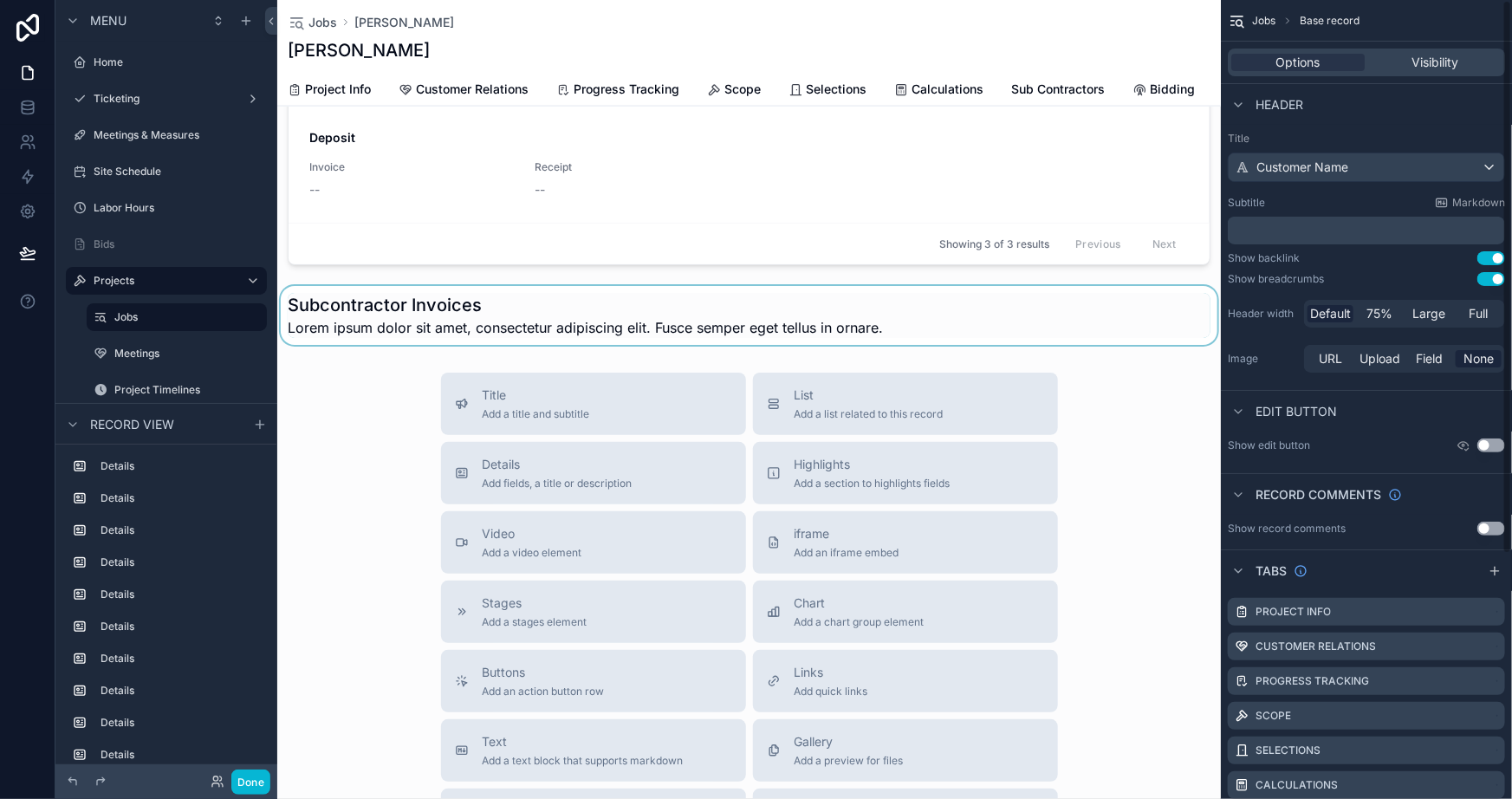
click at [650, 332] on div "scrollable content" at bounding box center [749, 315] width 944 height 59
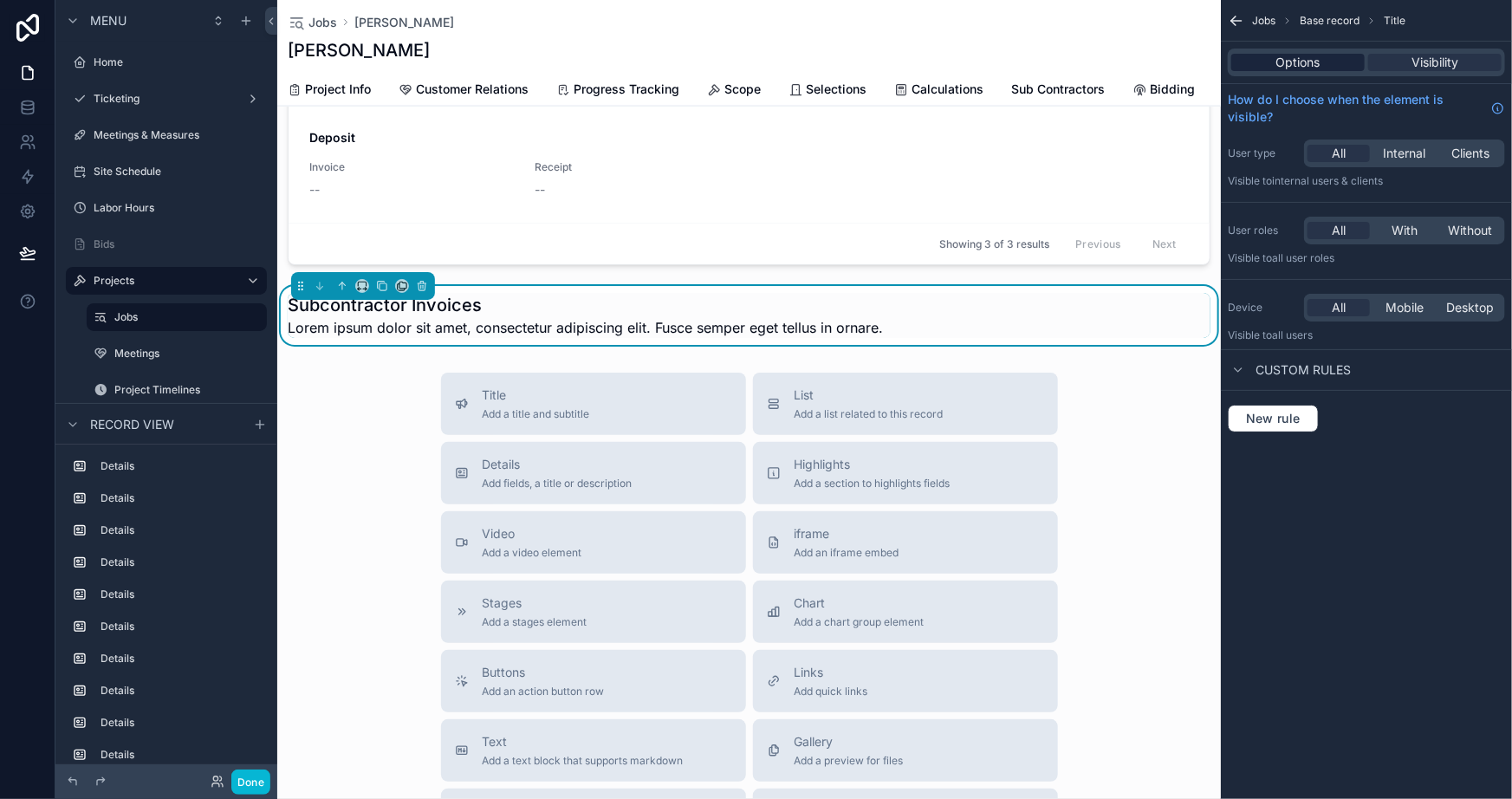
click at [1324, 60] on div "Options" at bounding box center [1298, 62] width 133 height 17
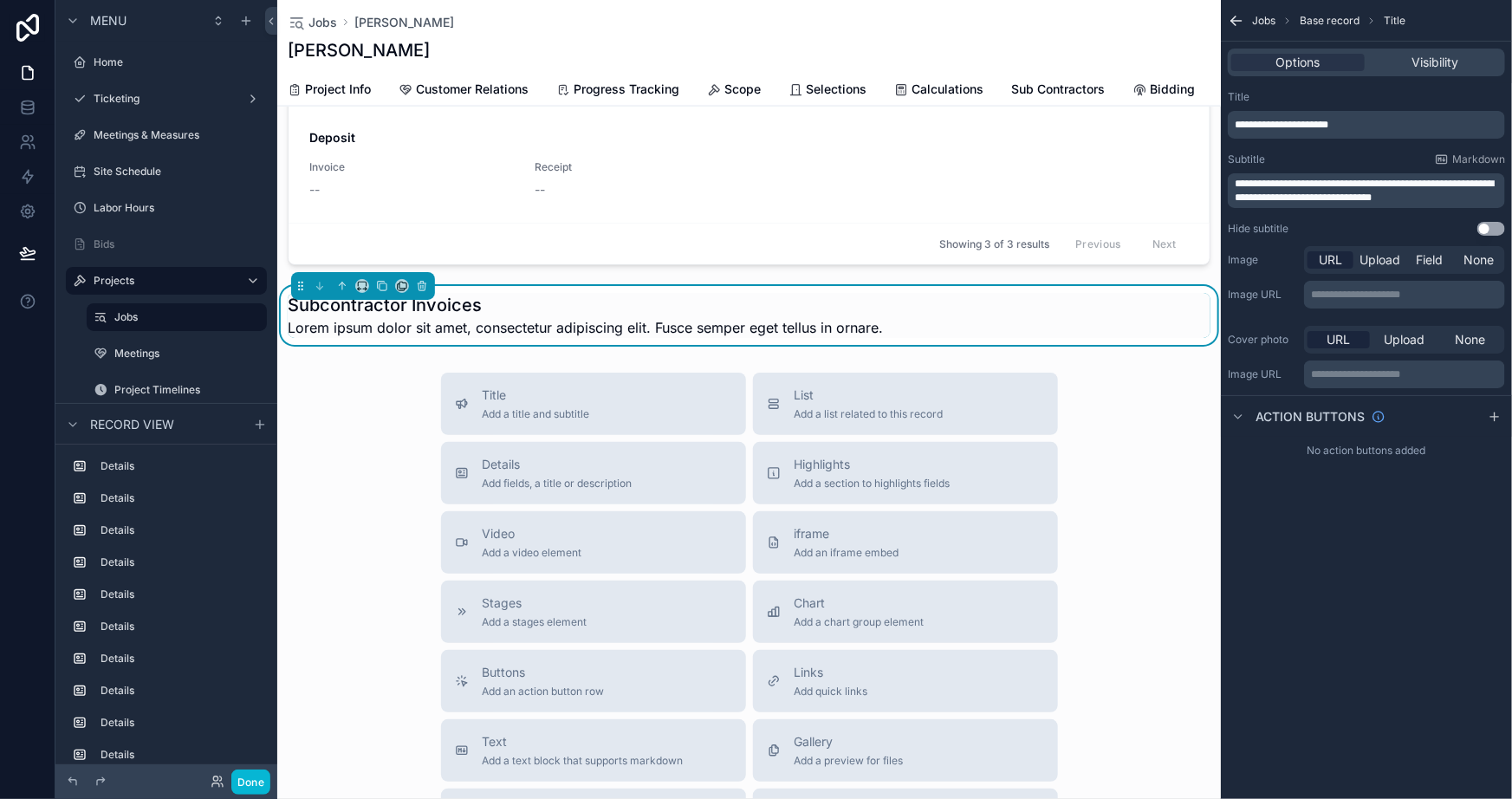
click at [1359, 205] on div "**********" at bounding box center [1366, 191] width 277 height 35
click at [1356, 191] on span "**********" at bounding box center [1364, 190] width 259 height 24
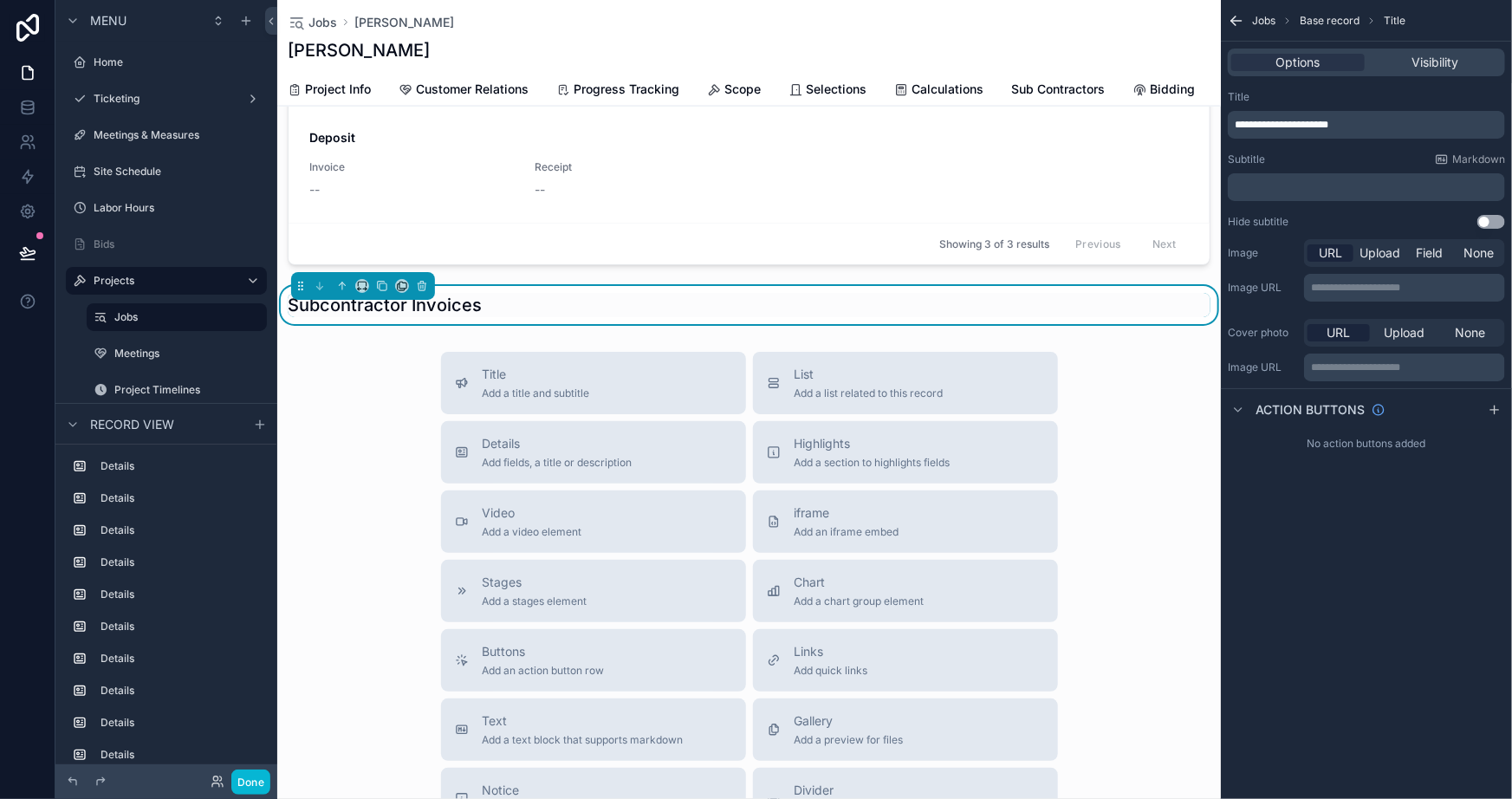
click at [1272, 569] on div "**********" at bounding box center [1366, 400] width 291 height 799
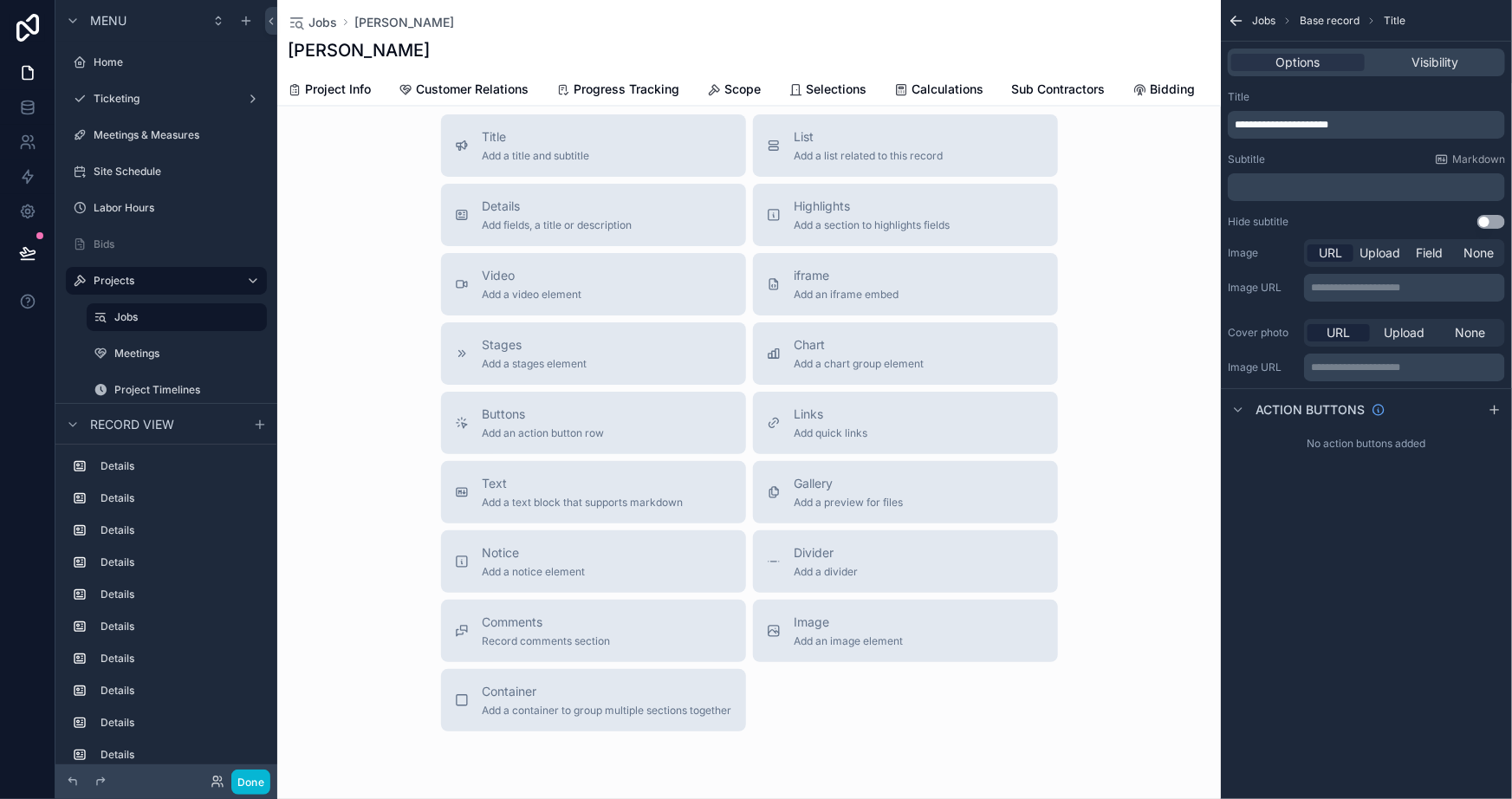
scroll to position [1474, 0]
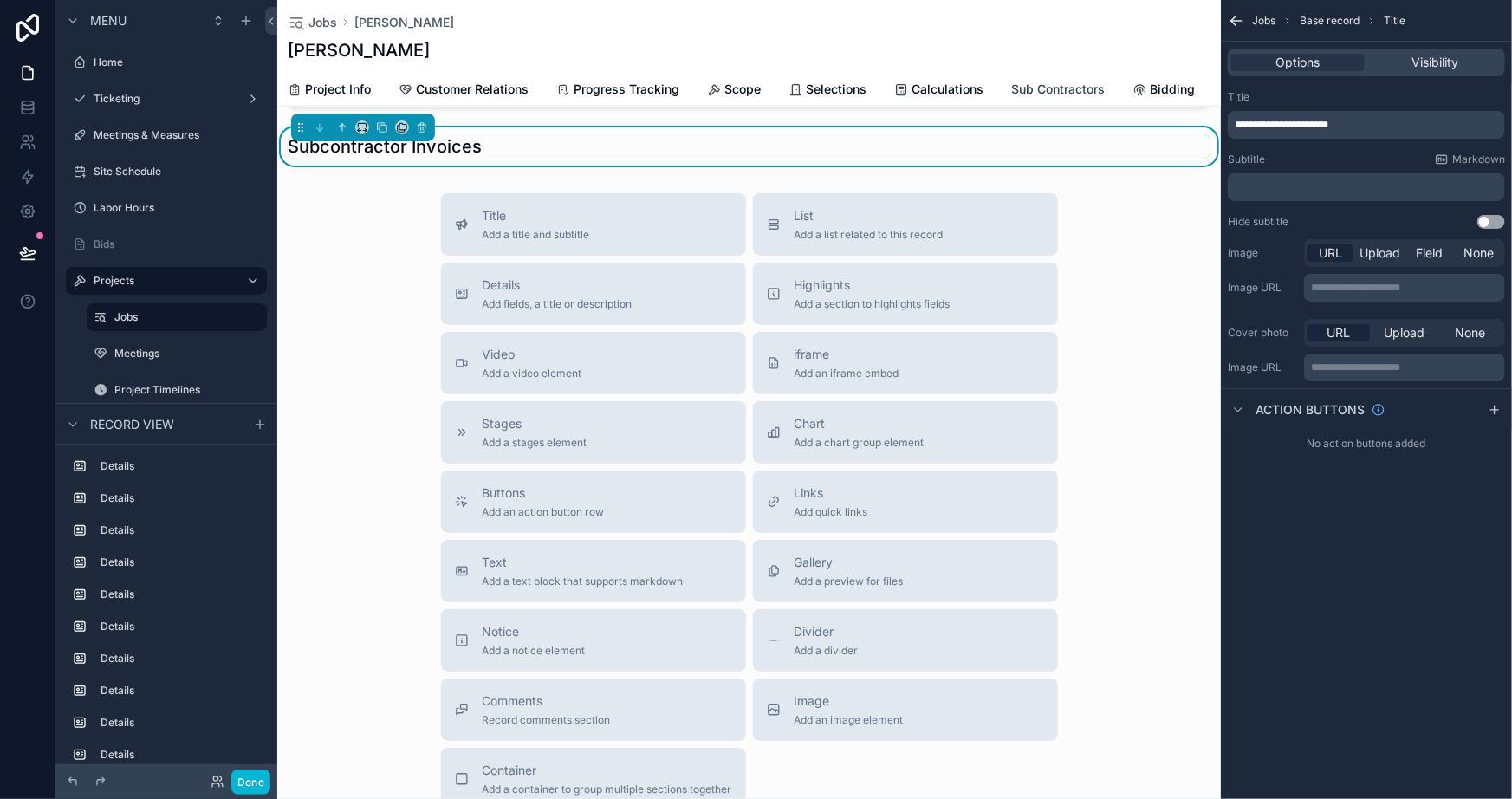
click at [1064, 86] on span "Sub Contractors" at bounding box center [1057, 89] width 93 height 17
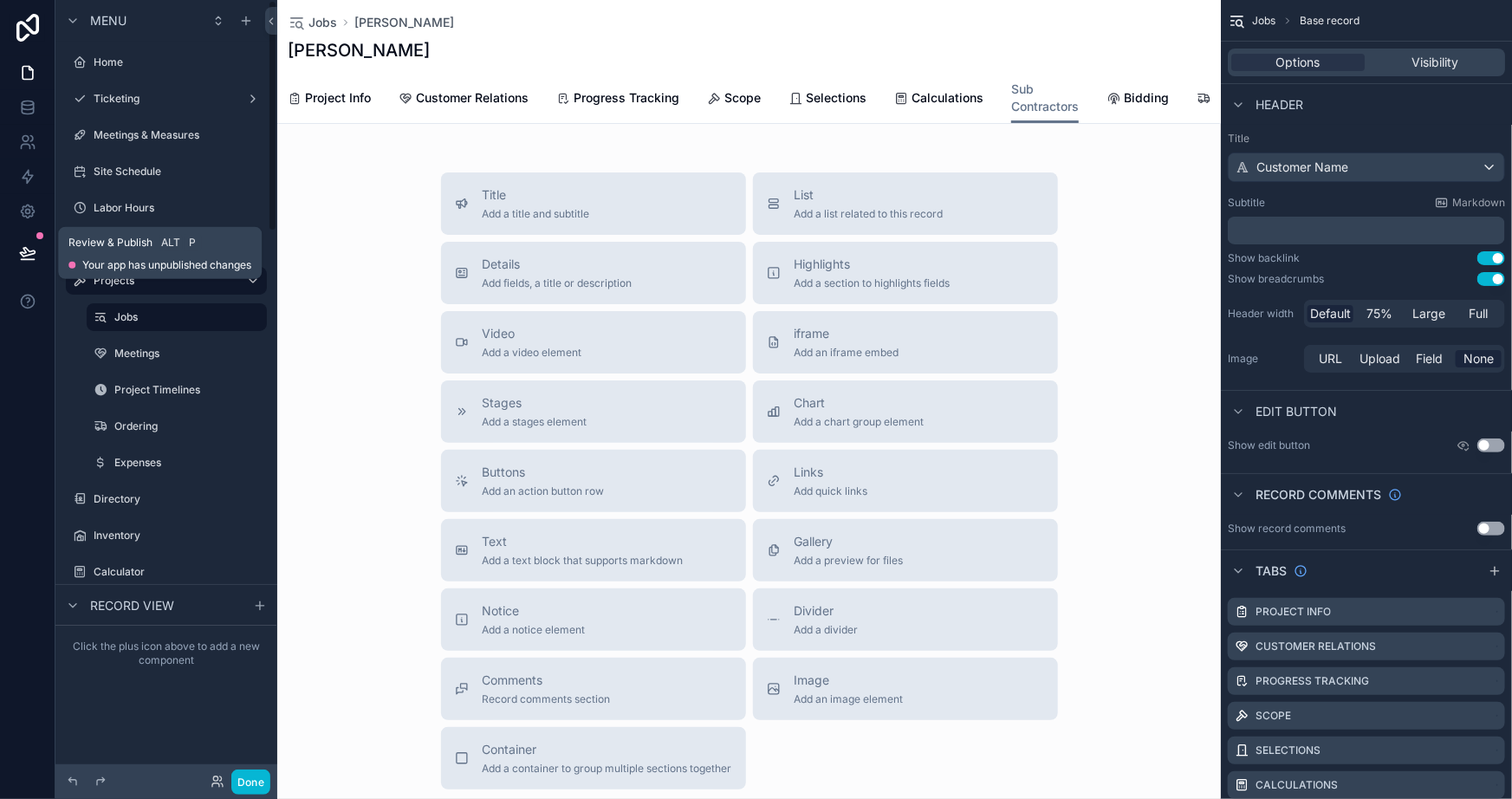
click at [36, 248] on button at bounding box center [28, 253] width 38 height 49
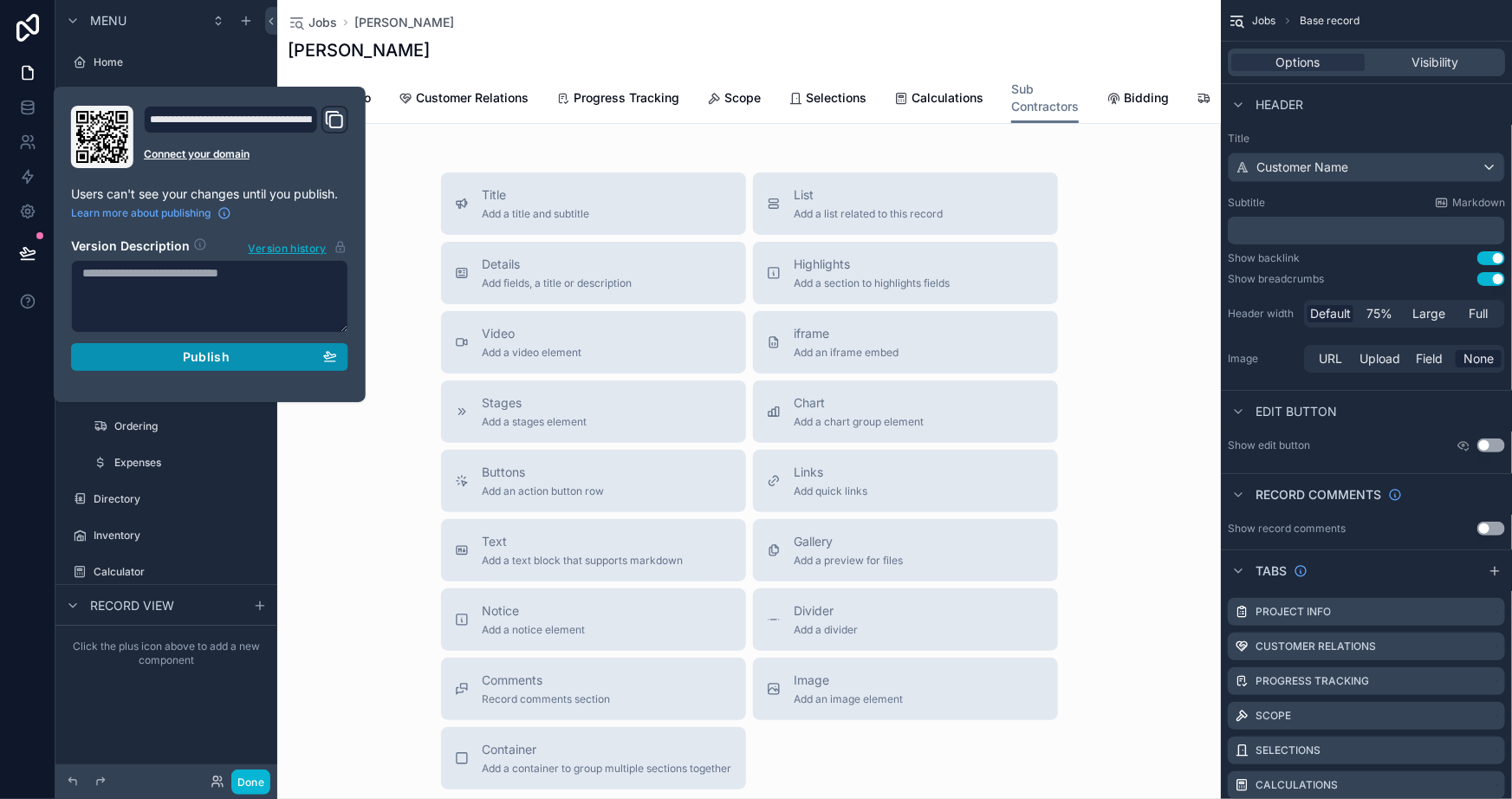
click at [189, 355] on span "Publish" at bounding box center [205, 357] width 47 height 15
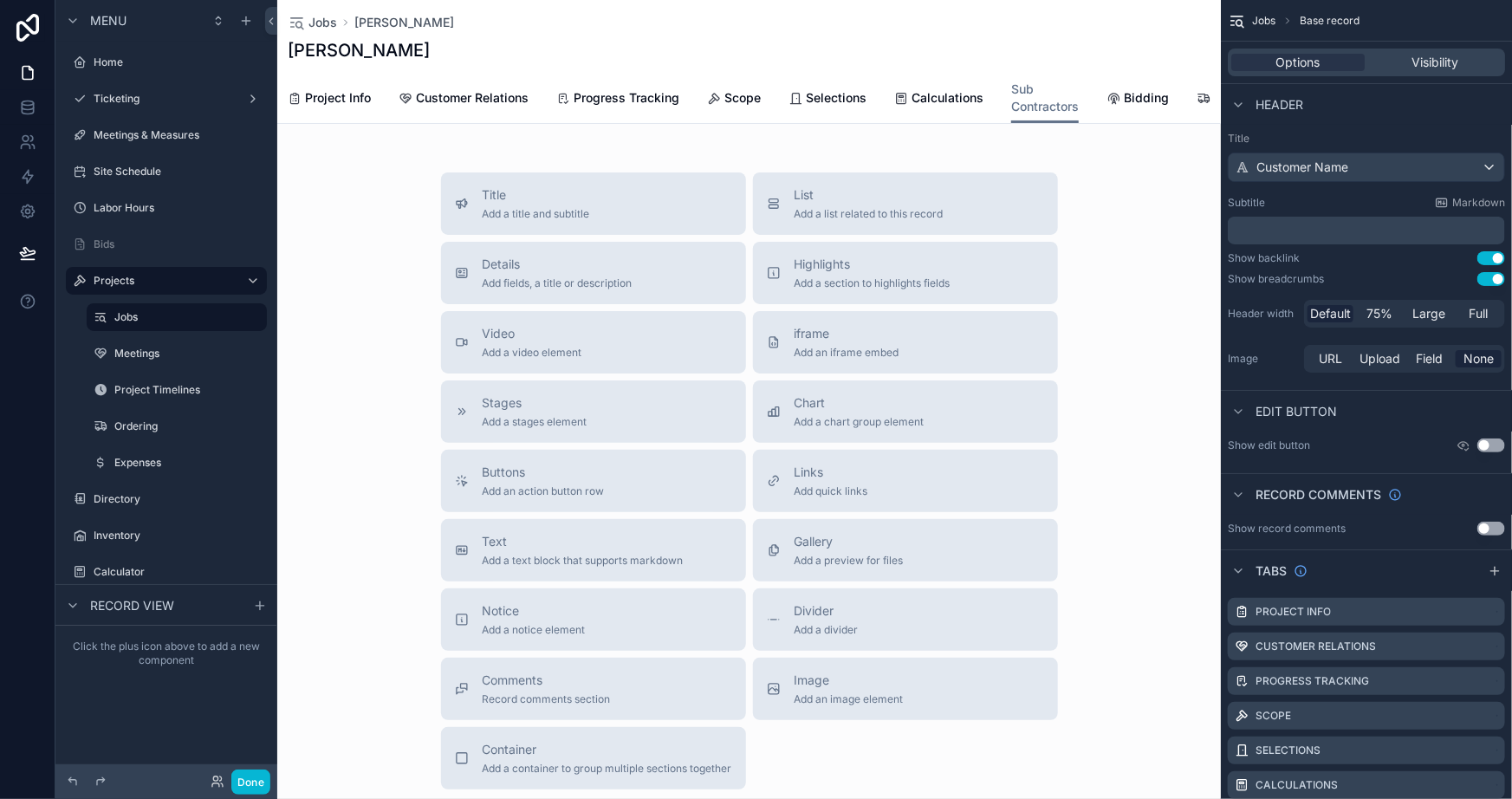
click at [336, 512] on div "Title Add a title and subtitle List Add a list related to this record Details A…" at bounding box center [749, 481] width 944 height 617
